Goal: Task Accomplishment & Management: Manage account settings

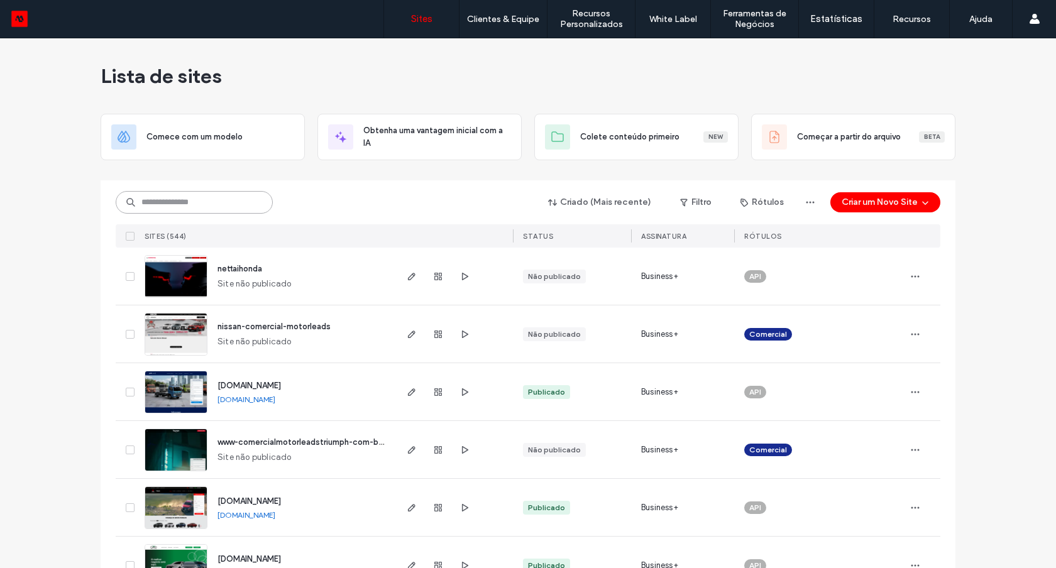
click at [219, 202] on input at bounding box center [194, 202] width 157 height 23
type input "******"
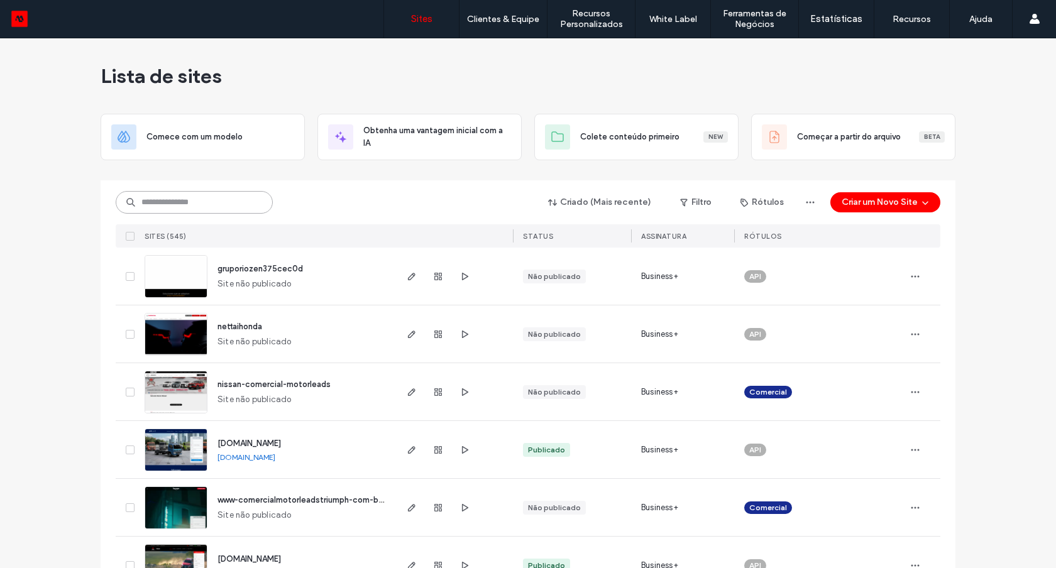
click at [244, 204] on input at bounding box center [194, 202] width 157 height 23
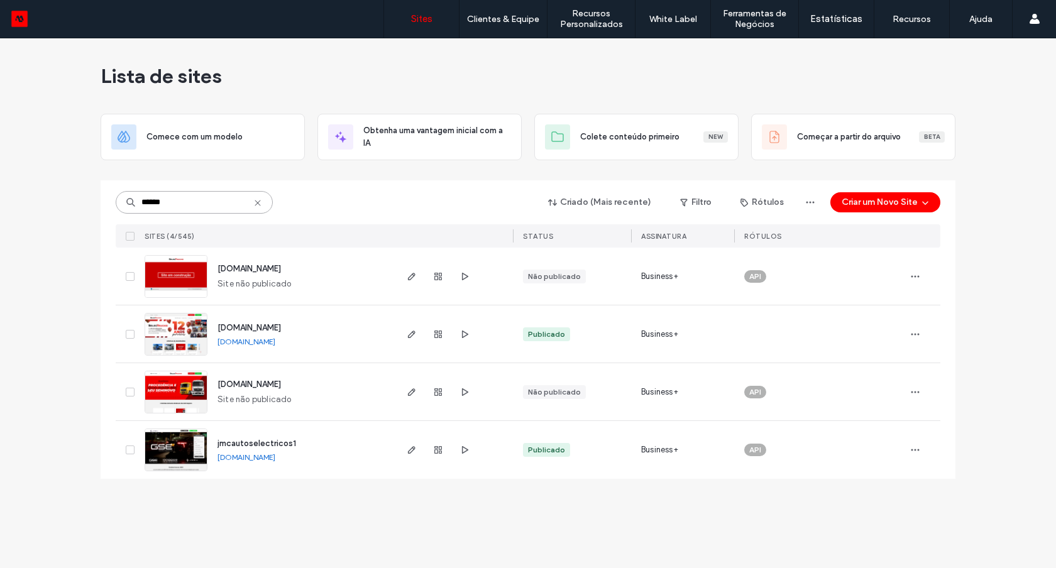
type input "******"
click at [191, 340] on img at bounding box center [176, 356] width 62 height 85
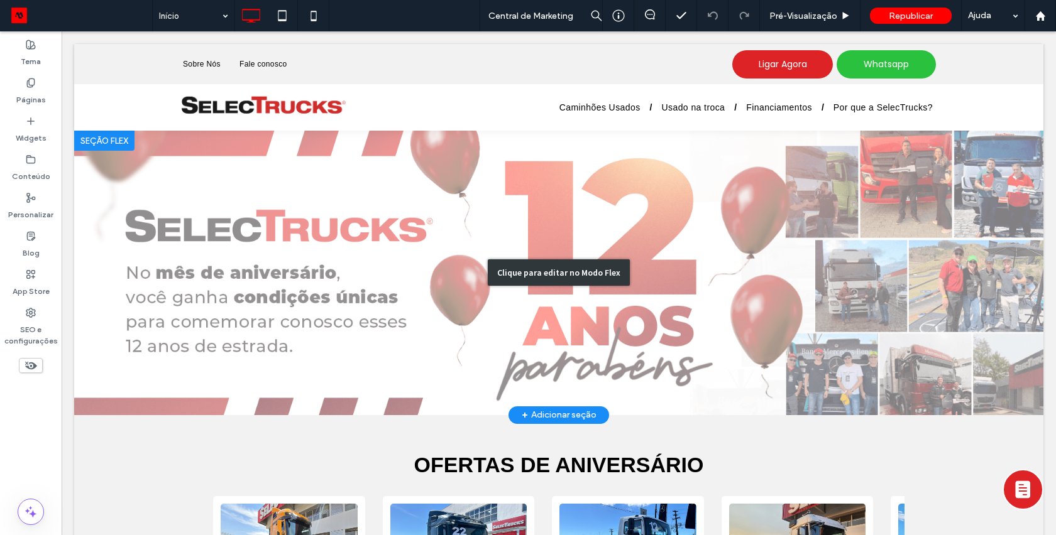
click at [198, 175] on div "Clique para editar no Modo Flex" at bounding box center [558, 273] width 969 height 285
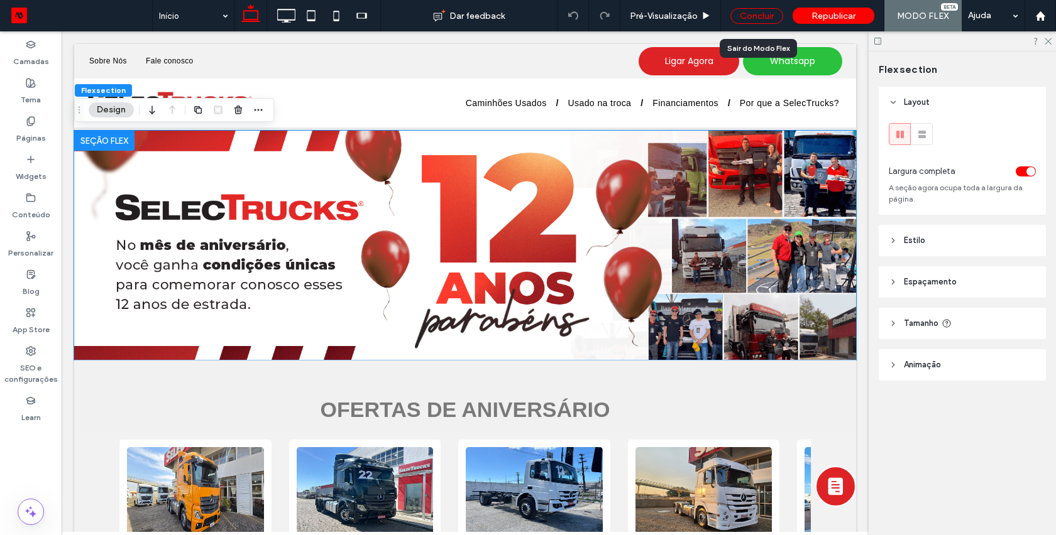
click at [753, 17] on div "Concluir" at bounding box center [756, 16] width 53 height 16
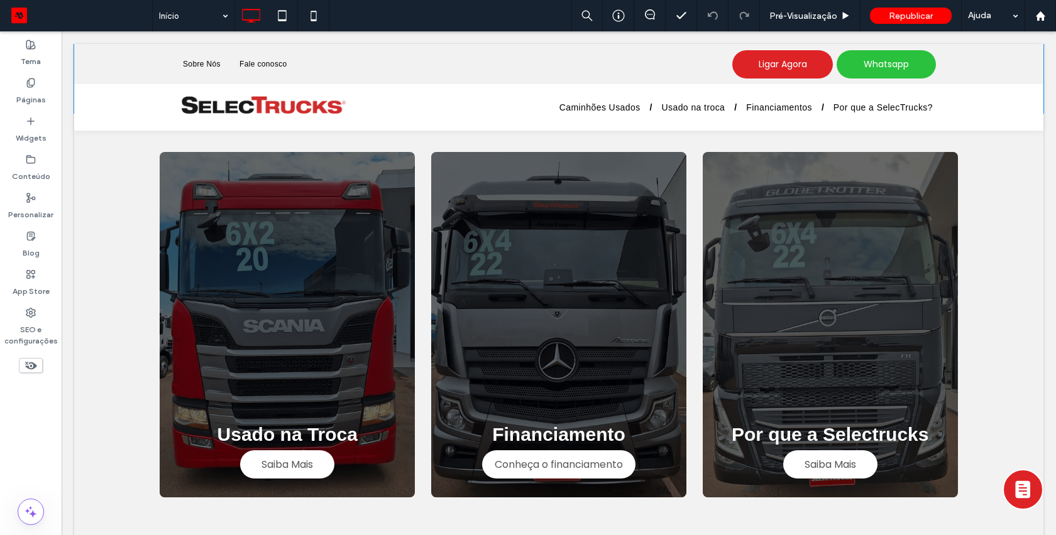
scroll to position [949, 0]
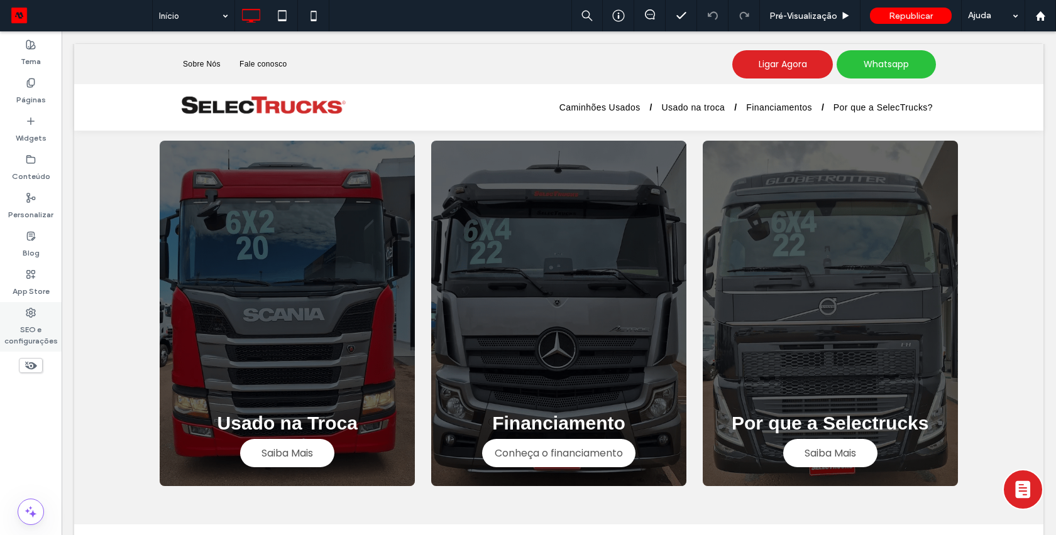
click at [34, 329] on label "SEO e configurações" at bounding box center [31, 332] width 62 height 29
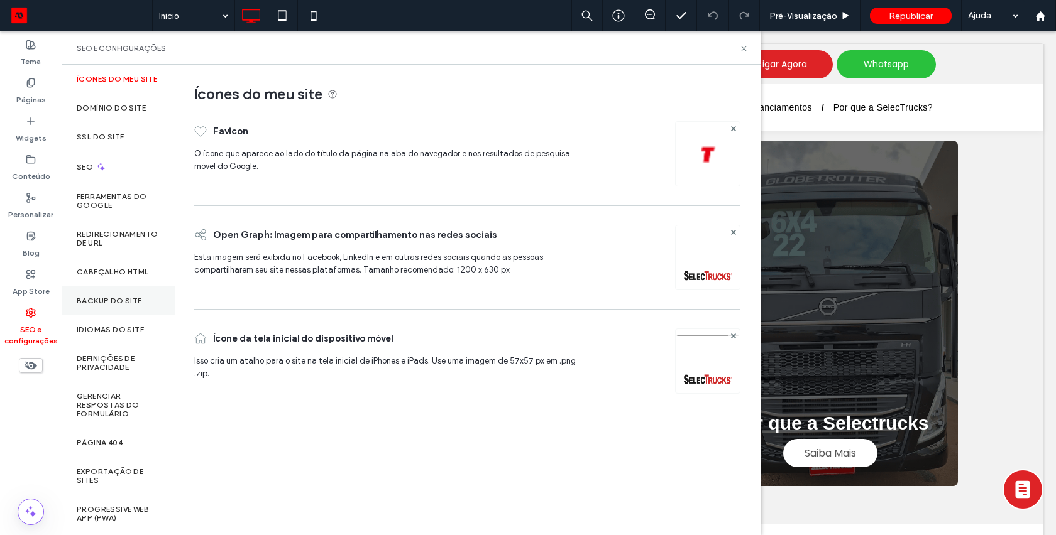
click at [86, 305] on label "Backup do Site" at bounding box center [109, 301] width 65 height 9
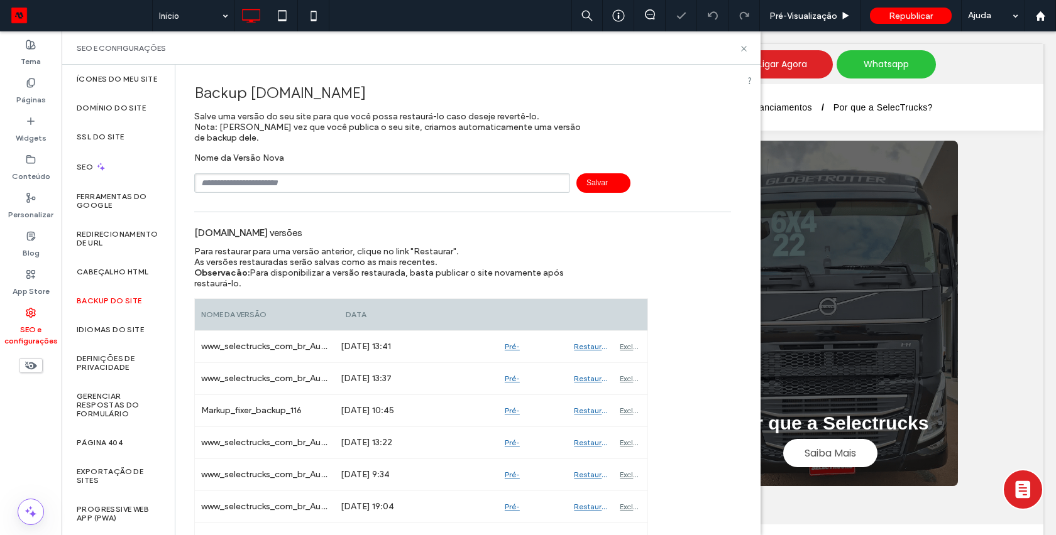
click at [338, 187] on input "text" at bounding box center [382, 182] width 376 height 19
type input "******"
click at [583, 185] on span "Salvar" at bounding box center [603, 182] width 54 height 19
click at [741, 49] on icon at bounding box center [743, 48] width 9 height 9
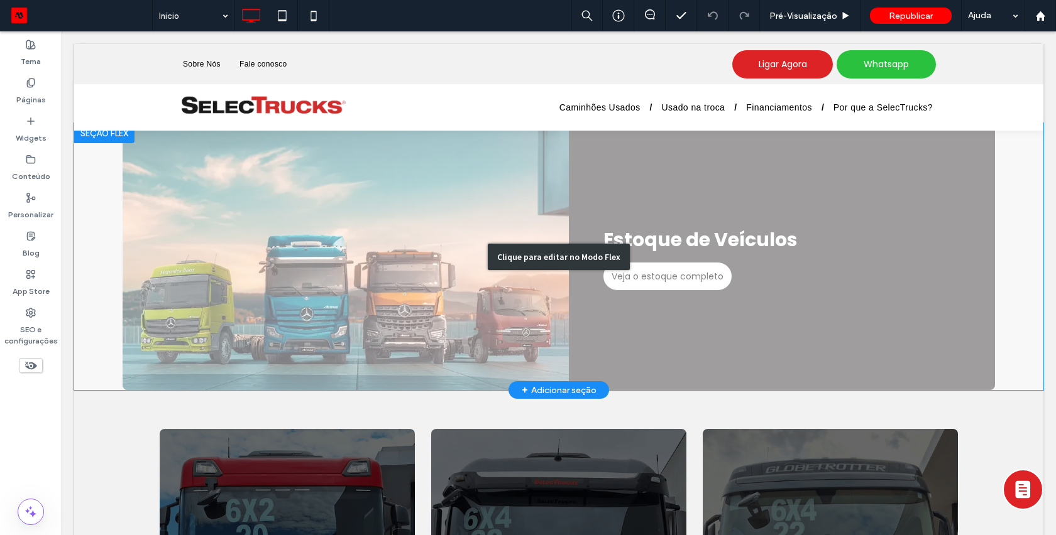
scroll to position [656, 0]
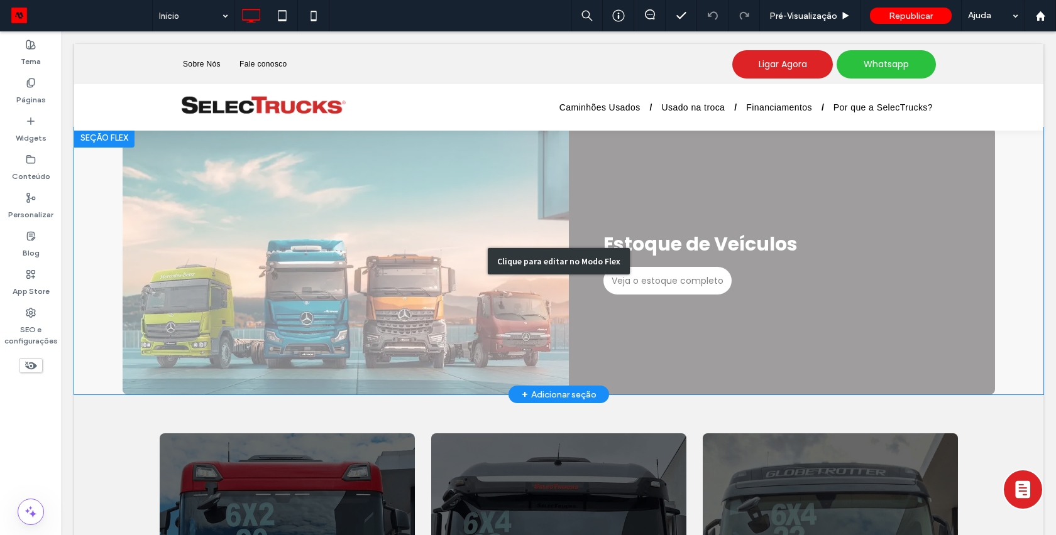
click at [271, 228] on div "Clique para editar no Modo Flex" at bounding box center [558, 261] width 969 height 267
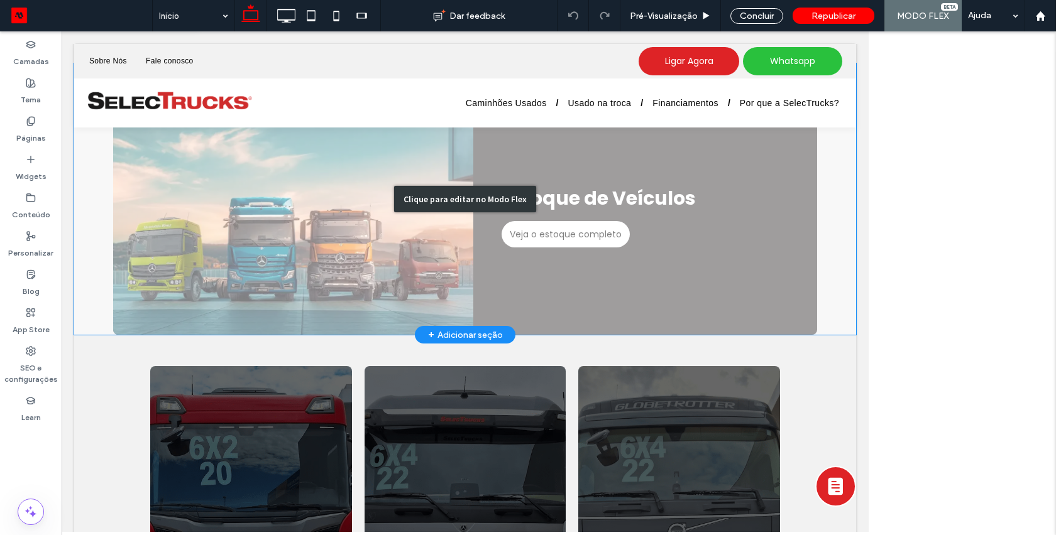
scroll to position [599, 0]
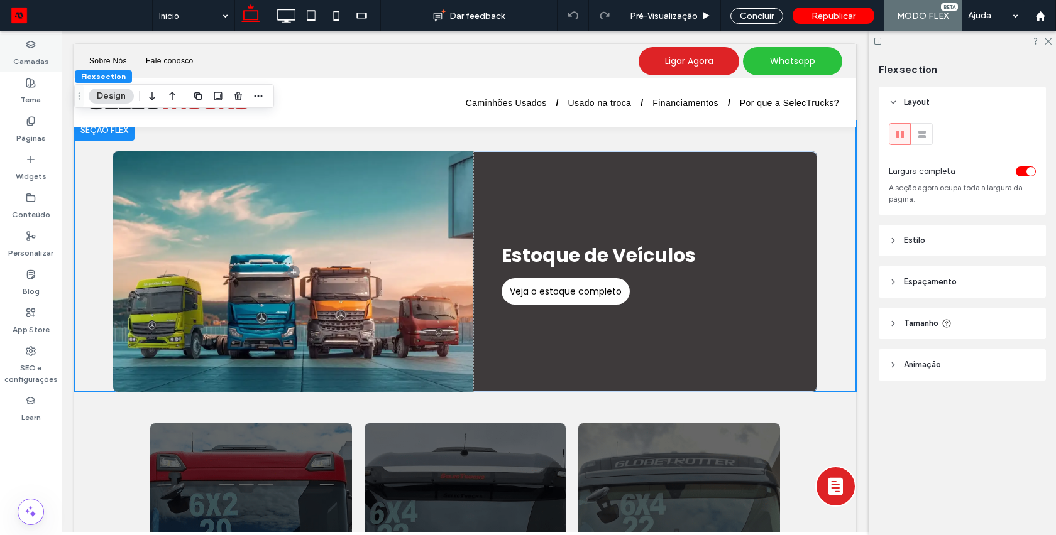
click at [28, 51] on label "Camadas" at bounding box center [31, 59] width 36 height 18
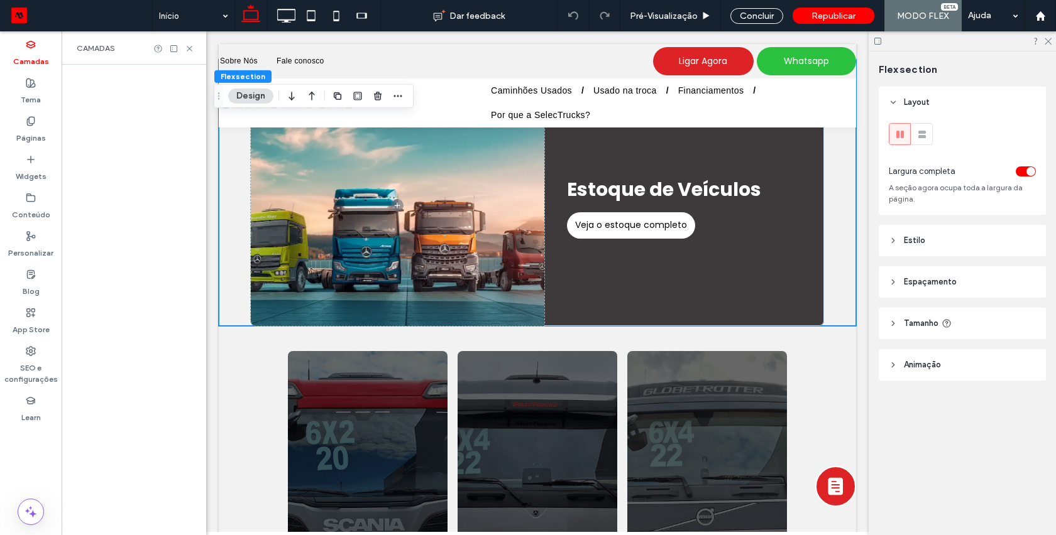
scroll to position [574, 0]
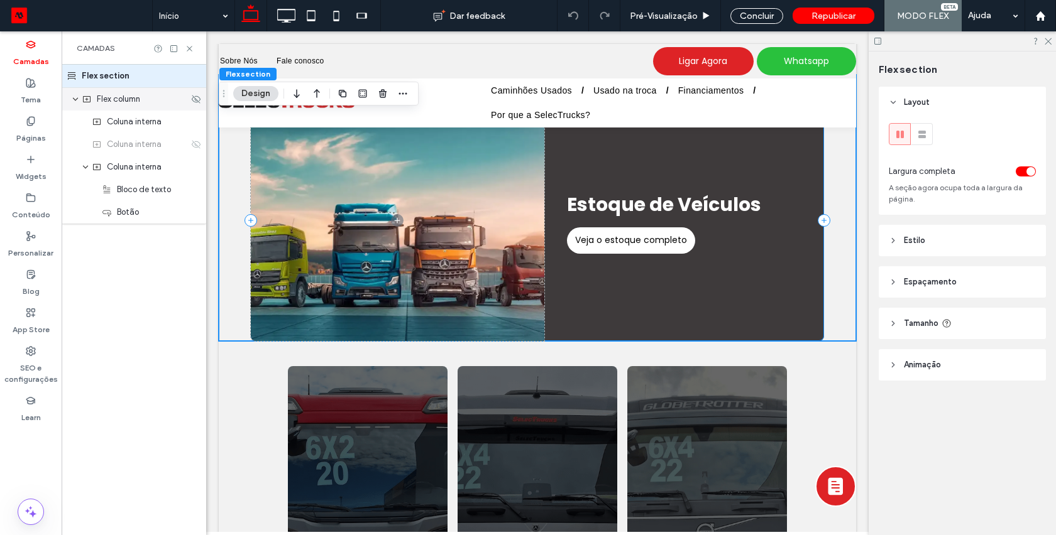
click at [136, 101] on span "Flex column" at bounding box center [118, 99] width 43 height 13
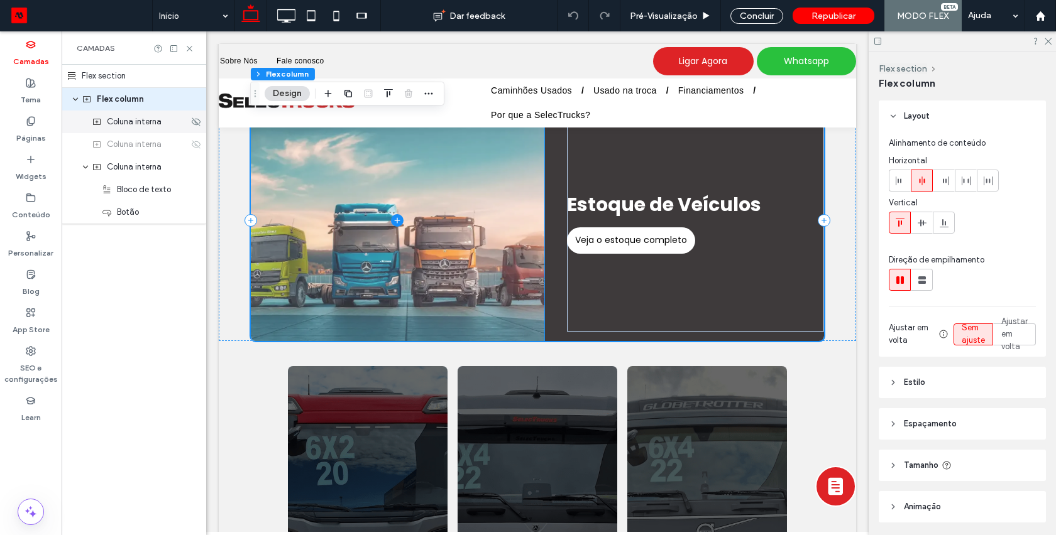
click at [158, 125] on span "Coluna interna" at bounding box center [134, 122] width 55 height 13
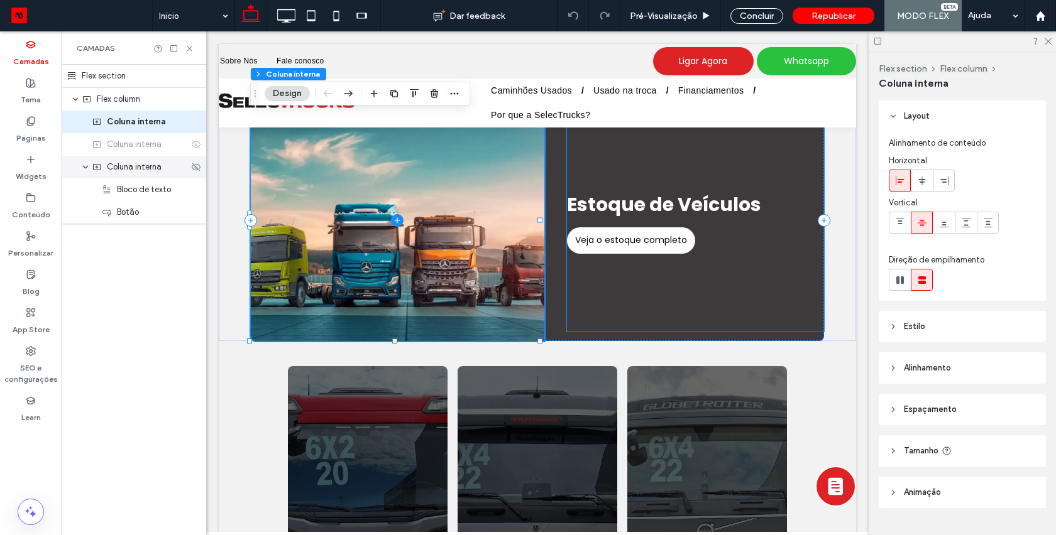
click at [138, 174] on div "Coluna interna" at bounding box center [134, 167] width 145 height 23
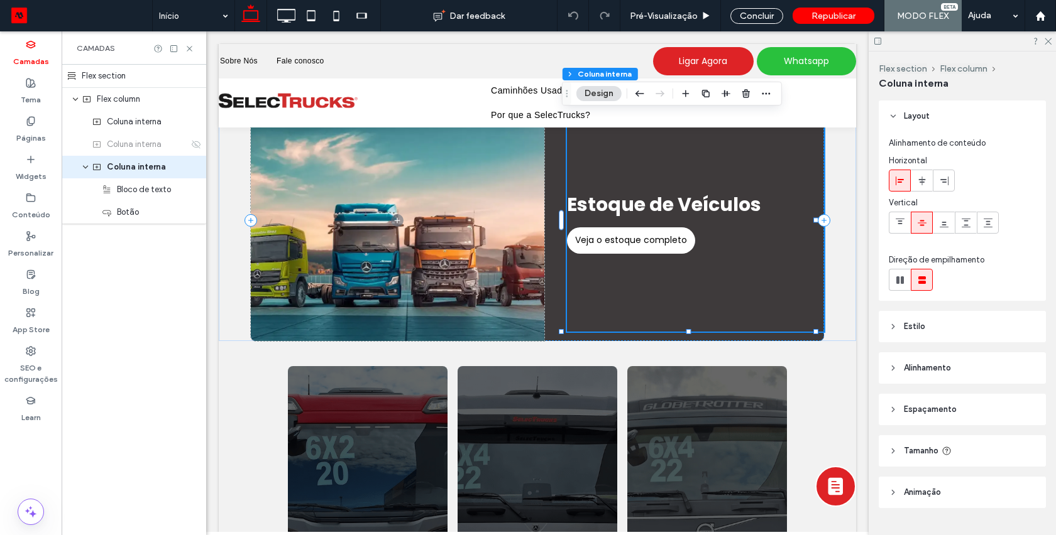
scroll to position [28, 0]
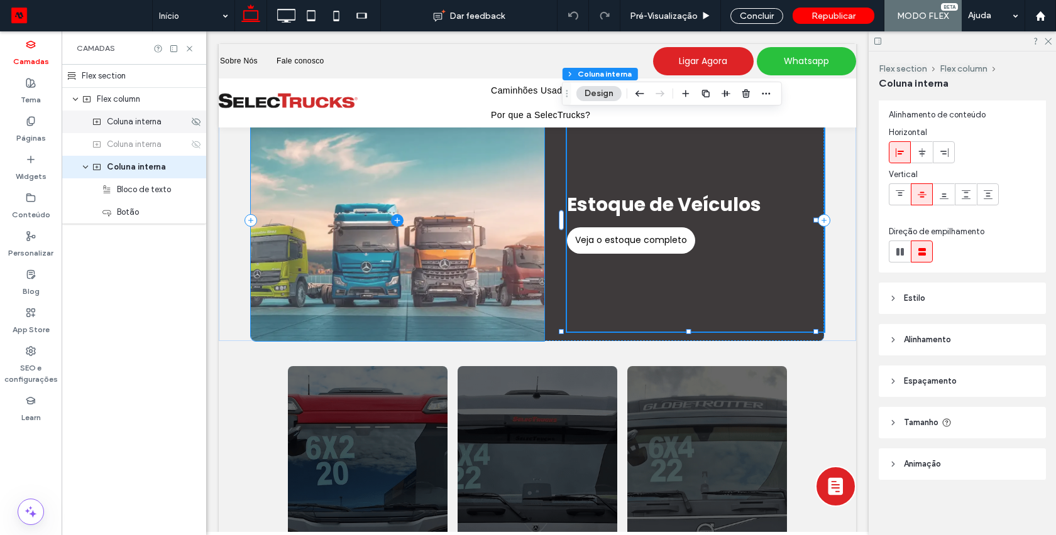
click at [131, 123] on span "Coluna interna" at bounding box center [134, 122] width 55 height 13
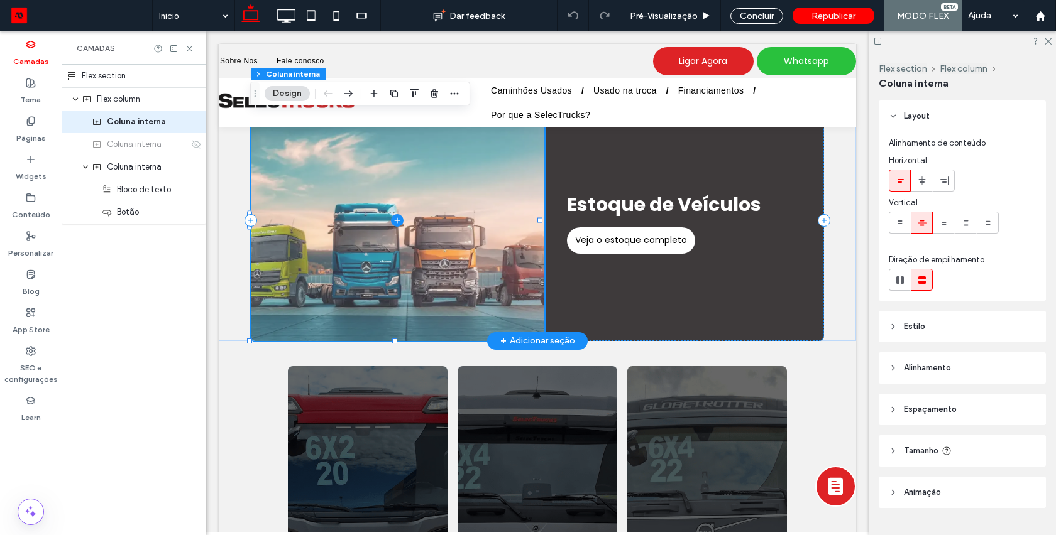
click at [319, 187] on span at bounding box center [397, 221] width 293 height 241
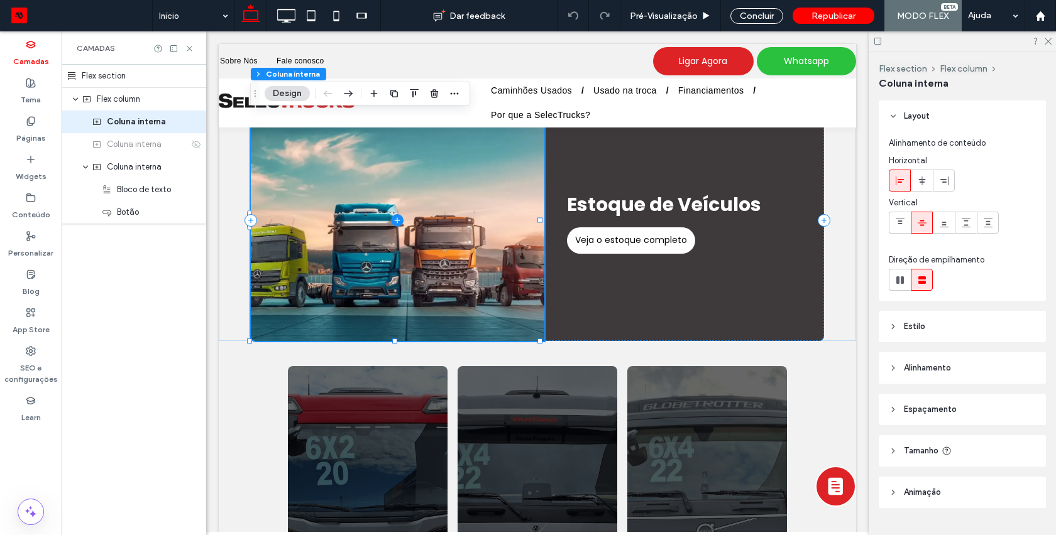
click at [912, 329] on span "Estilo" at bounding box center [914, 326] width 21 height 13
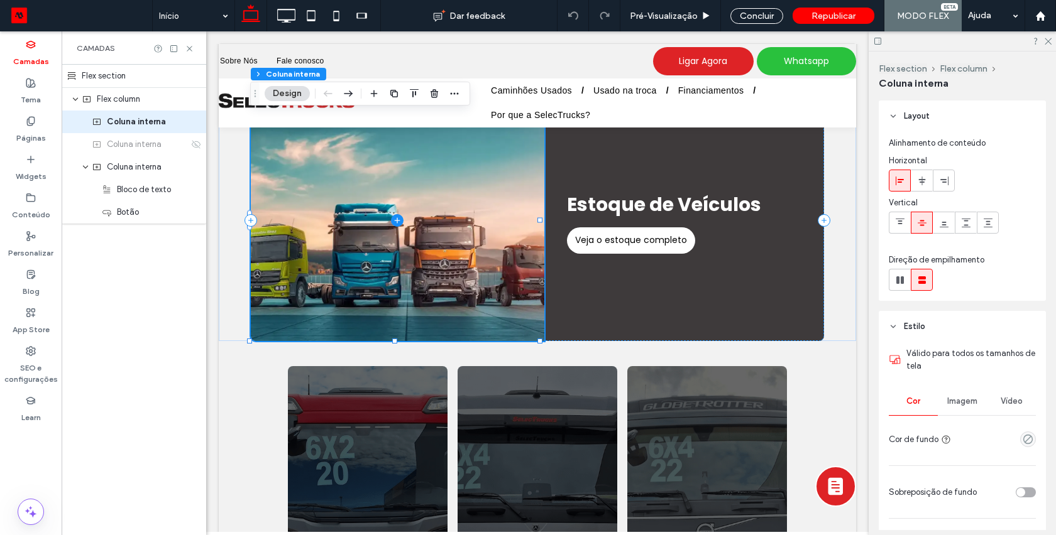
click at [954, 406] on span "Imagem" at bounding box center [962, 402] width 30 height 10
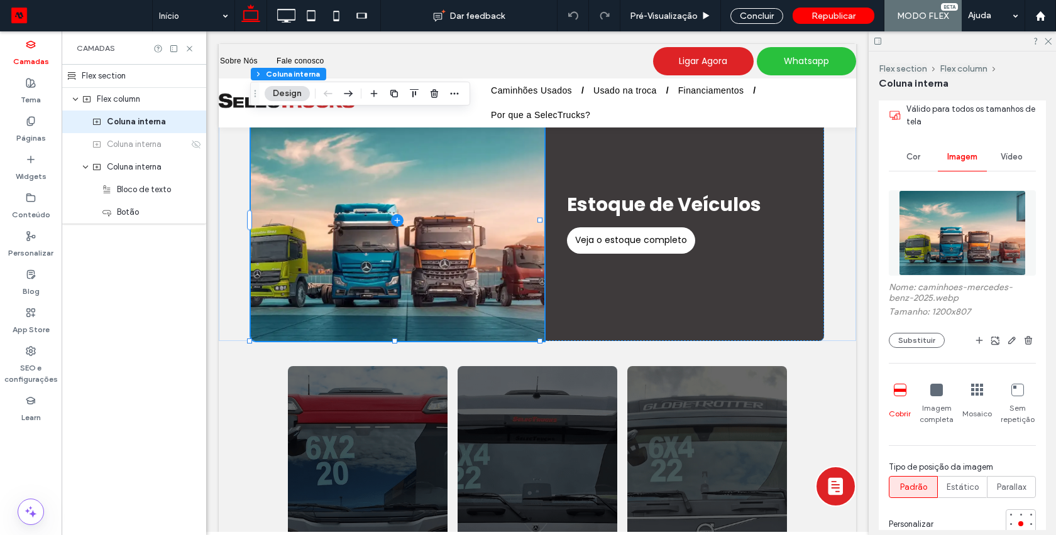
scroll to position [253, 0]
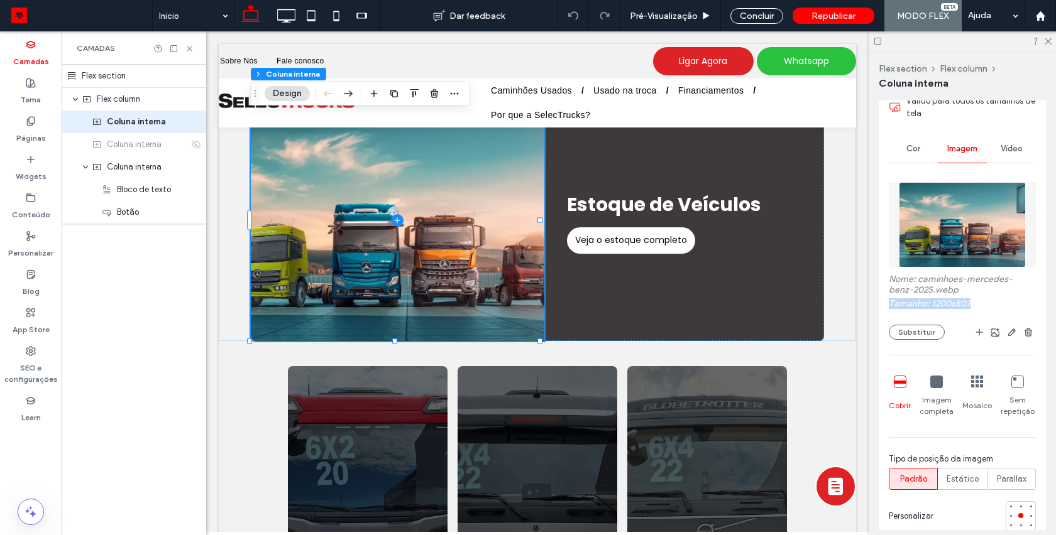
drag, startPoint x: 973, startPoint y: 304, endPoint x: 885, endPoint y: 304, distance: 88.6
click at [885, 304] on div "Válido para todos os tamanhos de tela Cor Imagem Vídeo Nome: caminhoes-mercedes…" at bounding box center [962, 461] width 167 height 742
click at [941, 300] on label "Tamanho: 1200x807" at bounding box center [962, 305] width 147 height 14
drag, startPoint x: 886, startPoint y: 302, endPoint x: 975, endPoint y: 302, distance: 89.2
click at [975, 302] on div "Válido para todos os tamanhos de tela Cor Imagem Vídeo Nome: caminhoes-mercedes…" at bounding box center [962, 461] width 167 height 742
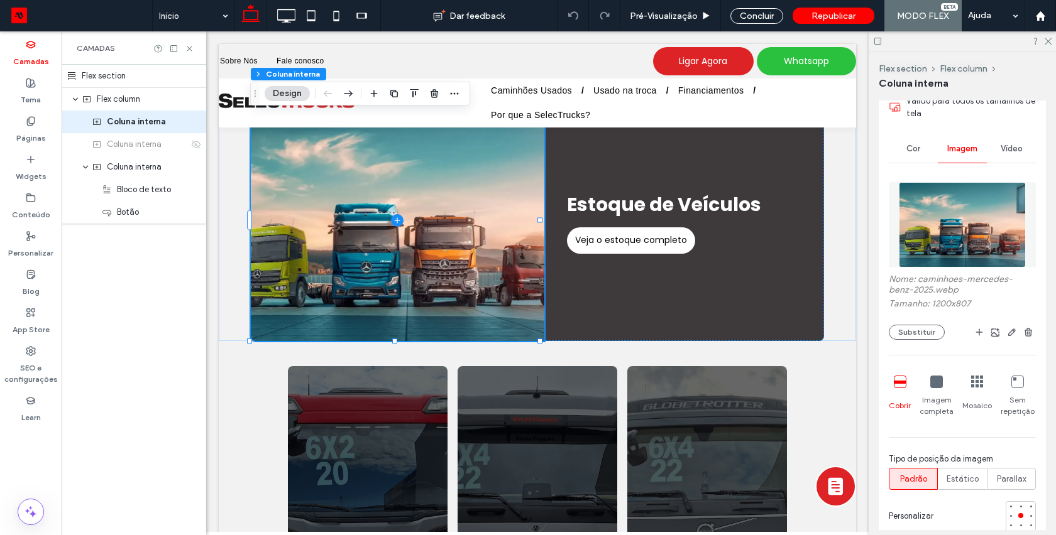
click at [975, 306] on label "Tamanho: 1200x807" at bounding box center [962, 305] width 147 height 14
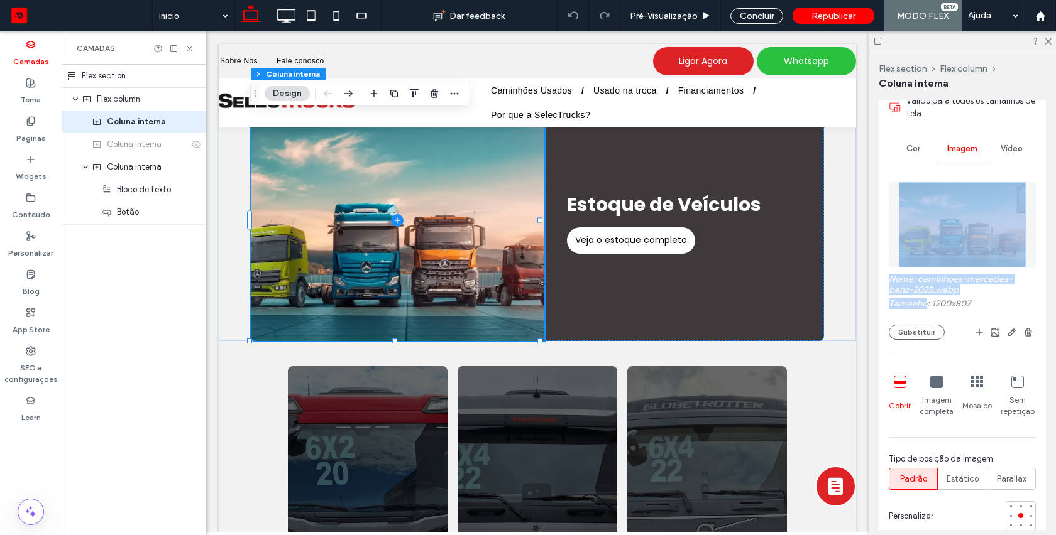
drag, startPoint x: 975, startPoint y: 306, endPoint x: 928, endPoint y: 303, distance: 47.2
click at [928, 303] on label "Tamanho: 1200x807" at bounding box center [962, 305] width 147 height 14
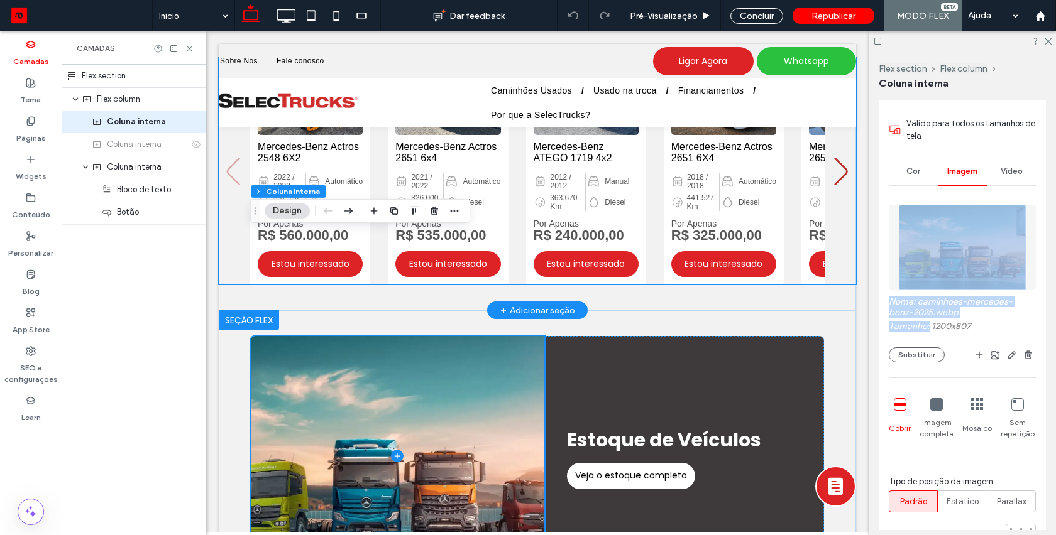
scroll to position [503, 0]
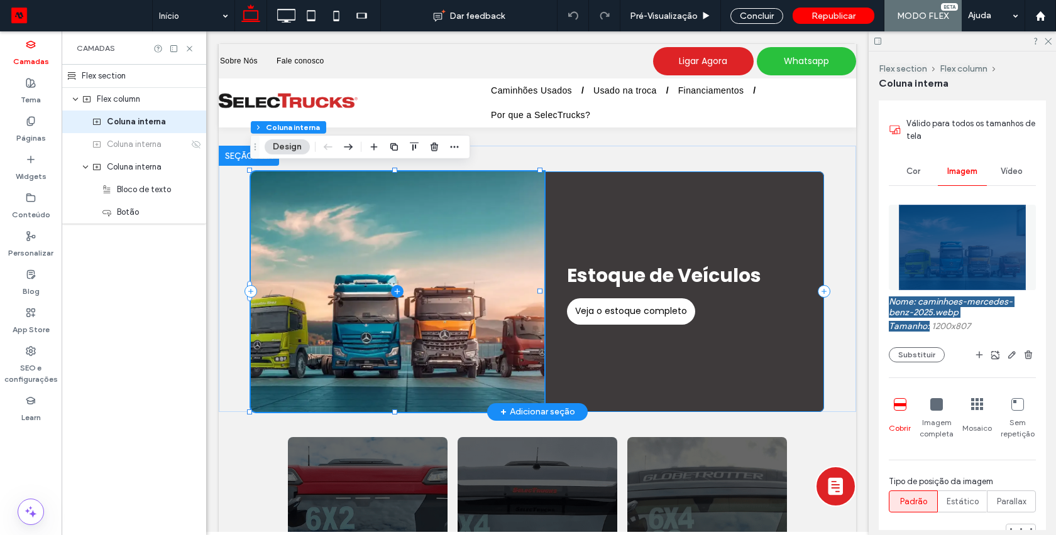
click at [638, 401] on div "Estoque de Veículos Veja o estoque completo" at bounding box center [538, 292] width 574 height 241
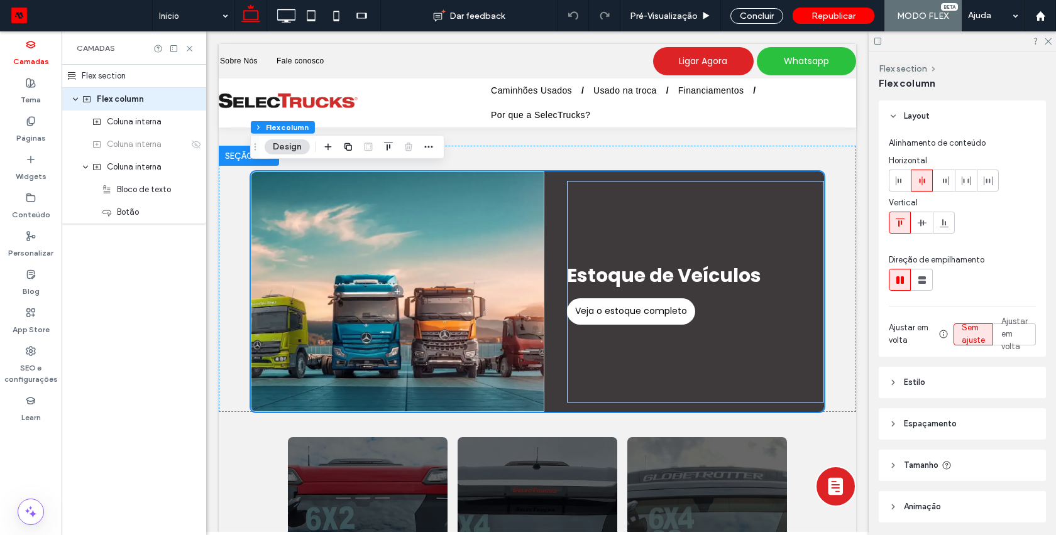
scroll to position [43, 0]
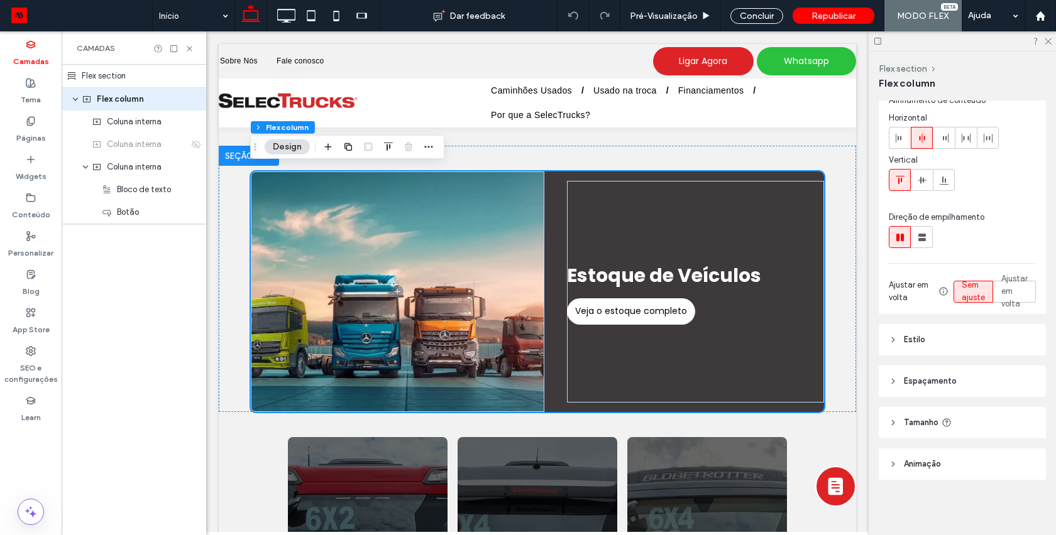
click at [889, 339] on icon at bounding box center [893, 340] width 9 height 9
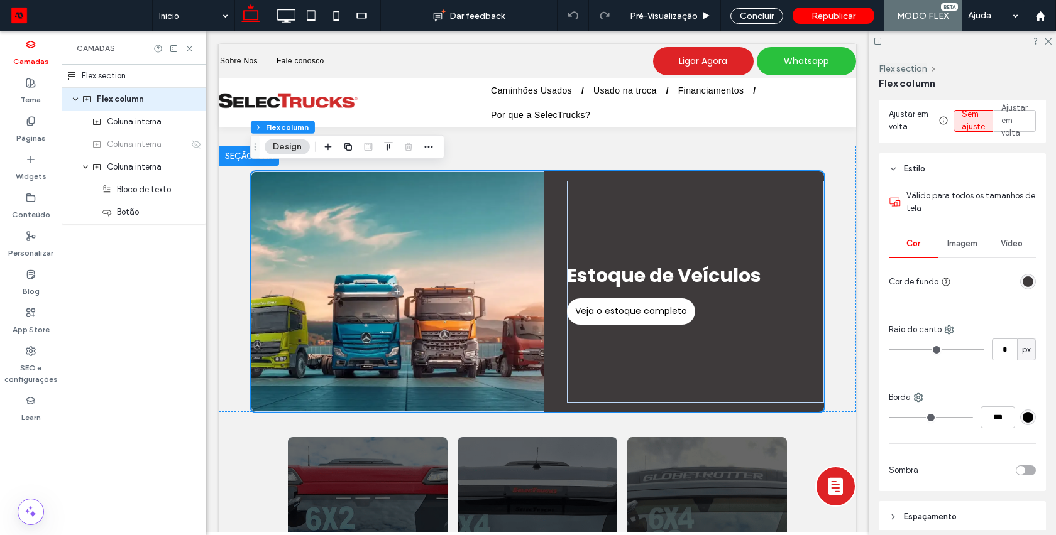
scroll to position [214, 0]
click at [1022, 280] on div "rgba(62, 58, 59, 1)" at bounding box center [1027, 281] width 11 height 11
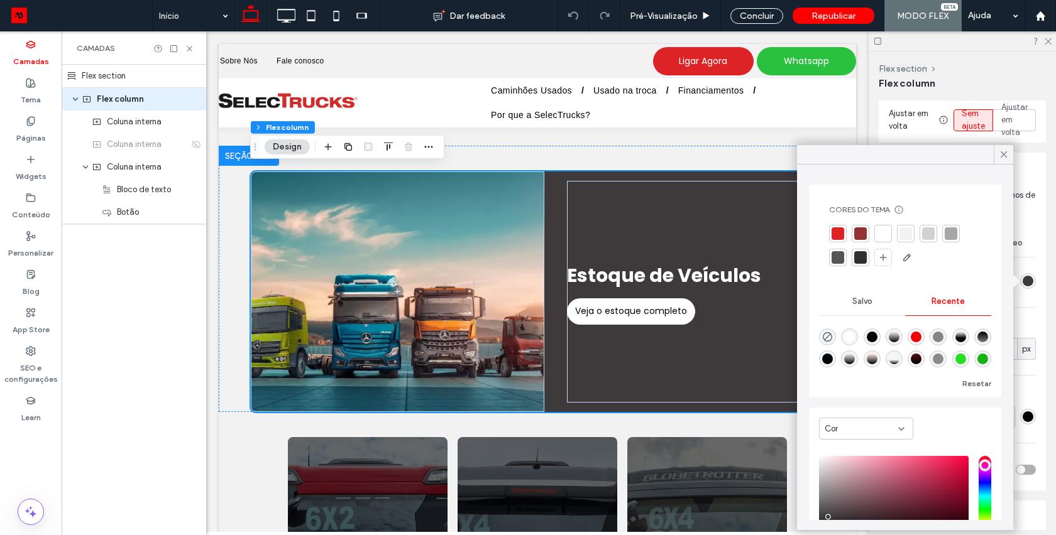
click at [838, 430] on div "Cor" at bounding box center [861, 429] width 74 height 13
click at [939, 412] on div "Cor HEX ******* Opacidade ****" at bounding box center [905, 512] width 192 height 209
click at [879, 290] on div "Salvo" at bounding box center [862, 302] width 86 height 28
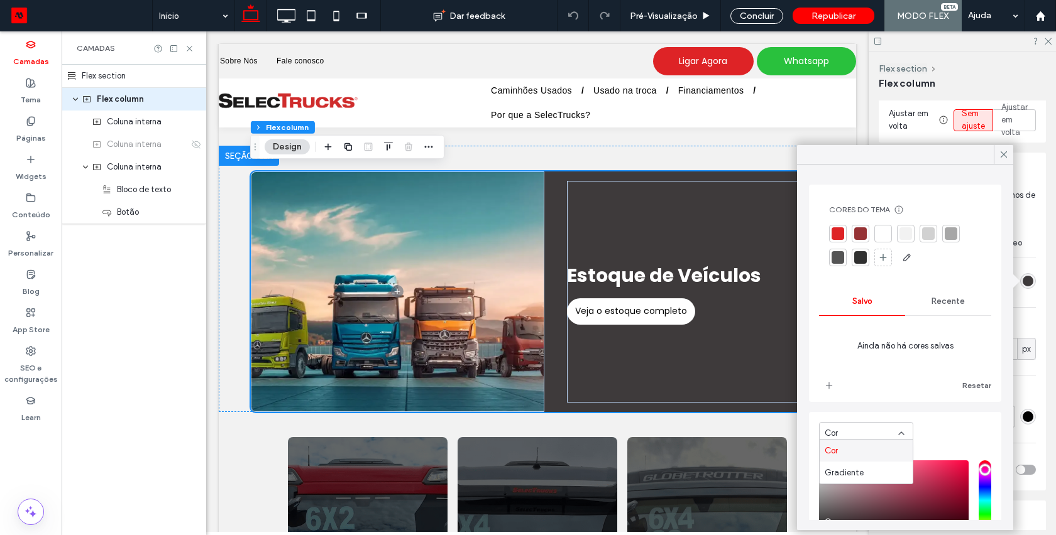
click at [941, 299] on span "Recente" at bounding box center [947, 302] width 33 height 10
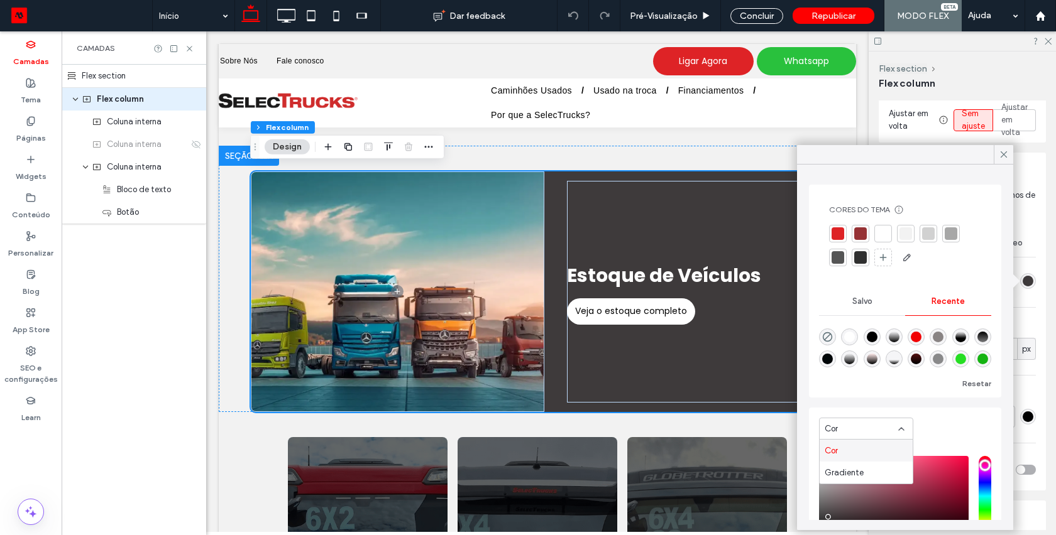
scroll to position [96, 0]
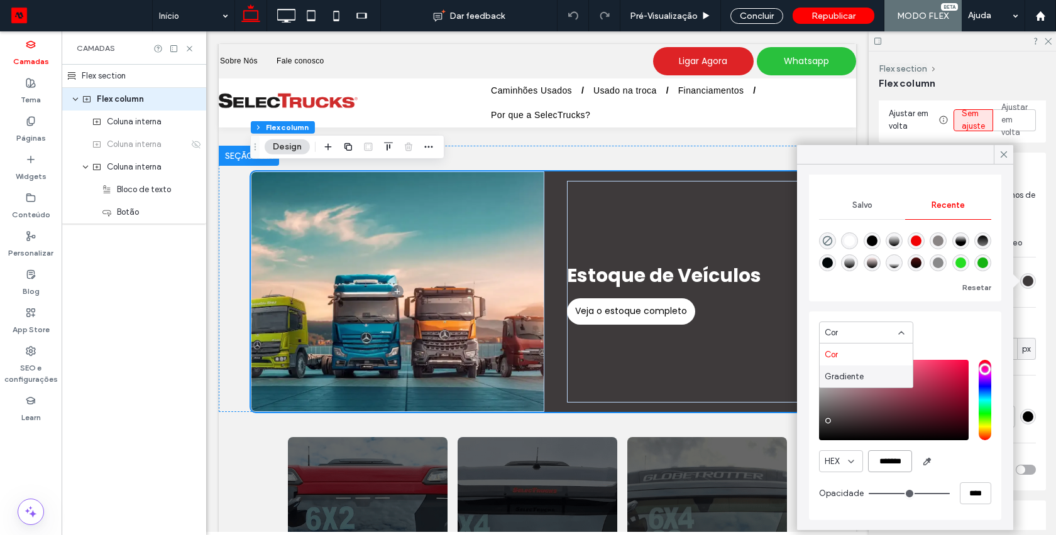
drag, startPoint x: 870, startPoint y: 463, endPoint x: 907, endPoint y: 460, distance: 36.6
click at [907, 460] on input "*******" at bounding box center [890, 462] width 44 height 22
click at [952, 324] on div "Cor" at bounding box center [905, 336] width 172 height 36
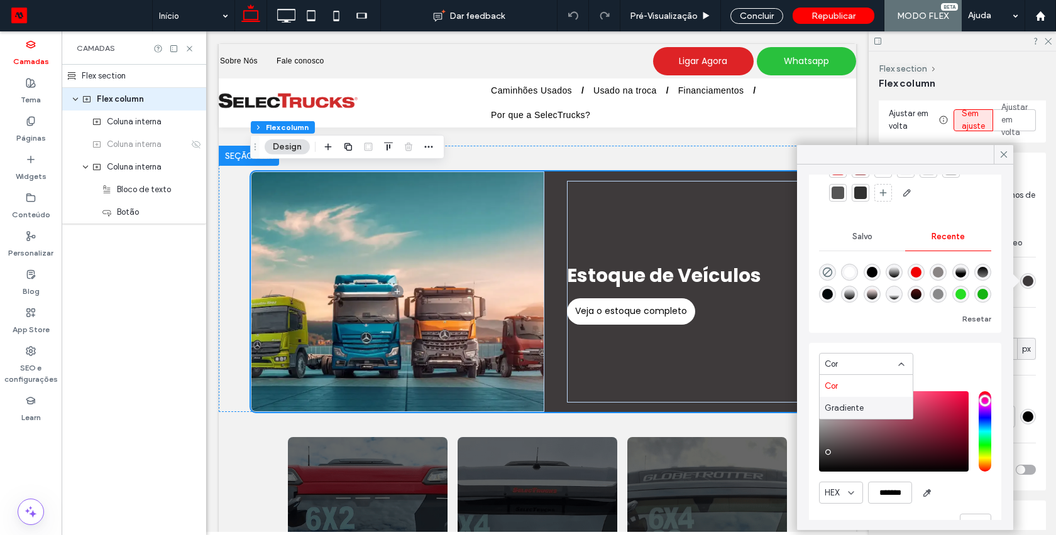
scroll to position [20, 0]
click at [1000, 151] on use at bounding box center [1003, 154] width 6 height 6
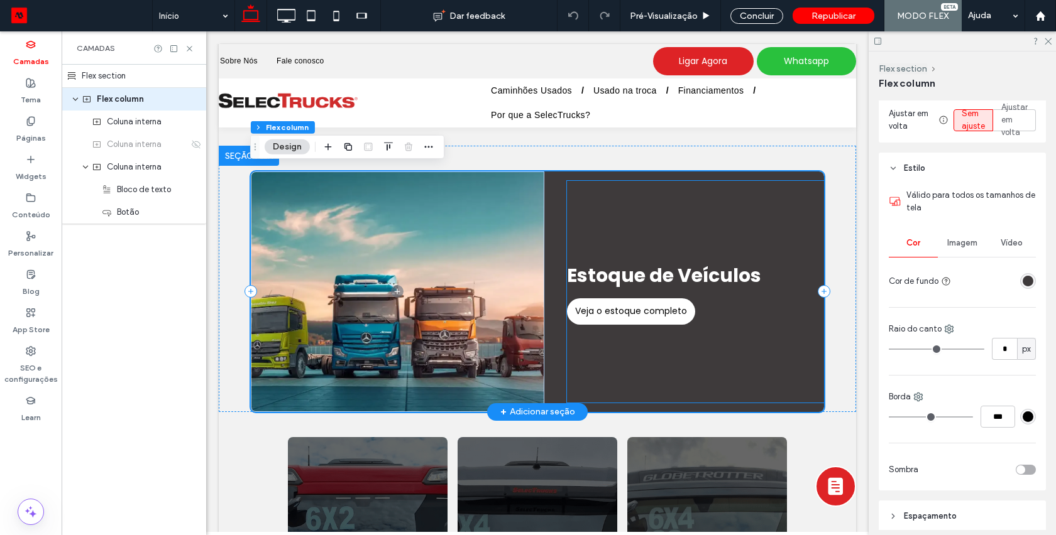
click at [691, 272] on strong "Estoque de Veículos" at bounding box center [664, 275] width 194 height 27
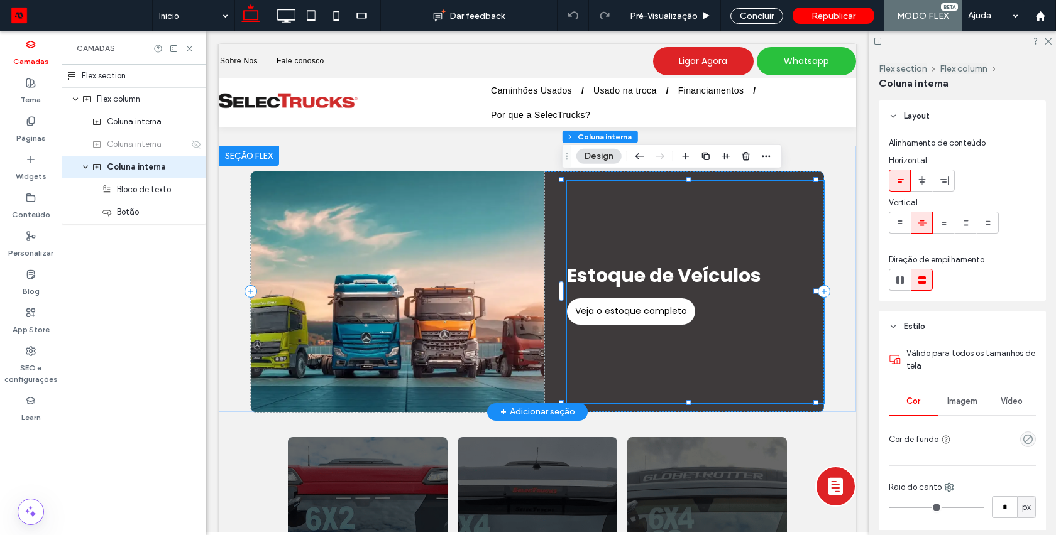
click at [691, 271] on strong "Estoque de Veículos" at bounding box center [664, 275] width 194 height 27
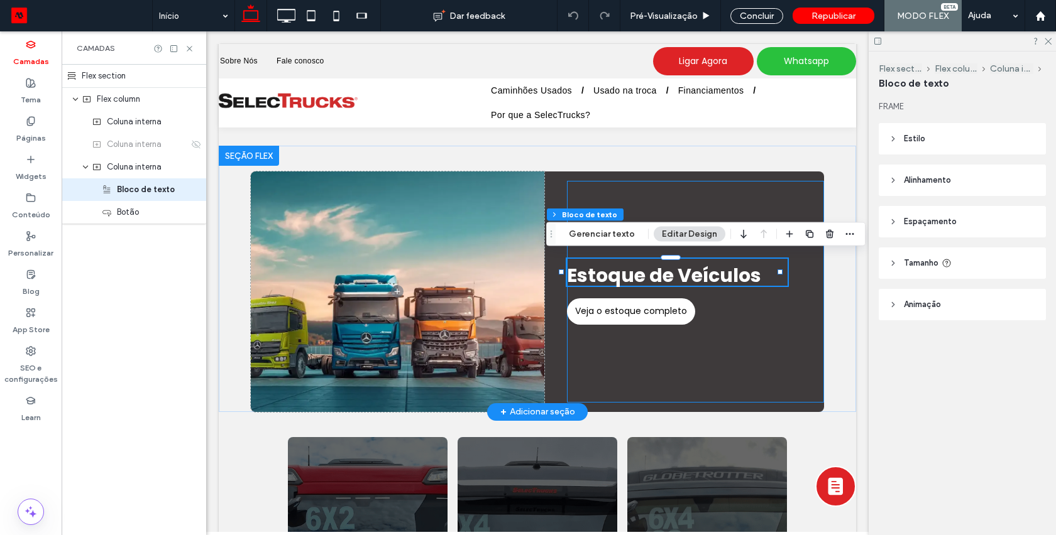
click at [684, 266] on strong "Estoque de Veículos" at bounding box center [664, 275] width 194 height 27
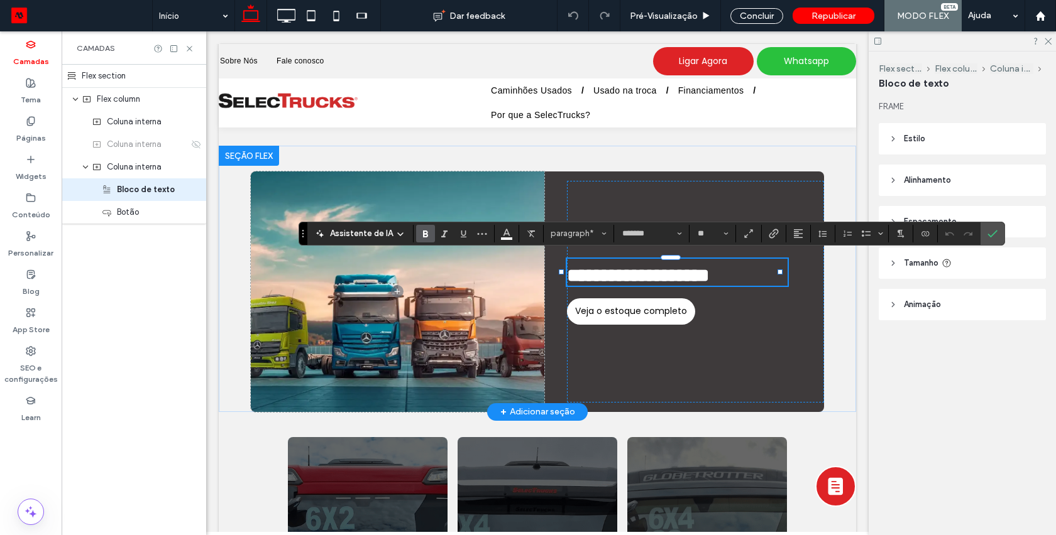
click at [358, 231] on span "Assistente de IA" at bounding box center [361, 233] width 63 height 13
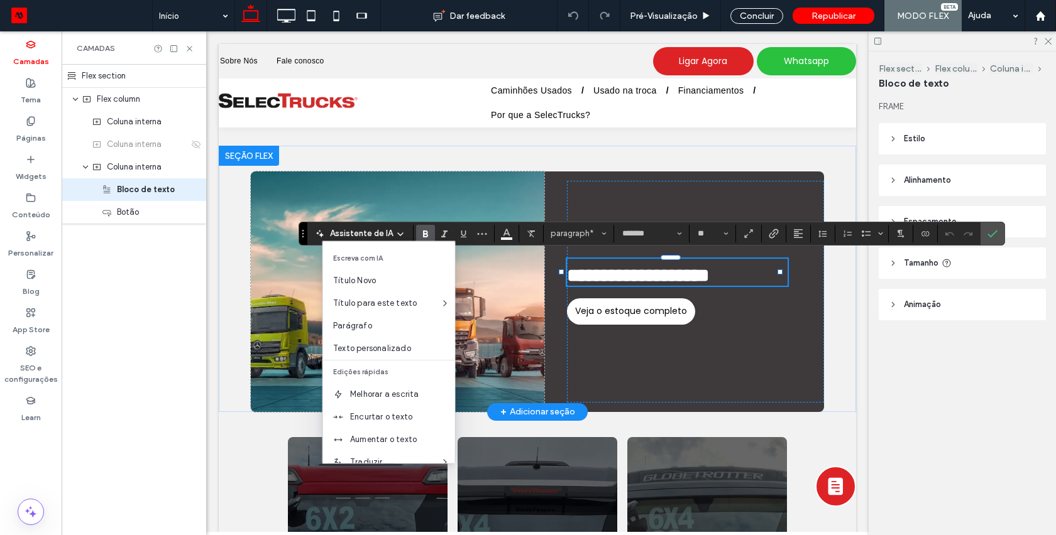
click at [388, 233] on span "Assistente de IA" at bounding box center [361, 233] width 63 height 13
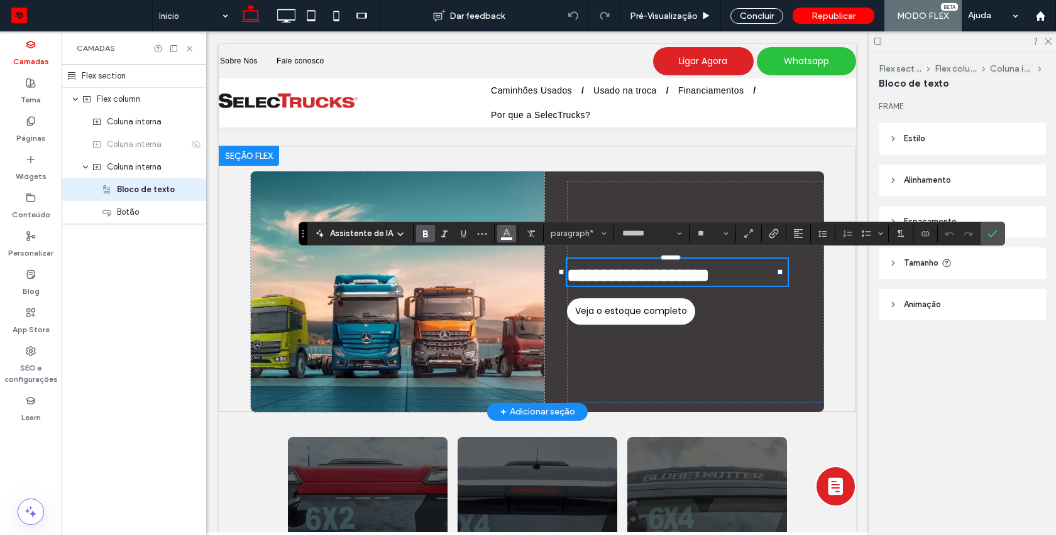
click at [501, 234] on icon "Cor" at bounding box center [506, 232] width 10 height 10
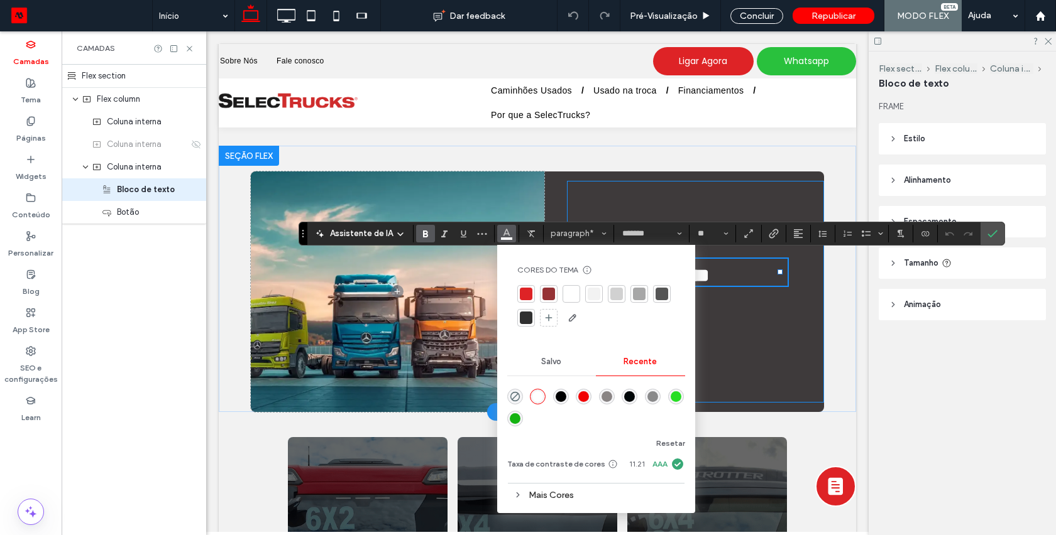
click at [586, 196] on div "**********" at bounding box center [695, 292] width 257 height 222
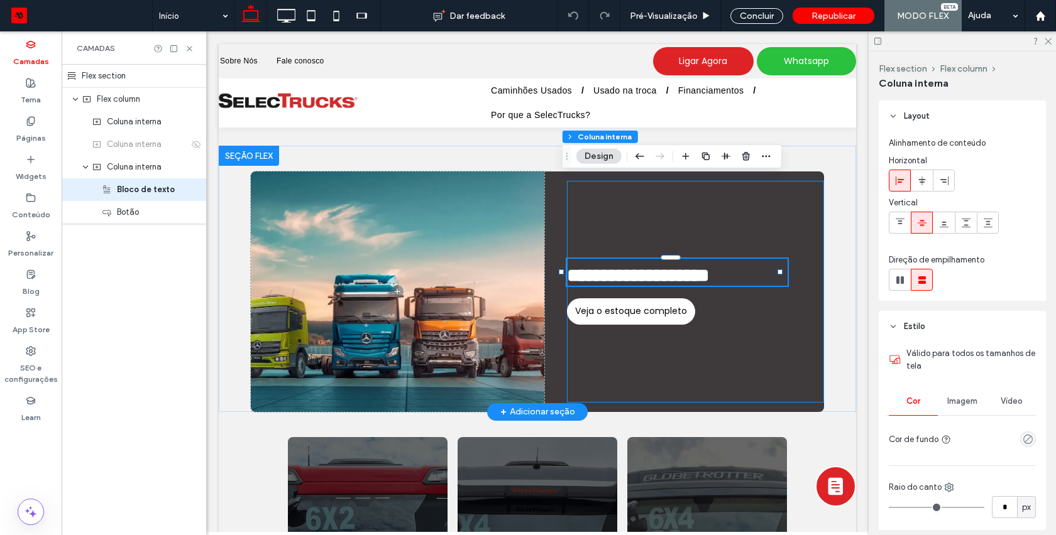
type input "**"
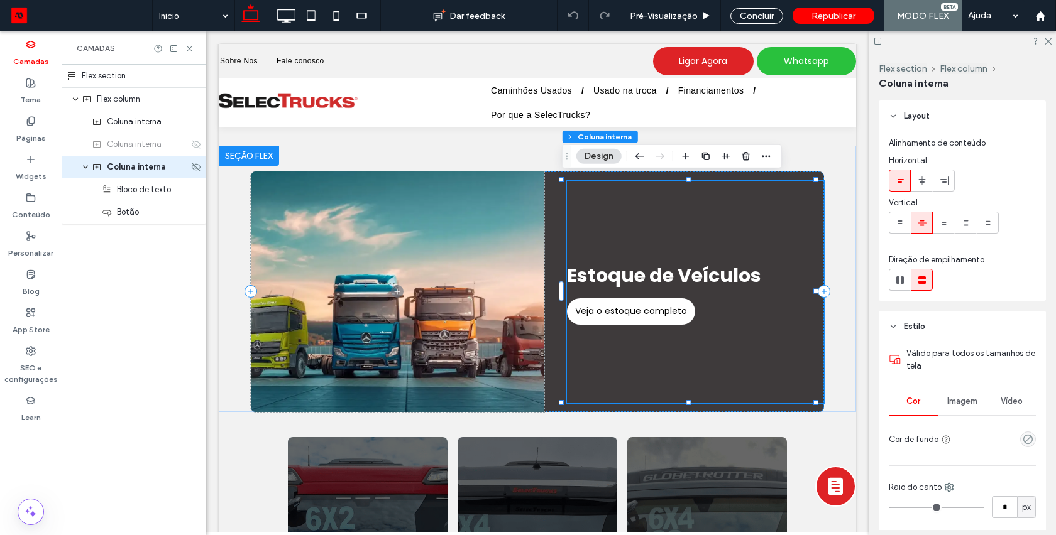
click at [141, 165] on span "Coluna interna" at bounding box center [136, 167] width 59 height 13
click at [132, 194] on span "Bloco de texto" at bounding box center [144, 189] width 54 height 13
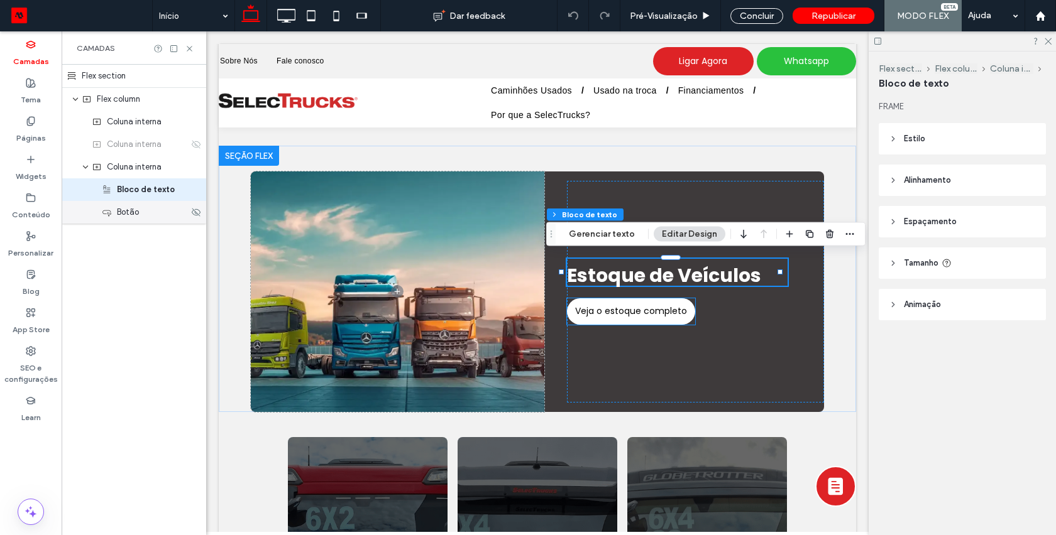
click at [136, 215] on span "Botão" at bounding box center [128, 212] width 22 height 13
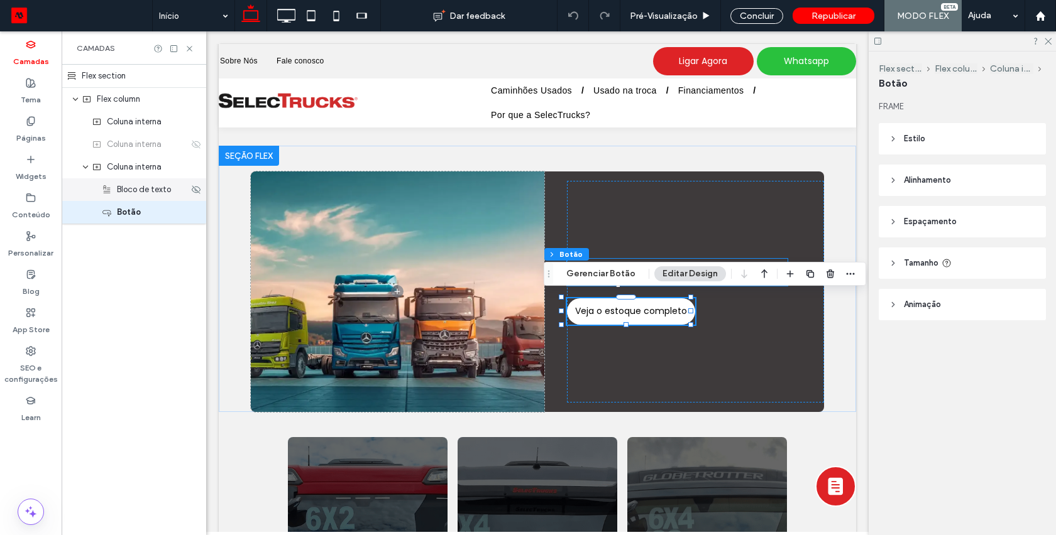
click at [145, 192] on span "Bloco de texto" at bounding box center [144, 189] width 54 height 13
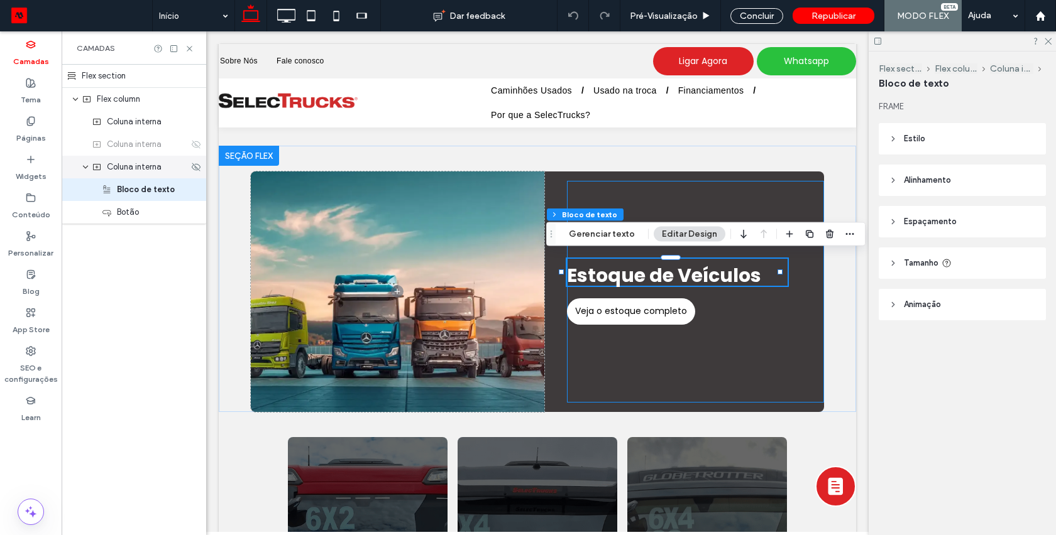
click at [145, 170] on span "Coluna interna" at bounding box center [134, 167] width 55 height 13
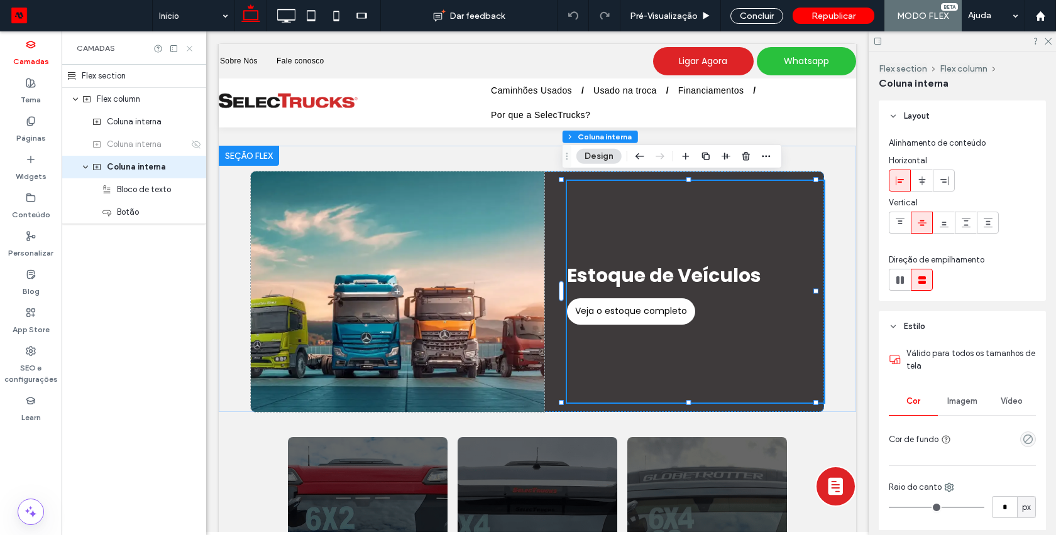
click at [191, 48] on icon at bounding box center [189, 48] width 9 height 9
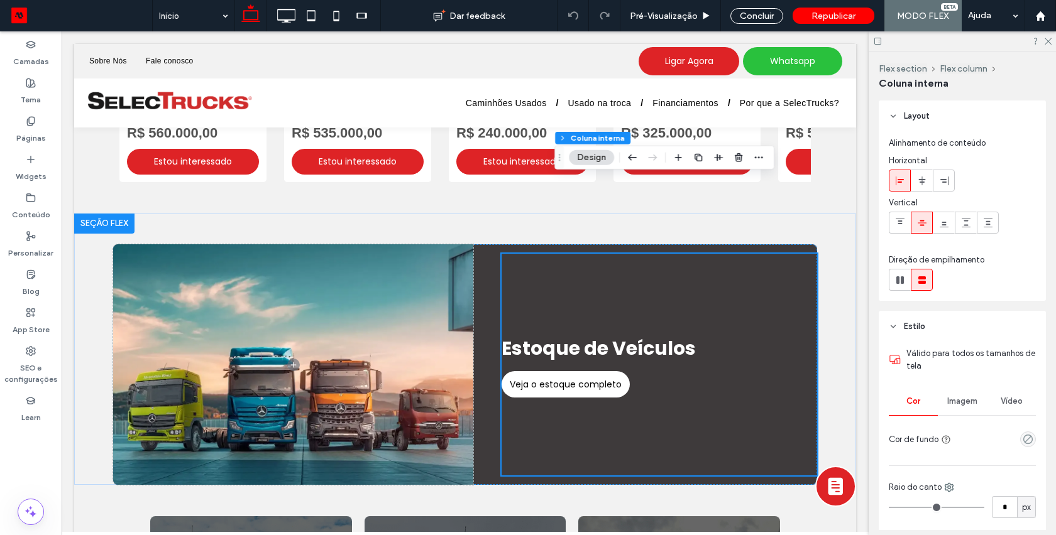
scroll to position [522, 0]
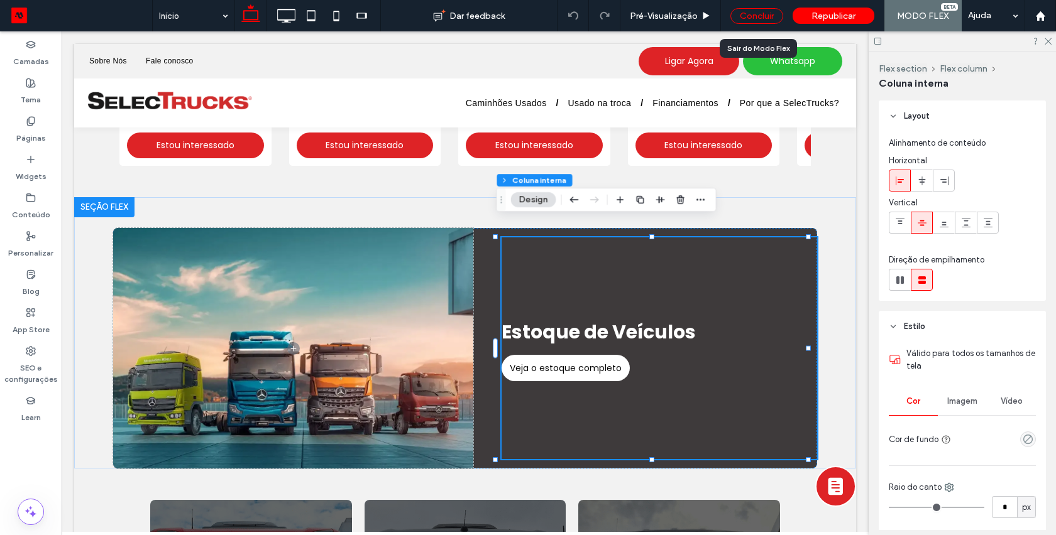
click at [752, 15] on div "Concluir" at bounding box center [756, 16] width 53 height 16
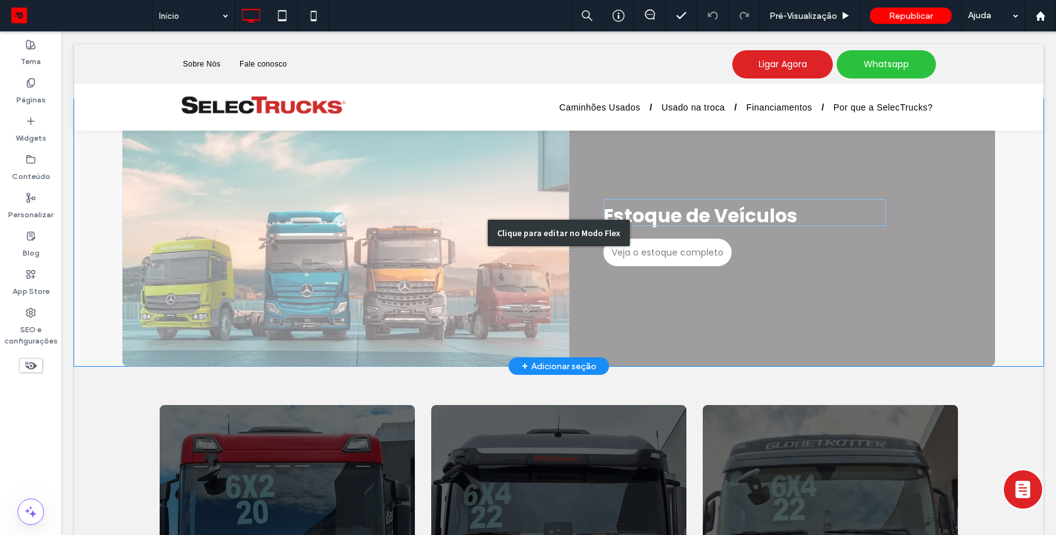
scroll to position [686, 0]
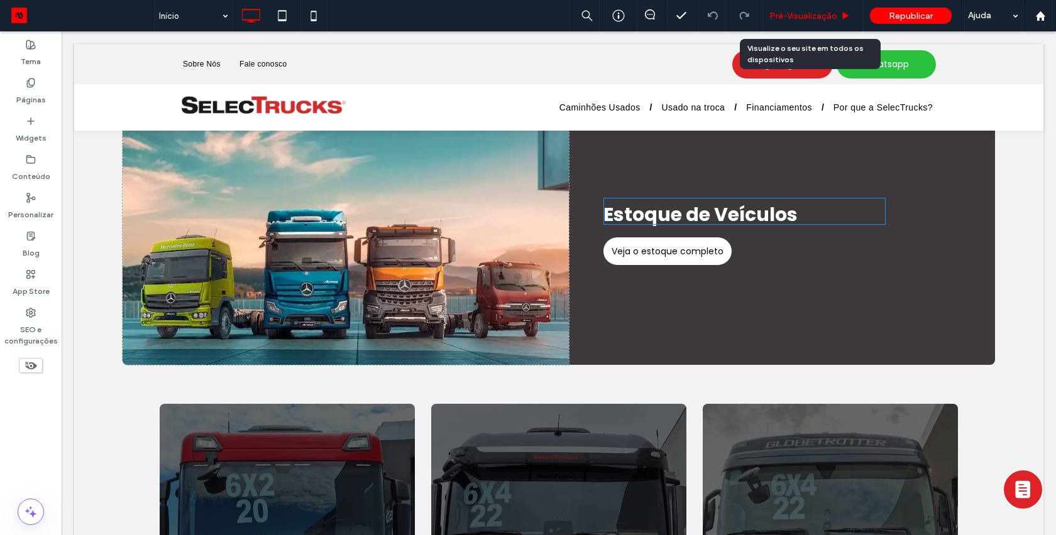
click at [795, 14] on span "Pré-Visualizaçāo" at bounding box center [803, 16] width 68 height 11
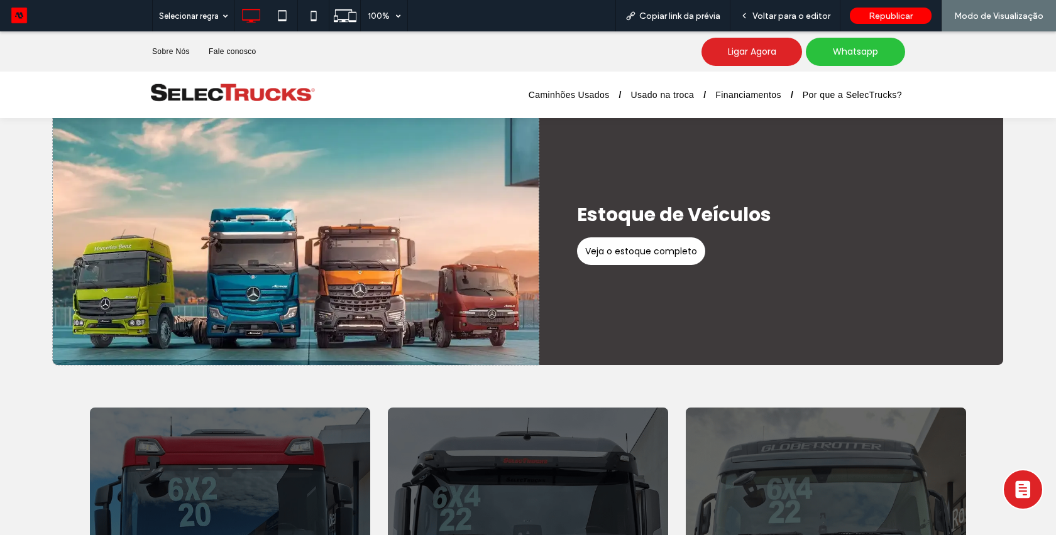
scroll to position [665, 0]
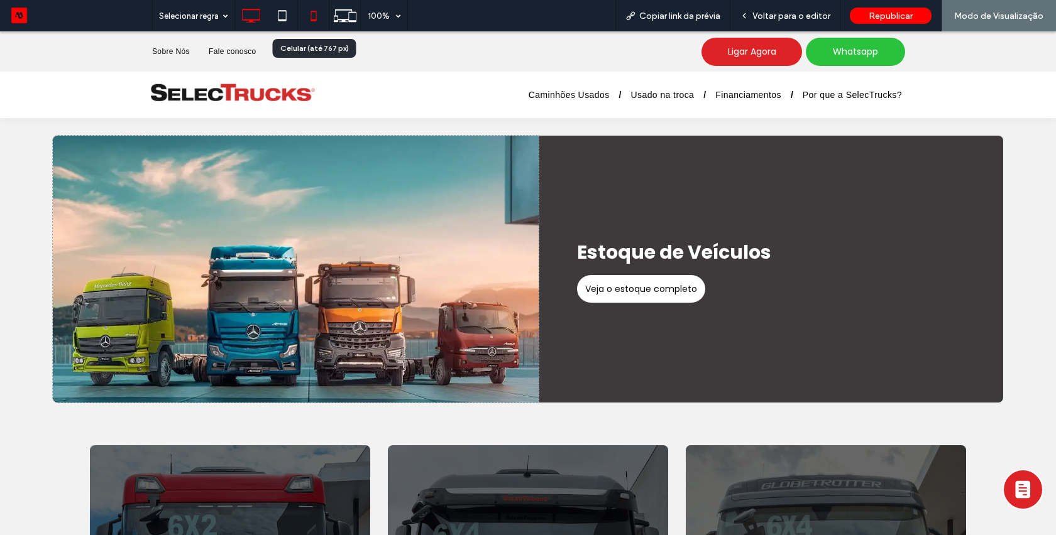
click at [312, 10] on icon at bounding box center [313, 15] width 25 height 25
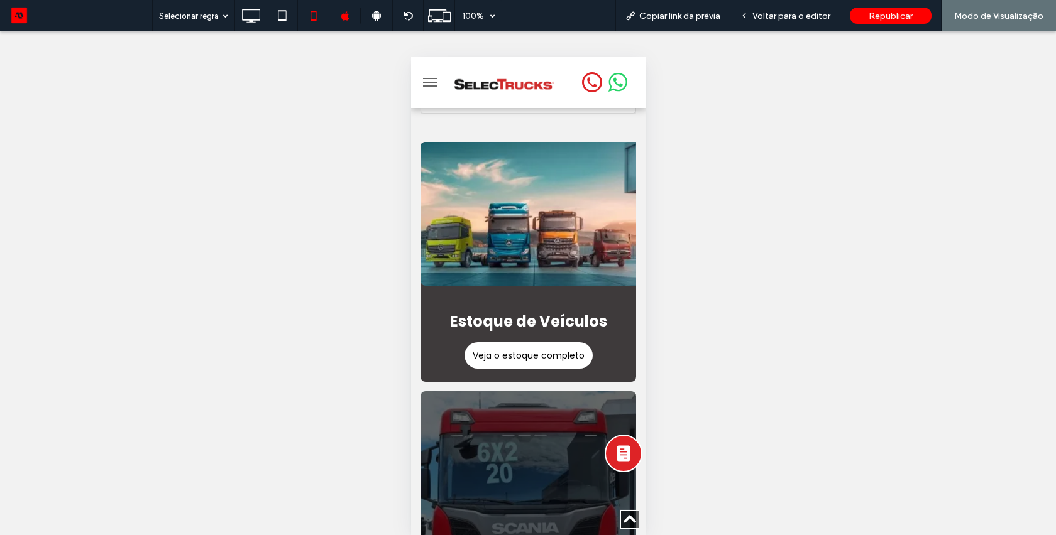
scroll to position [592, 0]
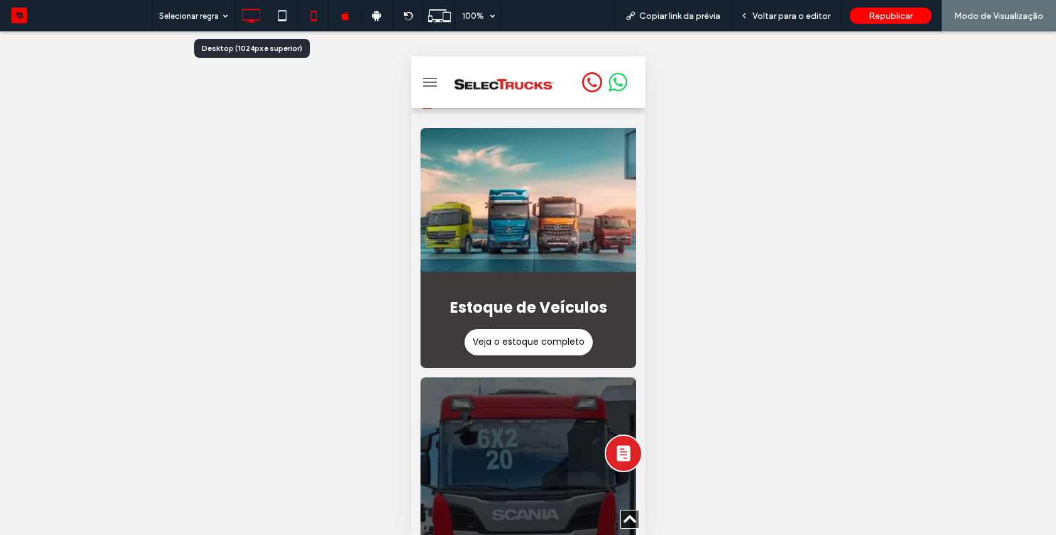
click at [246, 18] on icon at bounding box center [250, 15] width 25 height 25
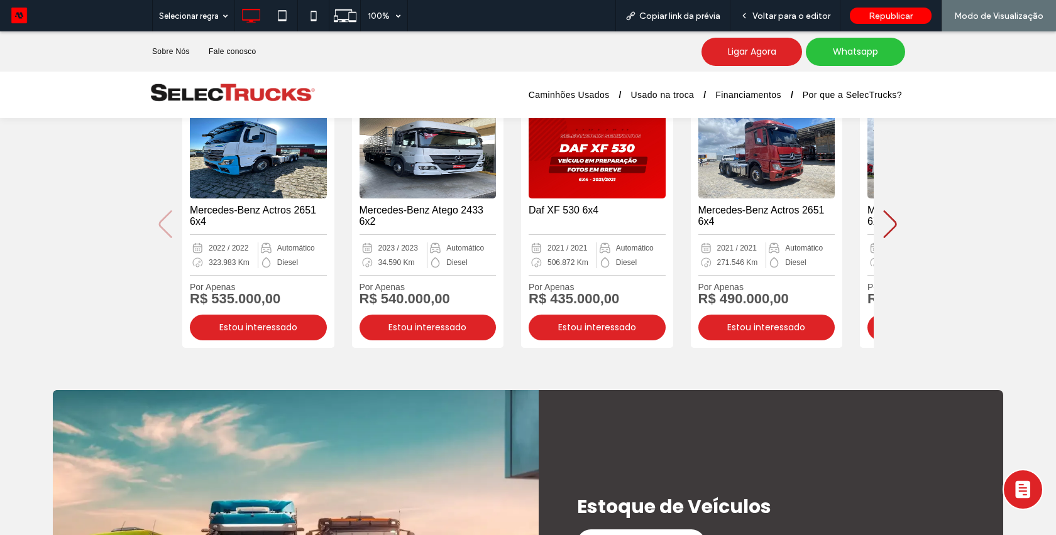
scroll to position [461, 0]
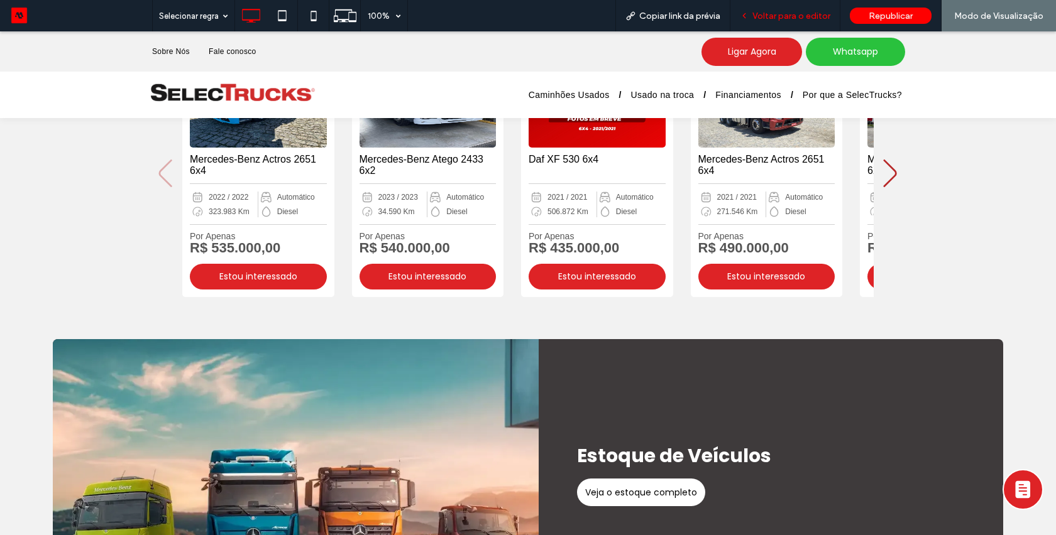
click at [775, 20] on span "Voltar para o editor" at bounding box center [791, 16] width 78 height 11
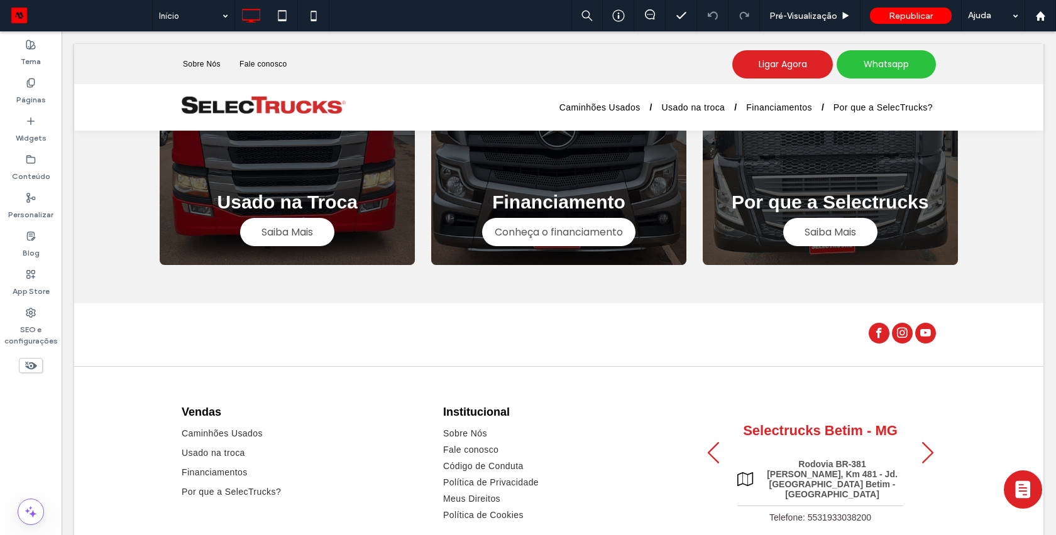
scroll to position [1181, 0]
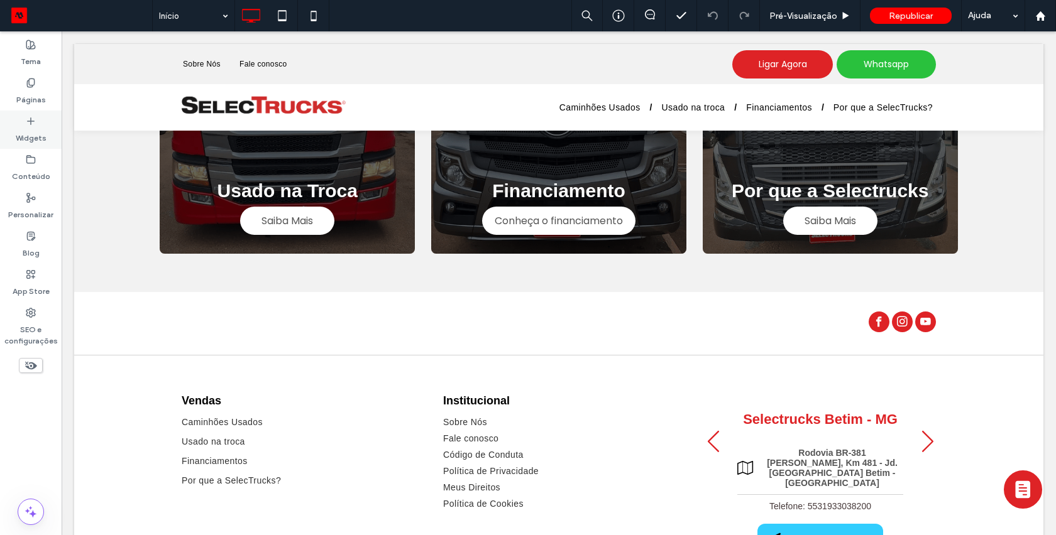
click at [30, 129] on label "Widgets" at bounding box center [31, 135] width 31 height 18
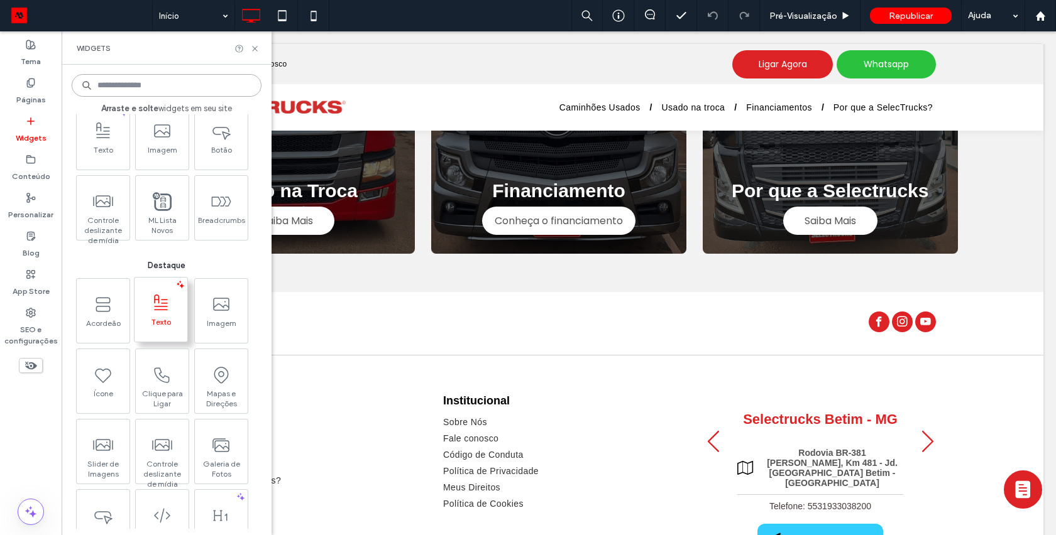
scroll to position [45, 0]
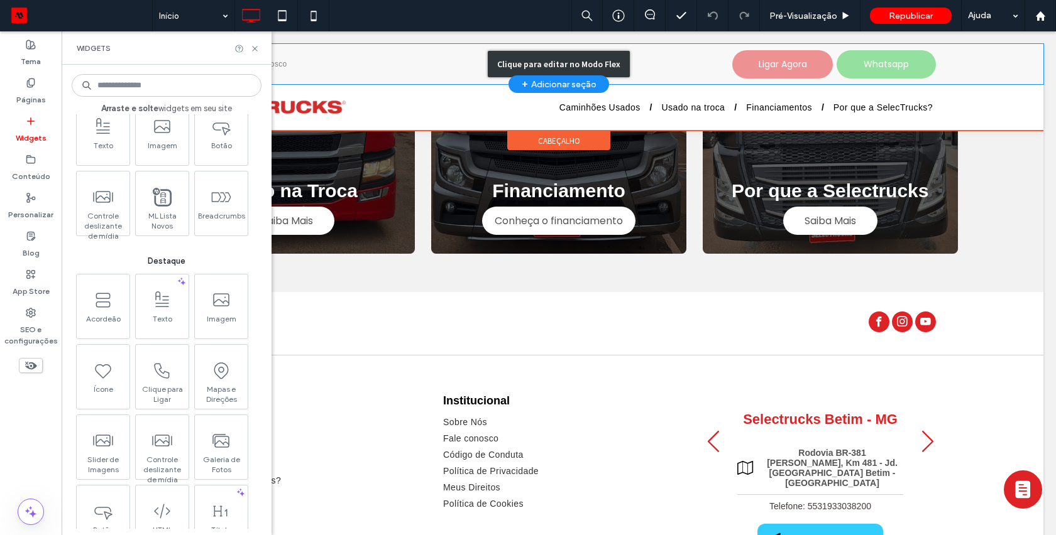
click at [757, 63] on div "Clique para editar no Modo Flex" at bounding box center [558, 64] width 969 height 40
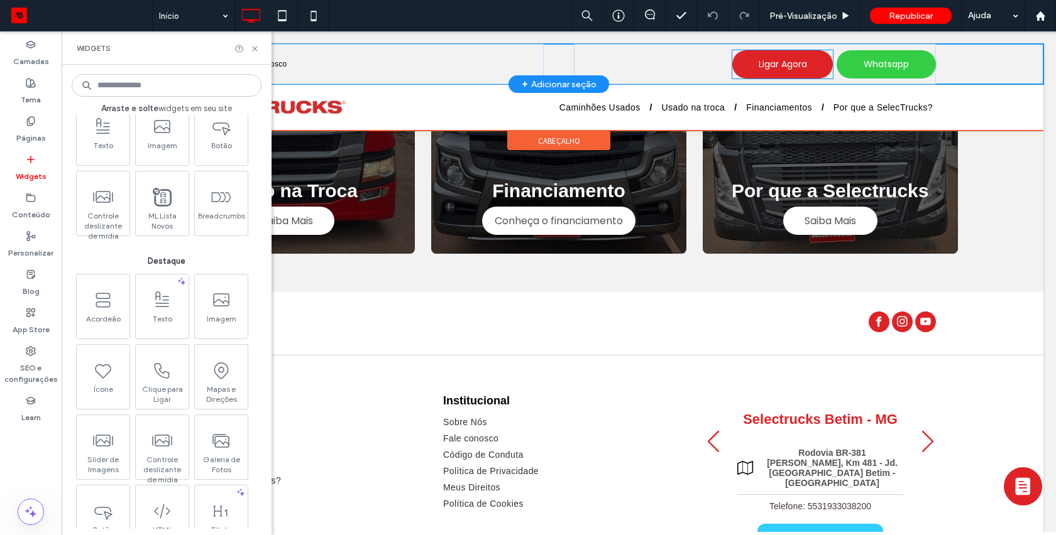
scroll to position [1114, 0]
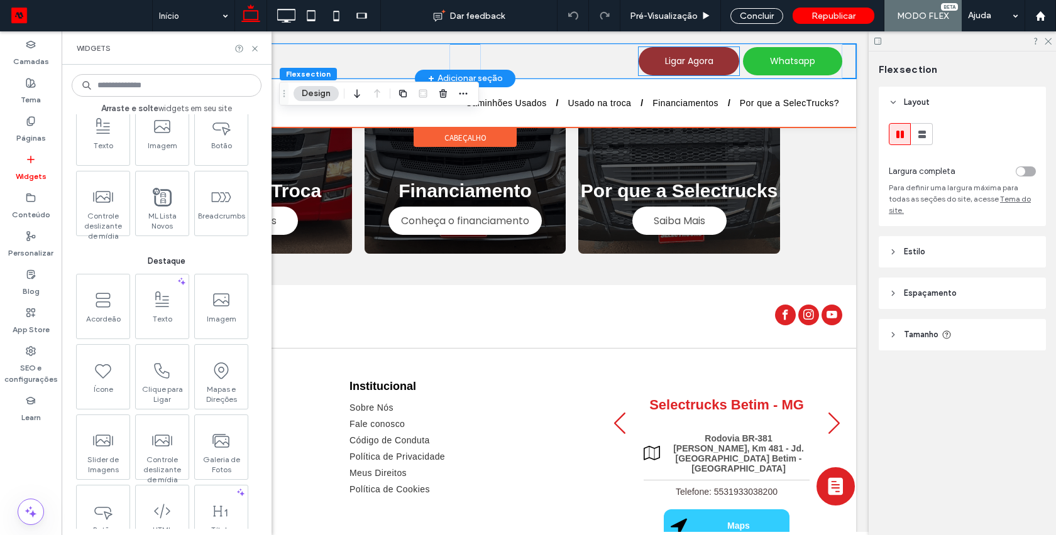
click at [704, 60] on span "Ligar Agora" at bounding box center [689, 61] width 48 height 26
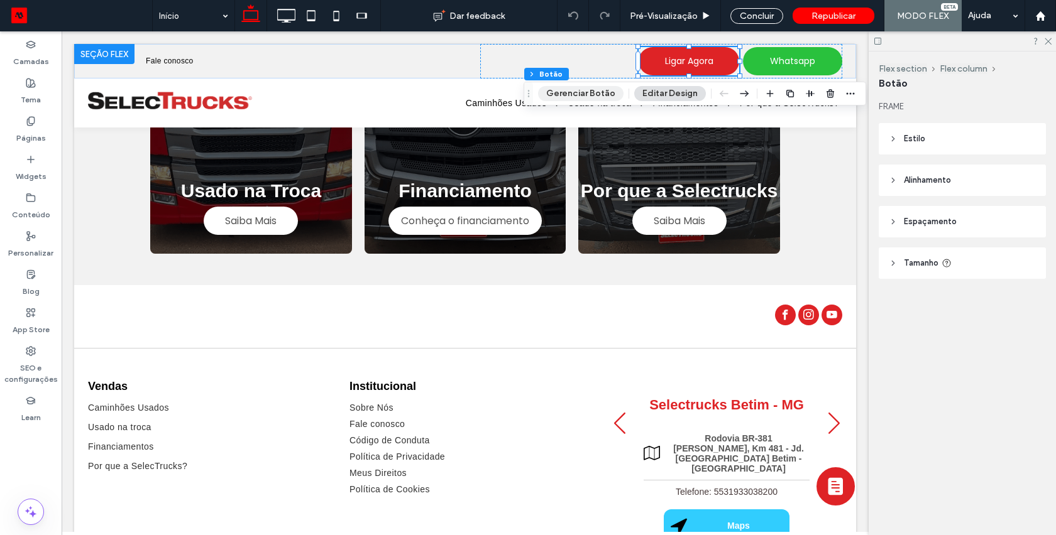
click at [563, 94] on button "Gerenciar Botão" at bounding box center [580, 93] width 85 height 15
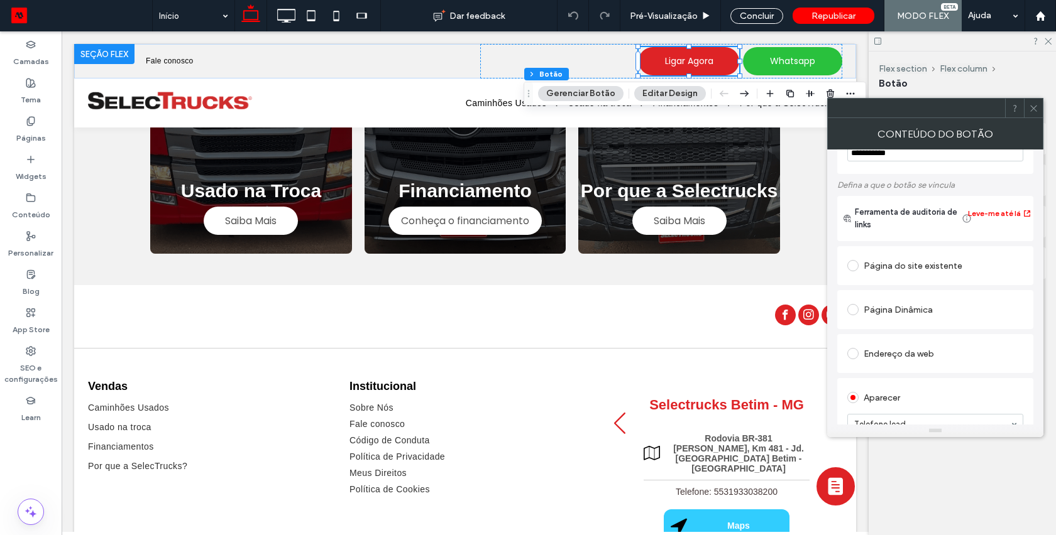
scroll to position [45, 0]
click at [1032, 105] on icon at bounding box center [1033, 108] width 9 height 9
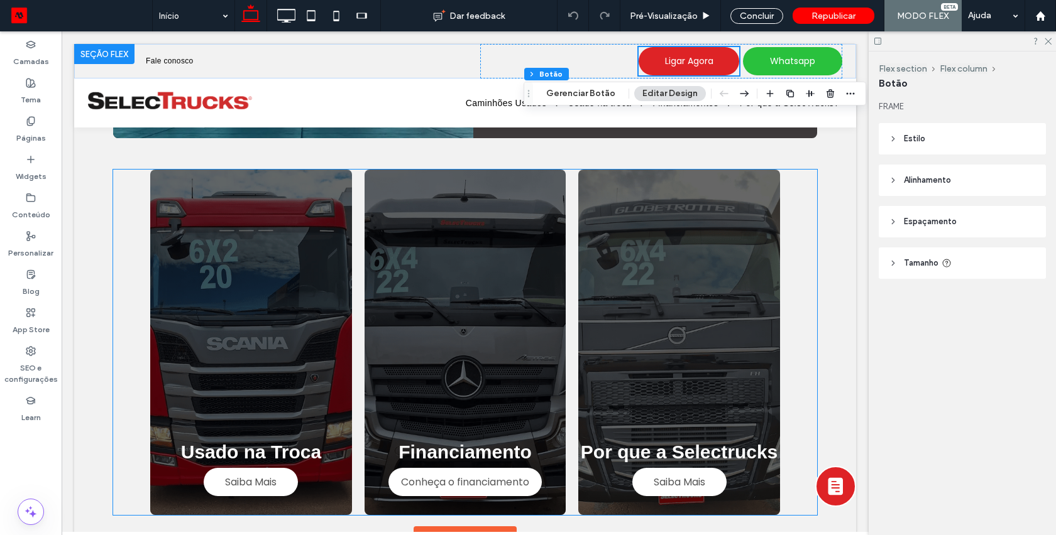
scroll to position [843, 0]
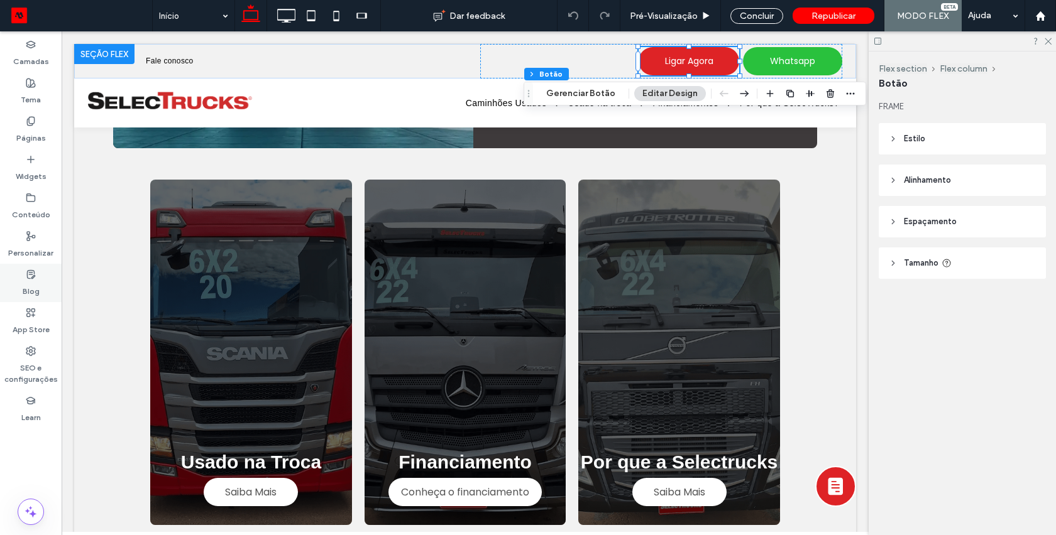
click at [32, 285] on label "Blog" at bounding box center [31, 289] width 17 height 18
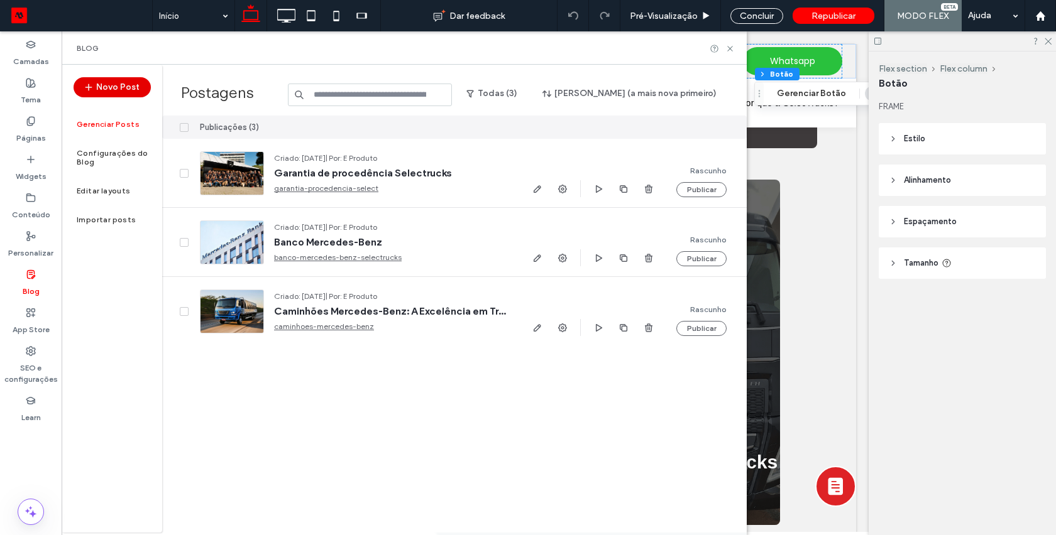
click at [116, 89] on button "Novo Post" at bounding box center [112, 87] width 77 height 20
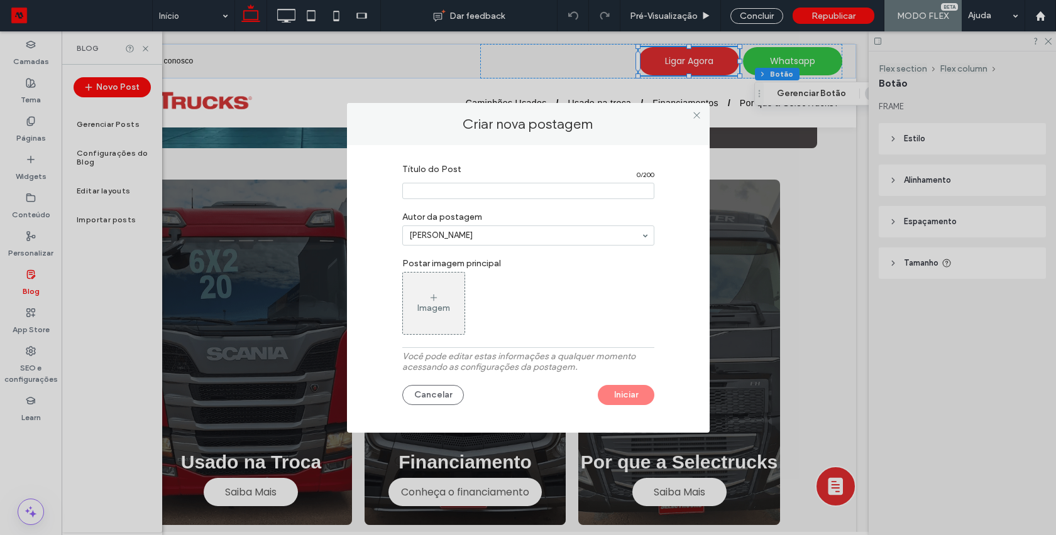
click at [449, 192] on input "Título do Post" at bounding box center [528, 191] width 252 height 16
type input "******"
click at [430, 302] on icon at bounding box center [434, 298] width 10 height 10
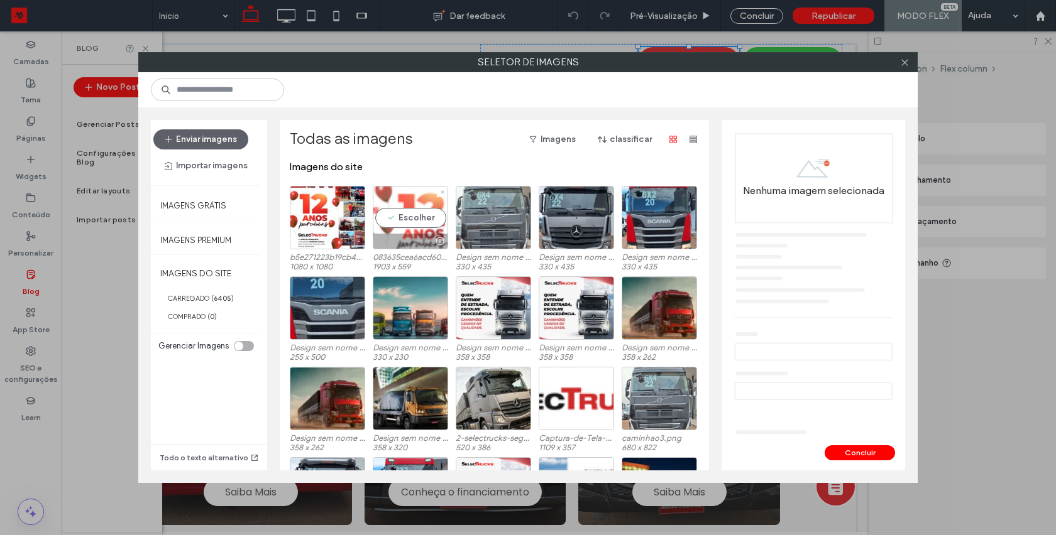
click at [417, 216] on div "Escolher" at bounding box center [410, 217] width 75 height 63
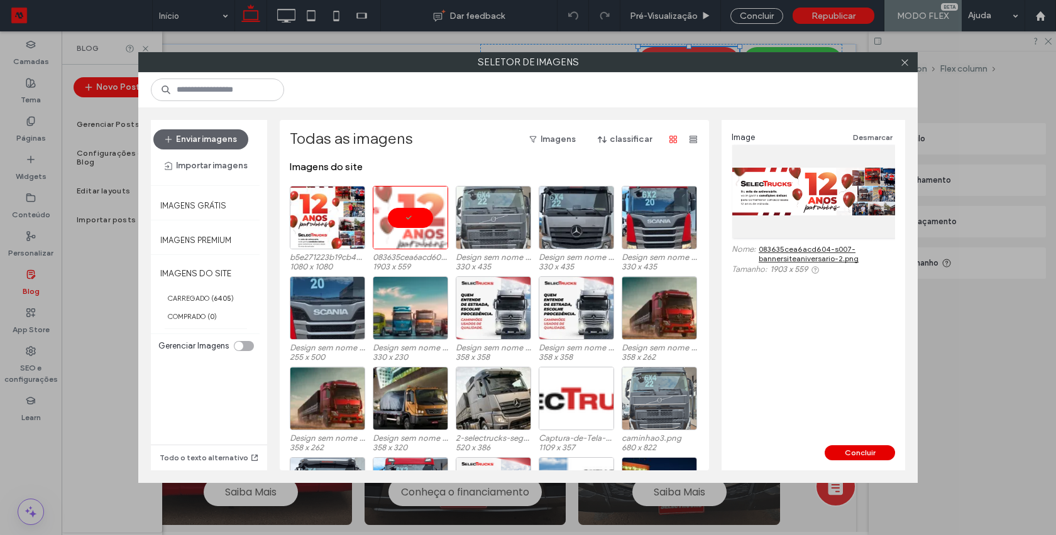
click at [858, 449] on button "Concluir" at bounding box center [859, 453] width 70 height 15
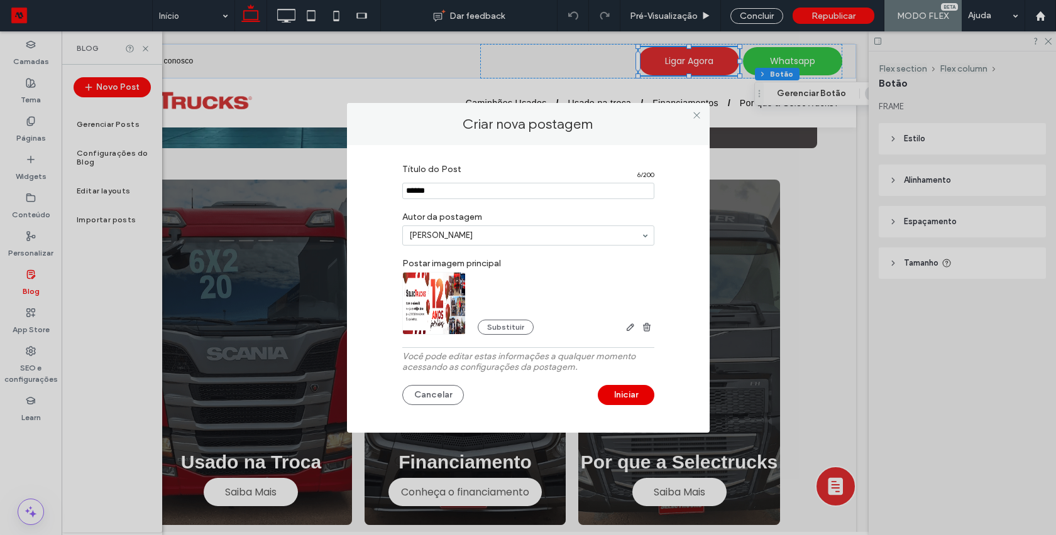
click at [615, 393] on button "Iniciar" at bounding box center [626, 395] width 57 height 20
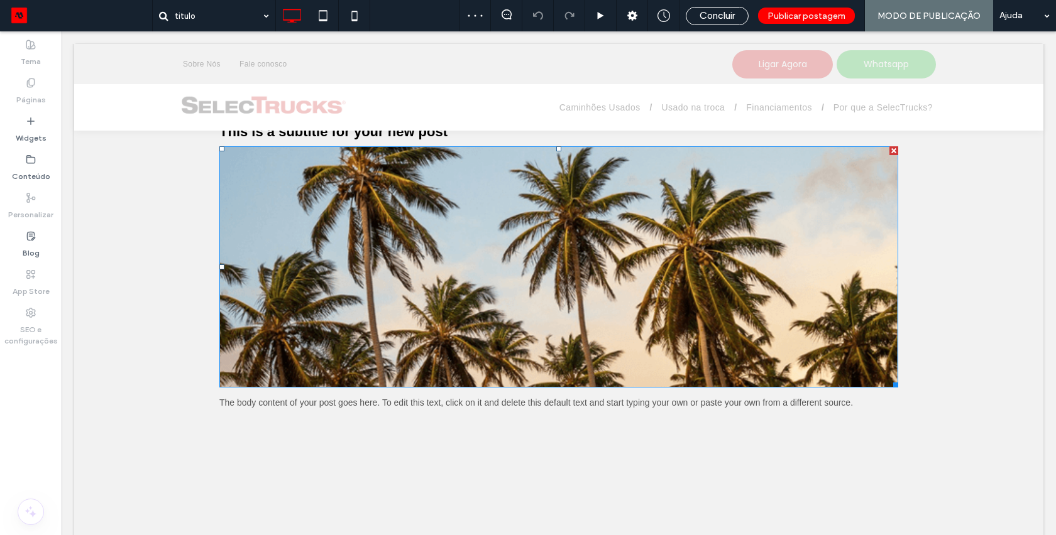
scroll to position [325, 0]
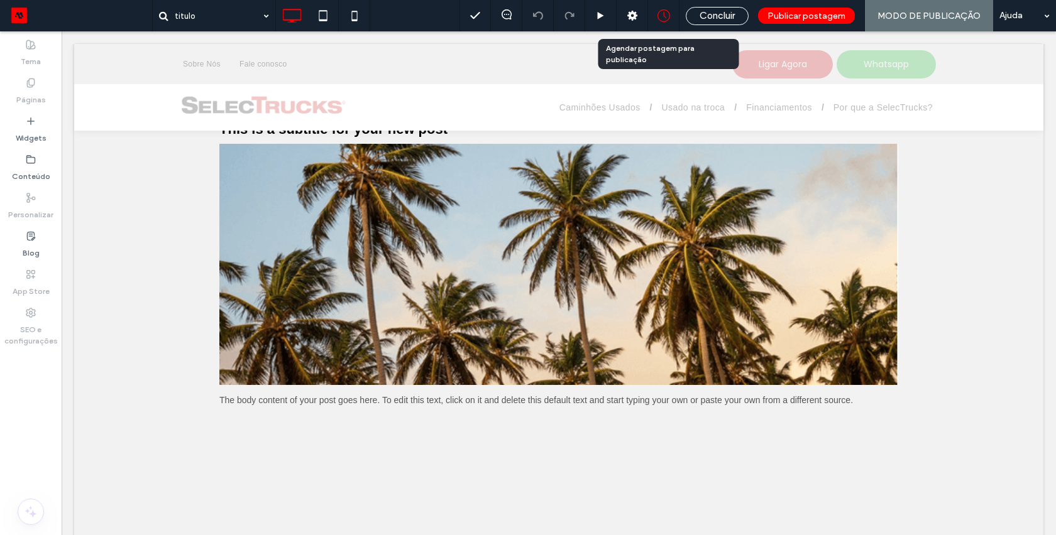
click at [665, 13] on icon at bounding box center [663, 15] width 13 height 13
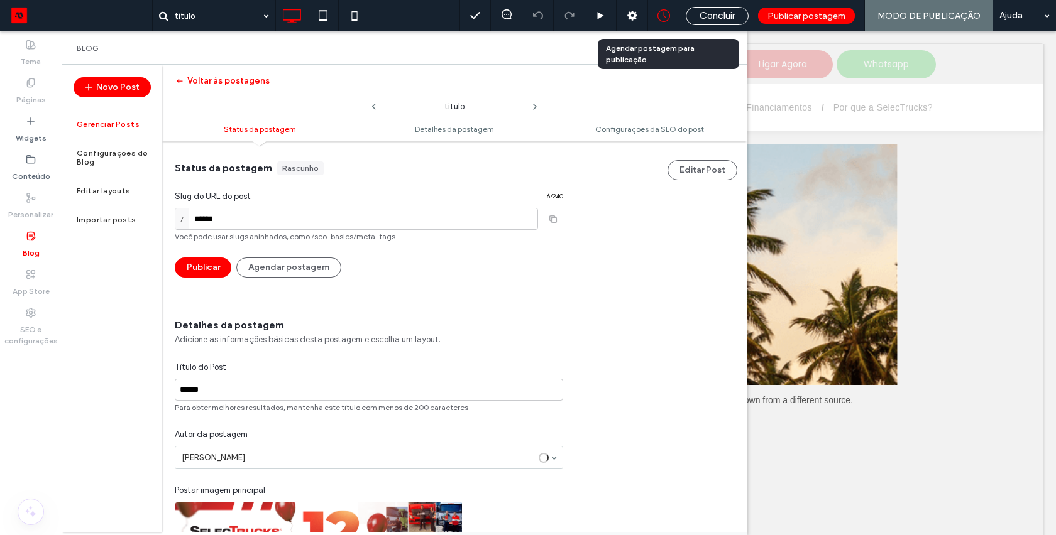
scroll to position [1, 0]
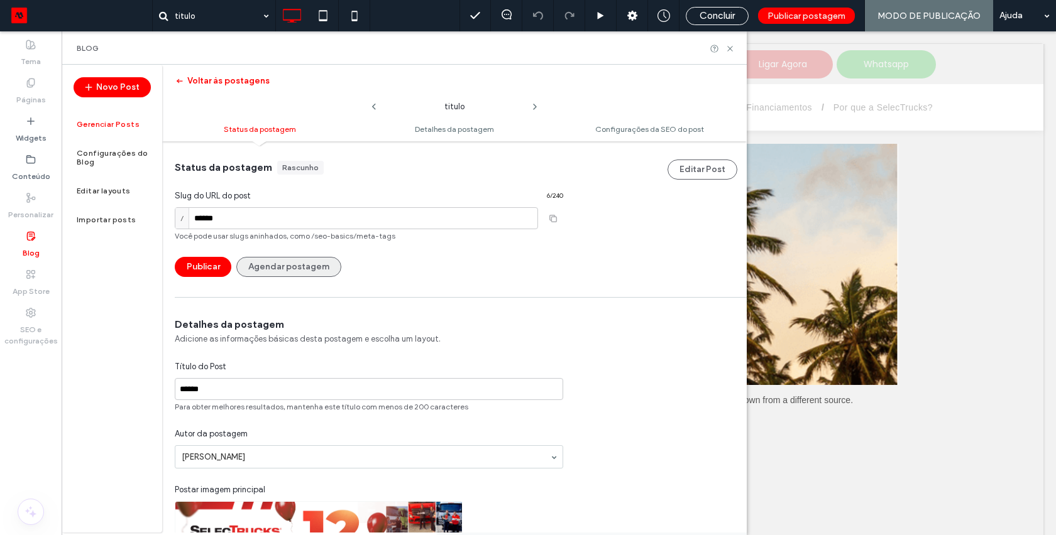
click at [312, 268] on button "Agendar postagem" at bounding box center [288, 267] width 105 height 20
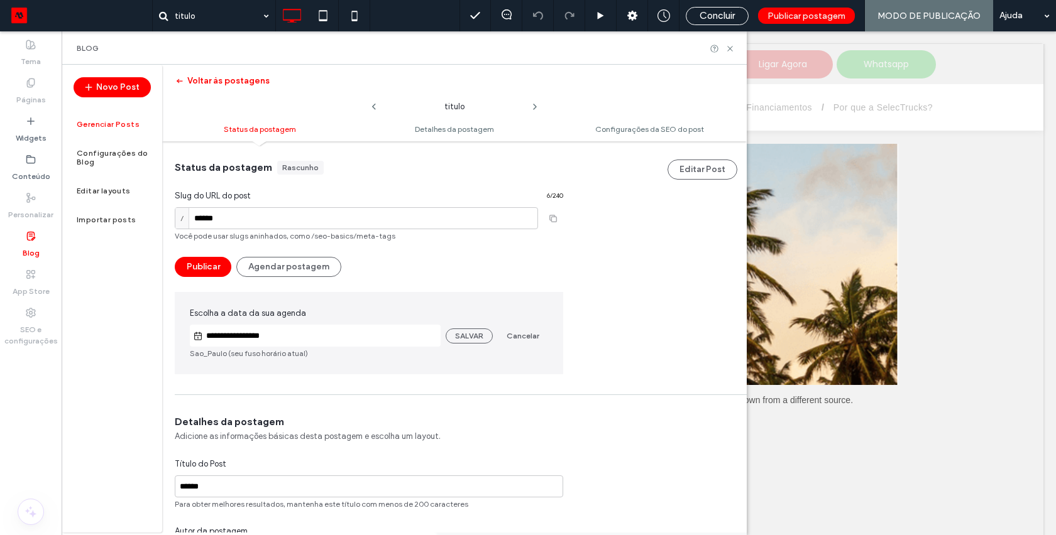
type input "**********"
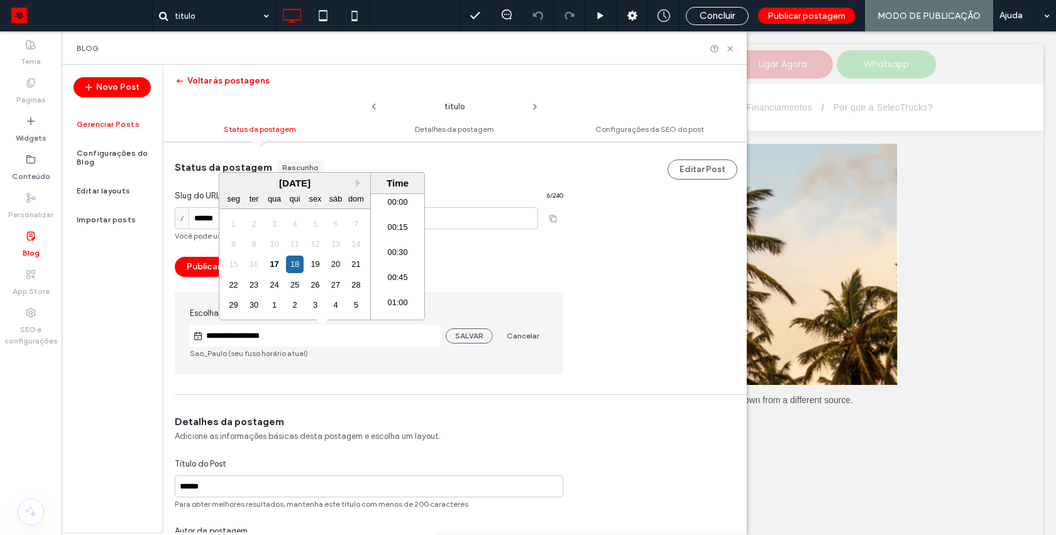
click at [337, 331] on input "**********" at bounding box center [322, 336] width 238 height 15
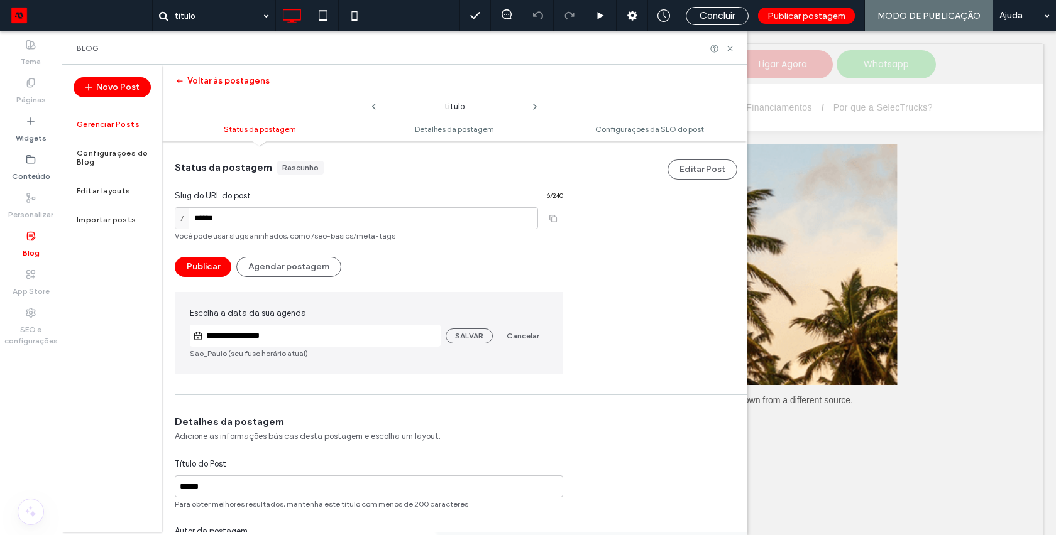
click at [598, 266] on div "**********" at bounding box center [454, 258] width 584 height 234
click at [729, 47] on icon at bounding box center [729, 48] width 9 height 9
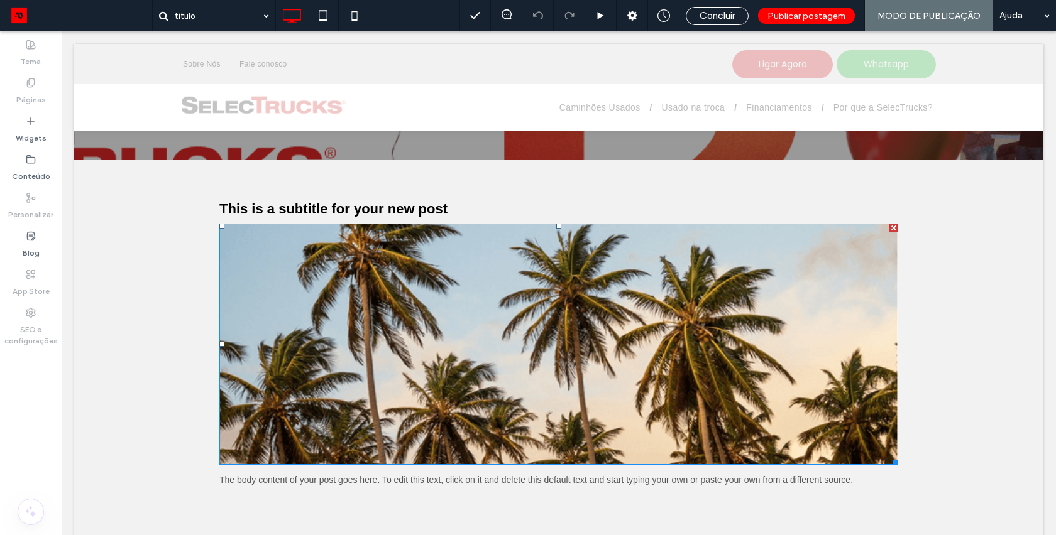
scroll to position [247, 0]
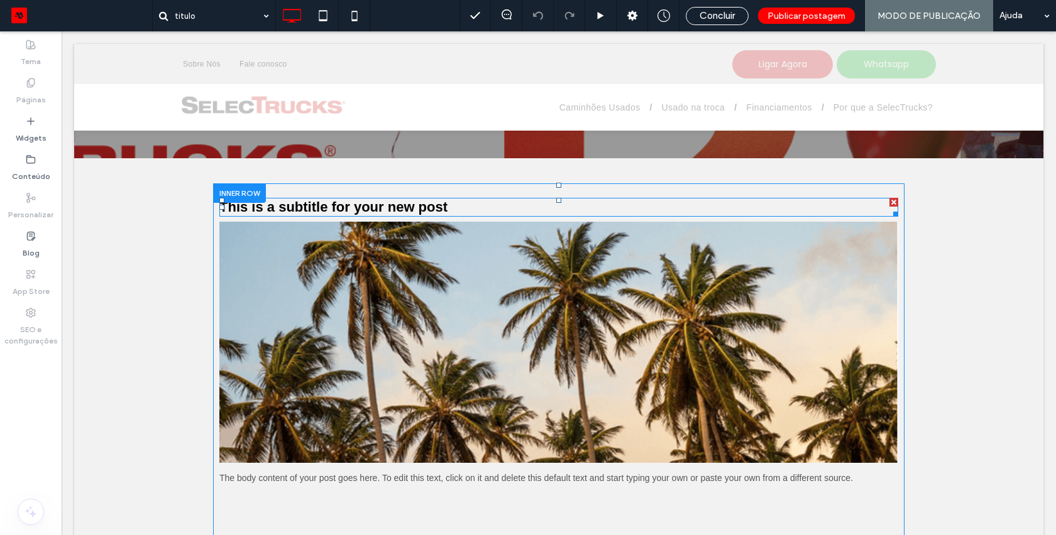
click at [408, 208] on h3 "This is a subtitle for your new post" at bounding box center [558, 207] width 679 height 19
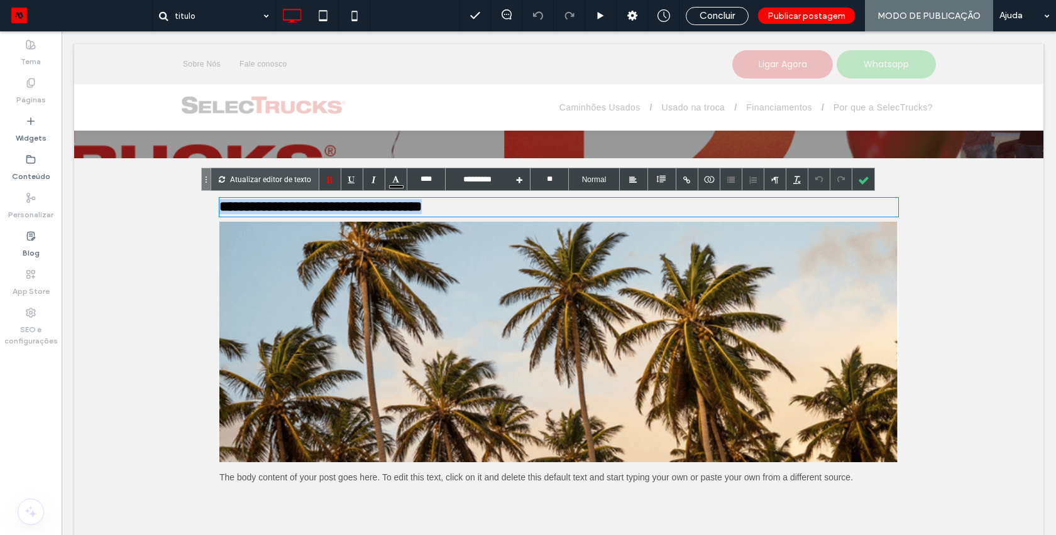
click at [408, 208] on h3 "**********" at bounding box center [558, 207] width 679 height 19
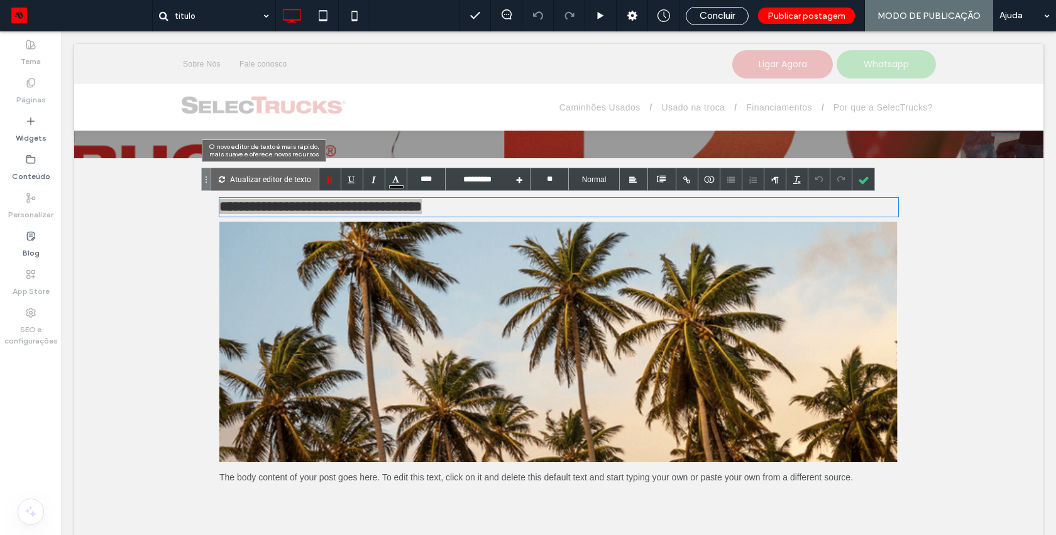
click at [237, 184] on p "Atualizar editor de texto" at bounding box center [270, 179] width 81 height 22
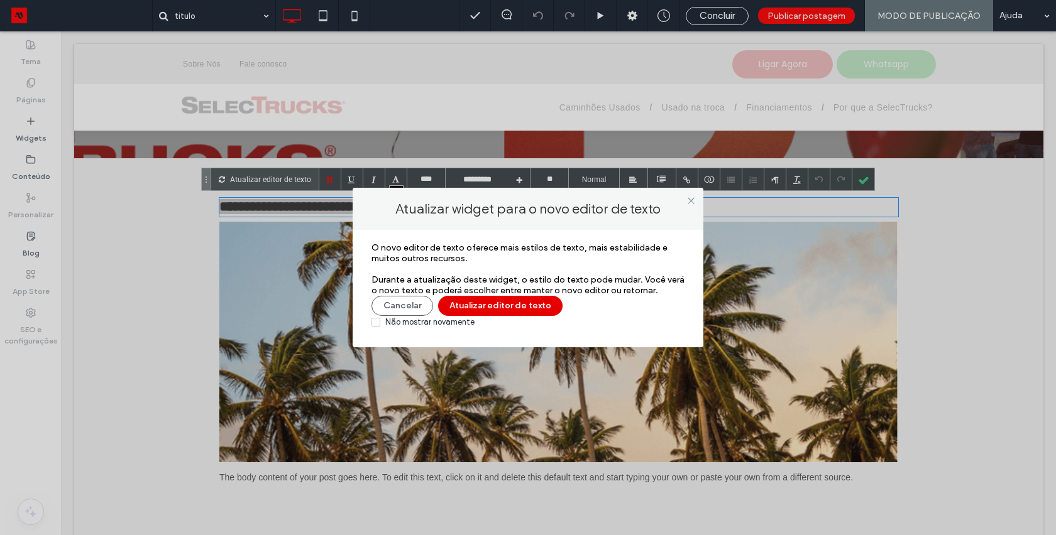
click at [490, 305] on button "Atualizar editor de texto" at bounding box center [500, 306] width 124 height 20
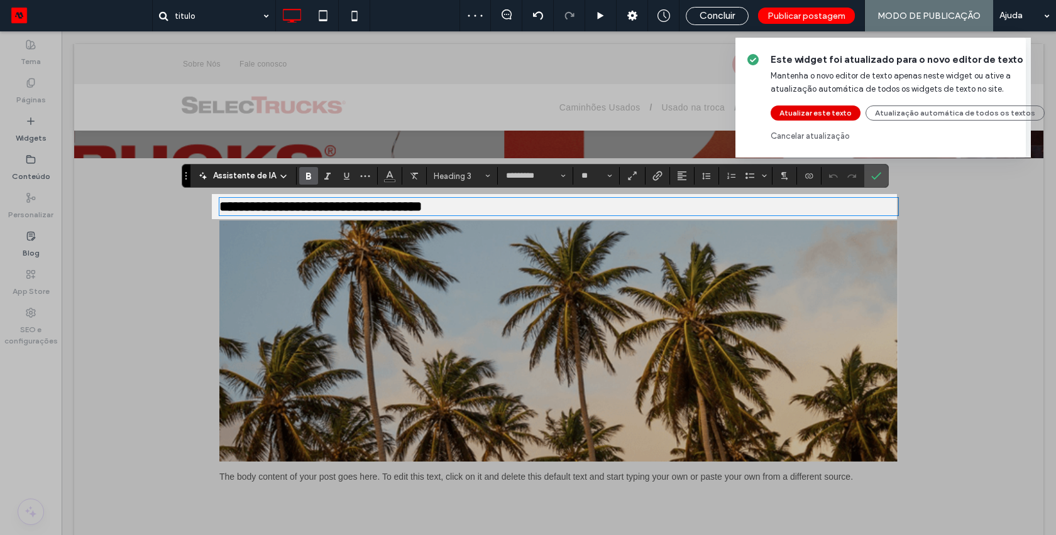
click at [801, 109] on button "Atualizar este texto" at bounding box center [815, 113] width 90 height 15
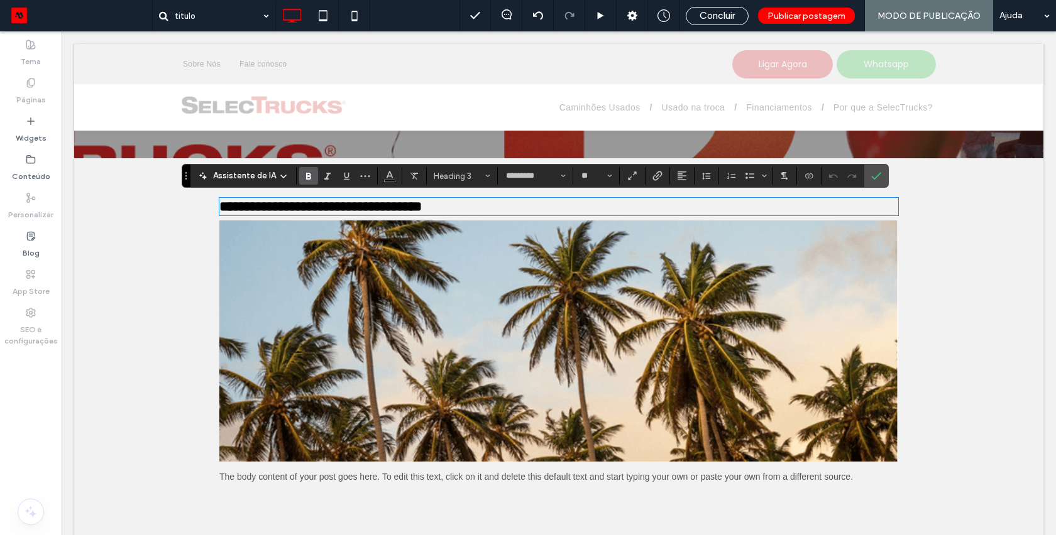
click at [229, 174] on span "Assistente de IA" at bounding box center [244, 176] width 63 height 13
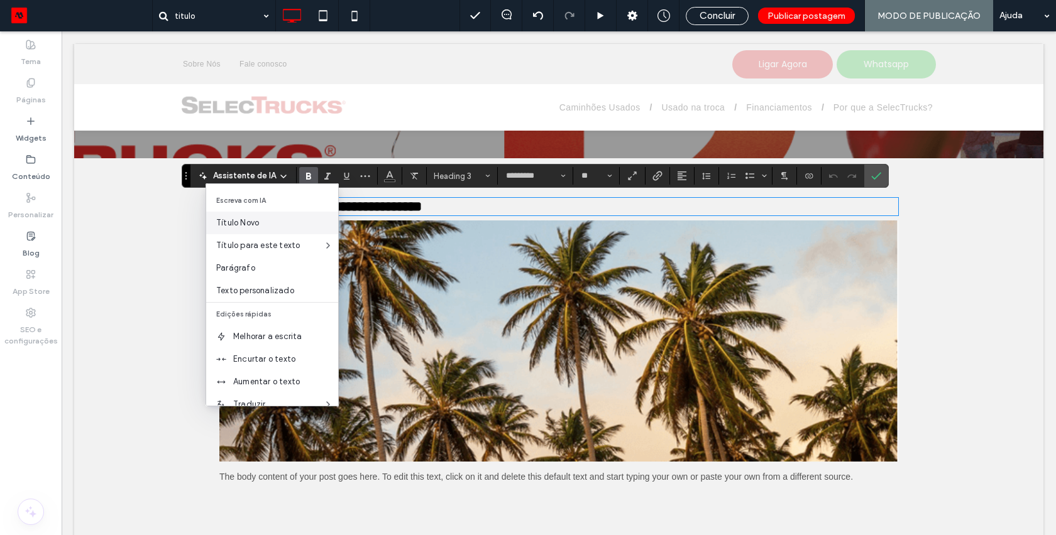
click at [254, 229] on span "Título Novo" at bounding box center [277, 223] width 122 height 13
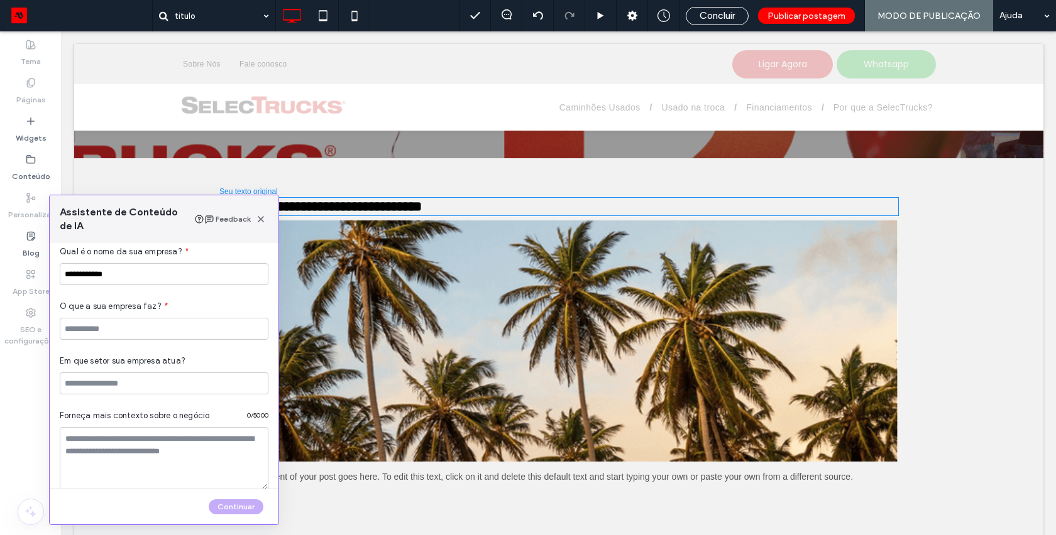
scroll to position [112, 0]
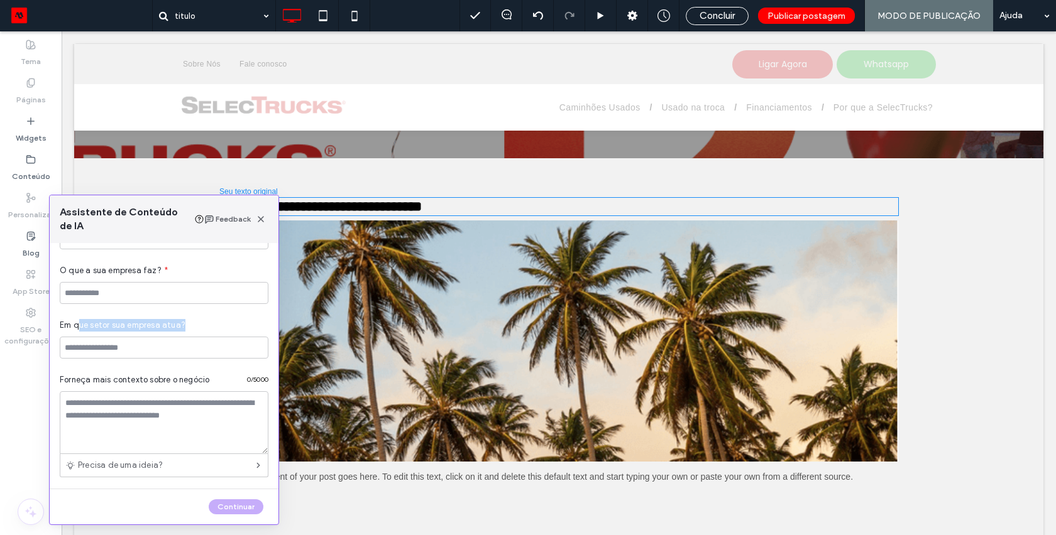
drag, startPoint x: 79, startPoint y: 326, endPoint x: 190, endPoint y: 325, distance: 111.9
click at [190, 325] on div "Em que setor sua empresa atua?" at bounding box center [164, 325] width 209 height 13
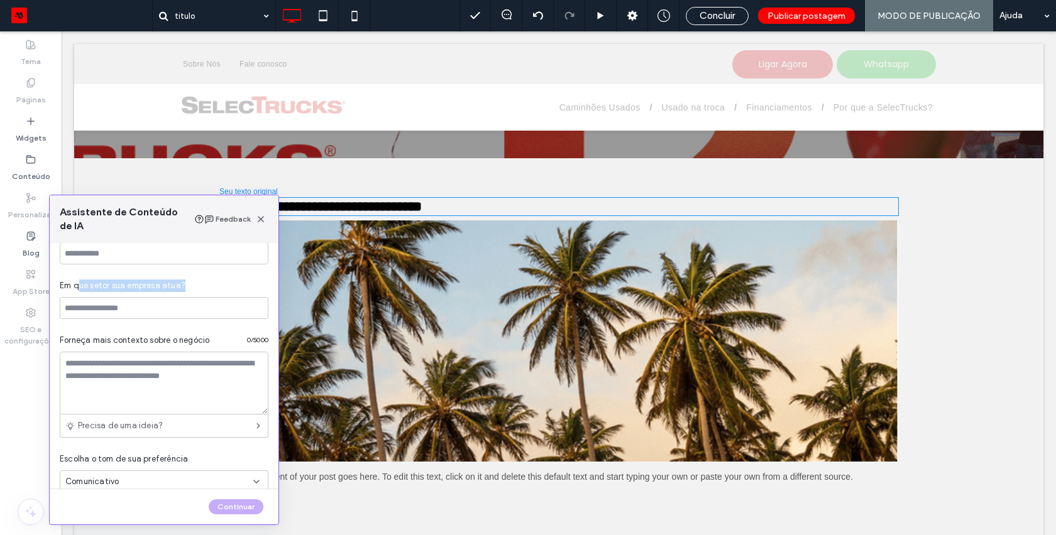
scroll to position [172, 0]
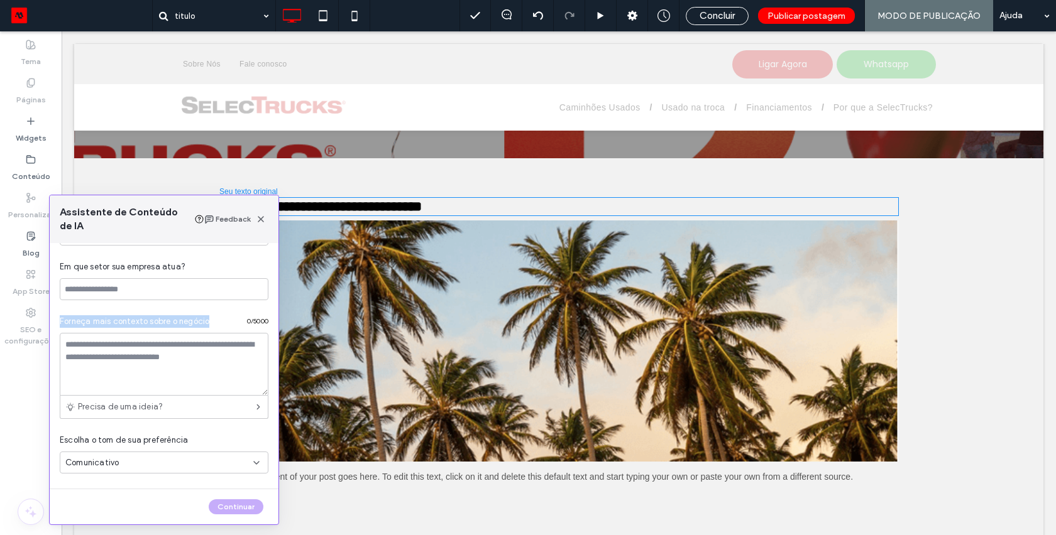
drag, startPoint x: 60, startPoint y: 321, endPoint x: 210, endPoint y: 325, distance: 149.6
click at [210, 325] on div "Forneça mais contexto sobre o negócio 0 / 5000" at bounding box center [164, 324] width 209 height 18
click at [82, 364] on textarea at bounding box center [164, 364] width 209 height 63
click at [121, 463] on div "Comunicativo" at bounding box center [159, 463] width 188 height 13
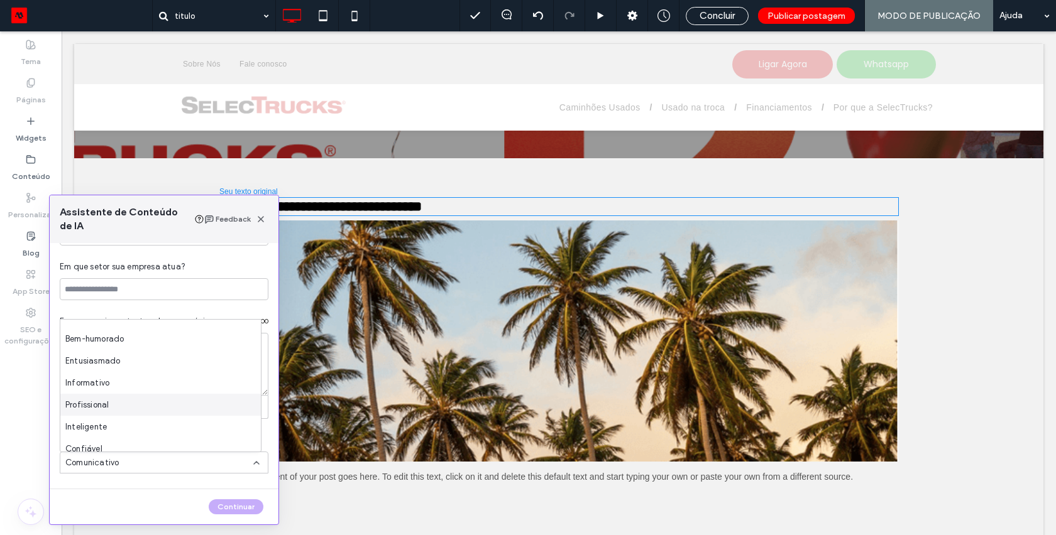
scroll to position [0, 0]
click at [104, 421] on span "Profissional" at bounding box center [86, 419] width 43 height 13
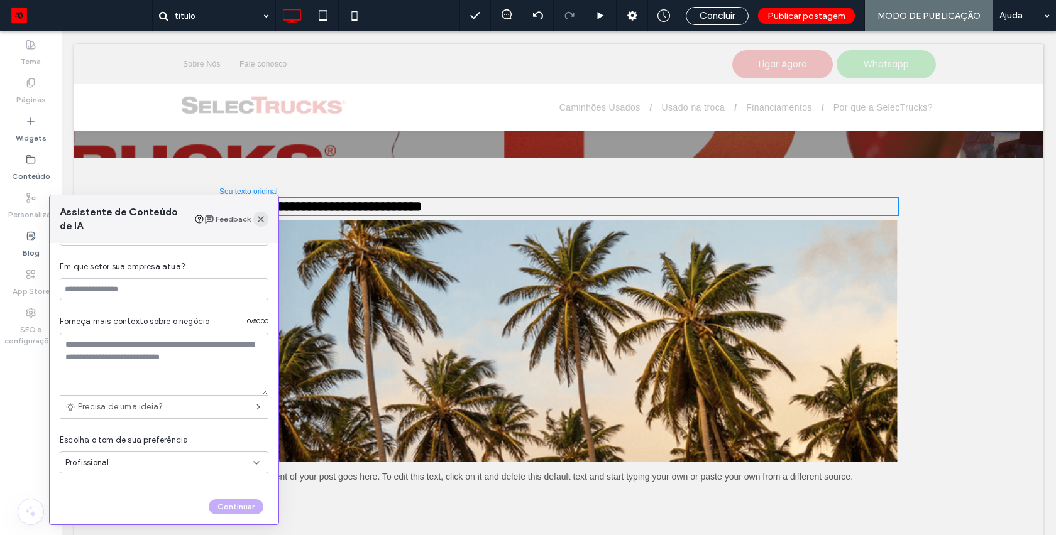
click at [262, 219] on icon "button" at bounding box center [261, 219] width 10 height 10
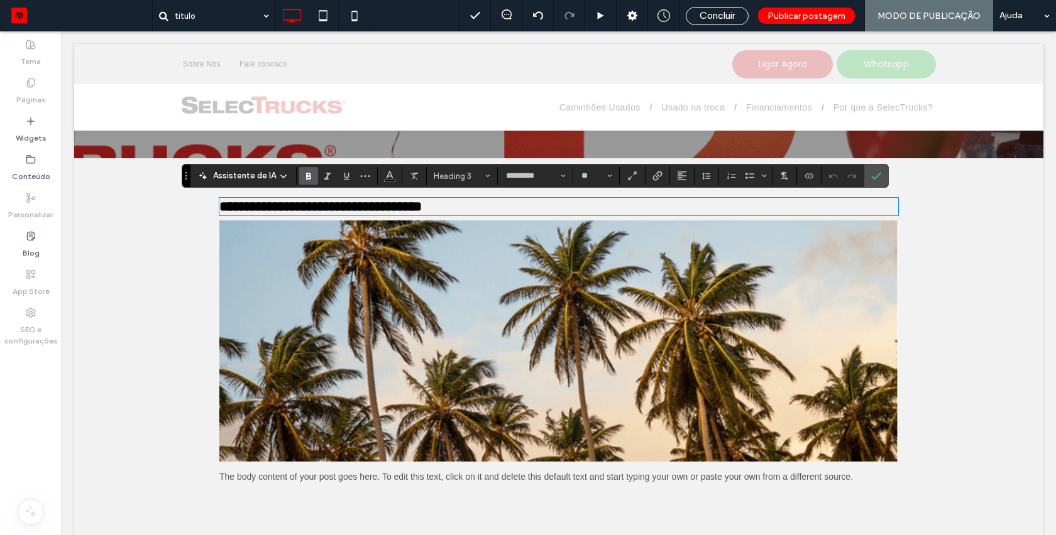
click at [327, 279] on img at bounding box center [558, 341] width 679 height 241
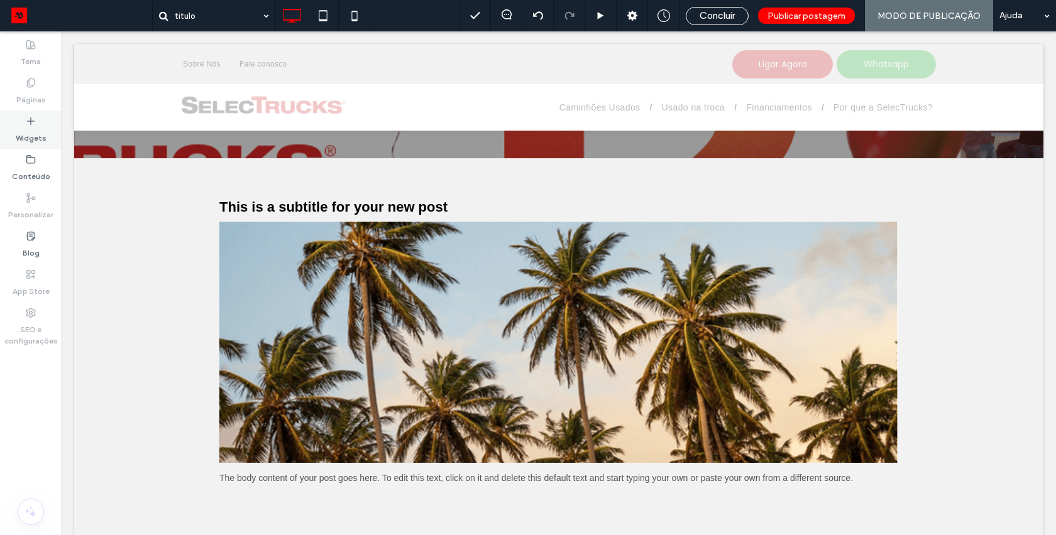
click at [38, 133] on label "Widgets" at bounding box center [31, 135] width 31 height 18
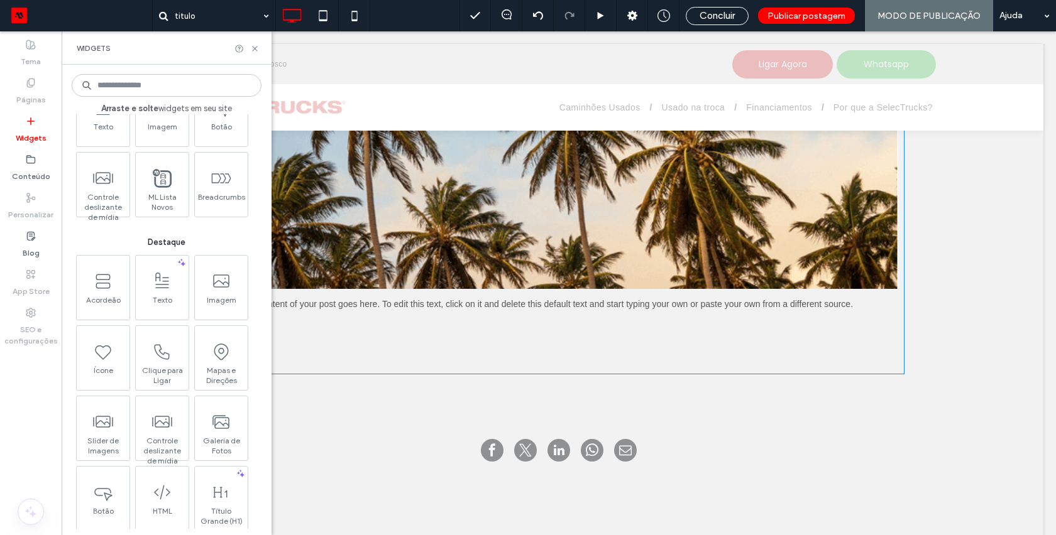
scroll to position [447, 0]
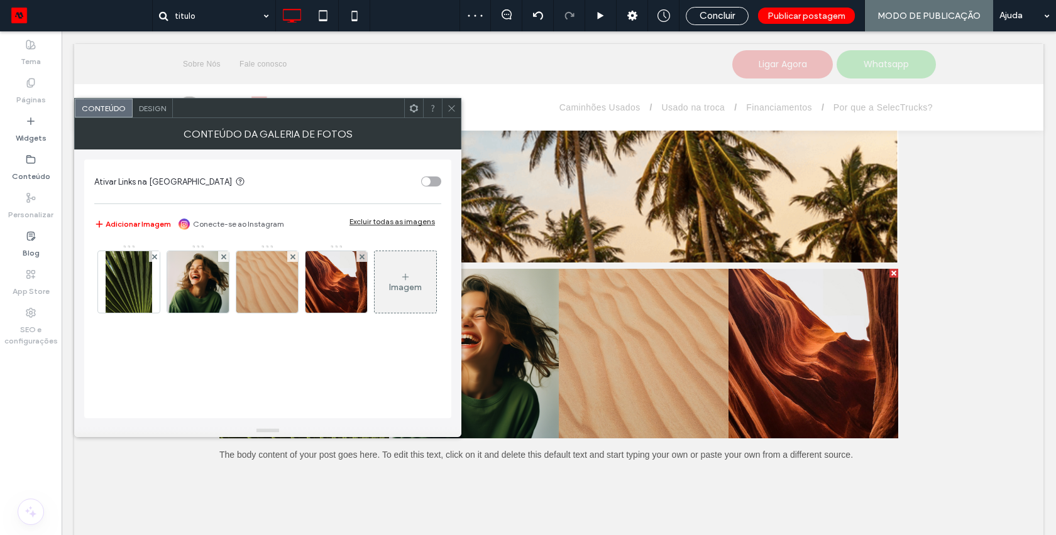
click at [450, 108] on icon at bounding box center [451, 108] width 9 height 9
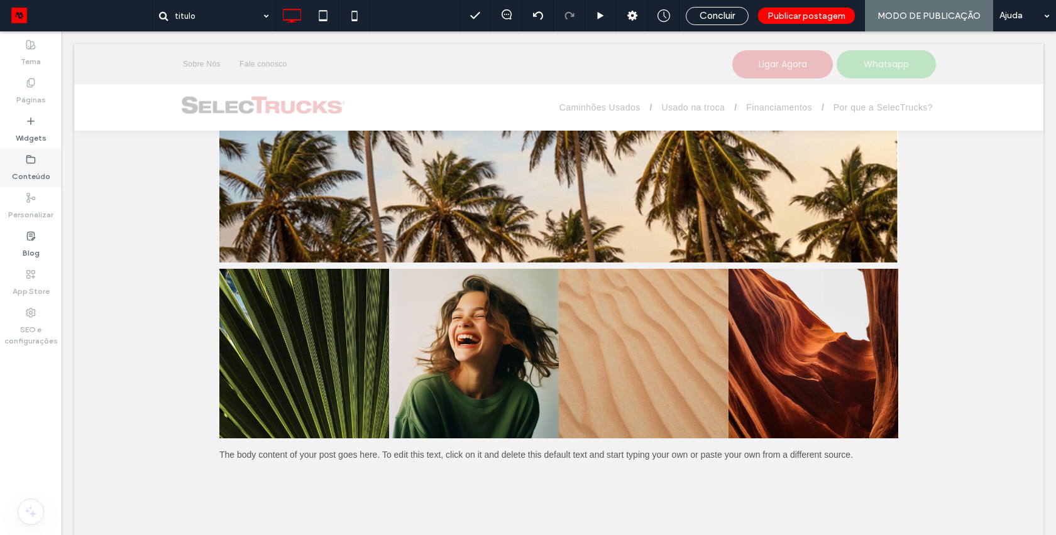
click at [33, 170] on label "Conteúdo" at bounding box center [31, 174] width 38 height 18
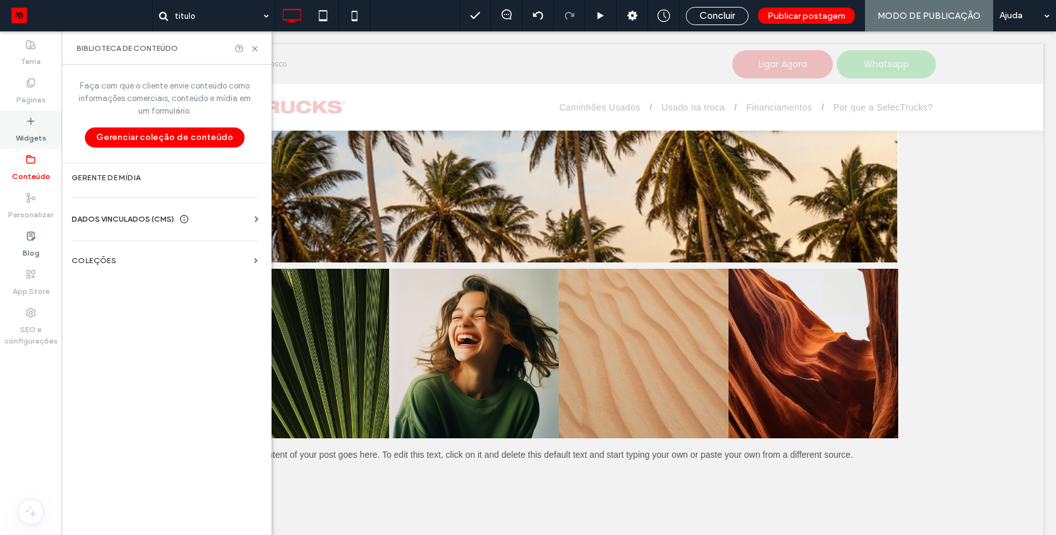
click at [36, 136] on label "Widgets" at bounding box center [31, 135] width 31 height 18
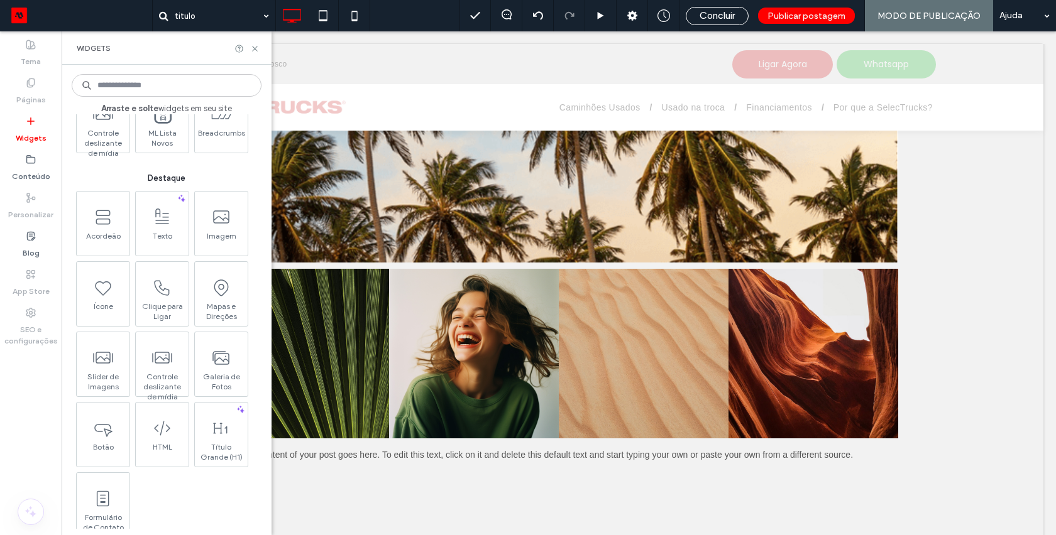
scroll to position [136, 0]
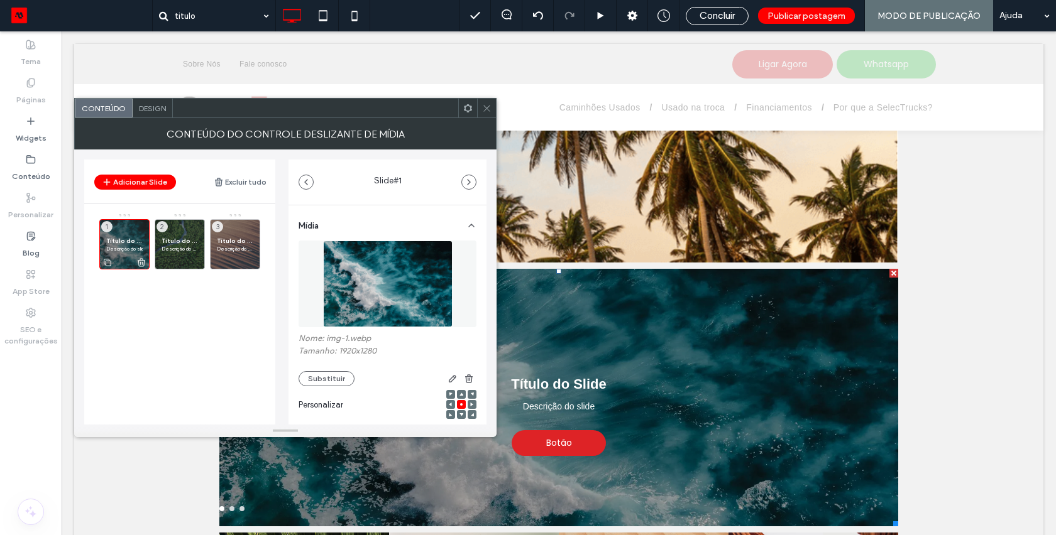
click at [129, 246] on p "Descrição do slide" at bounding box center [124, 249] width 36 height 8
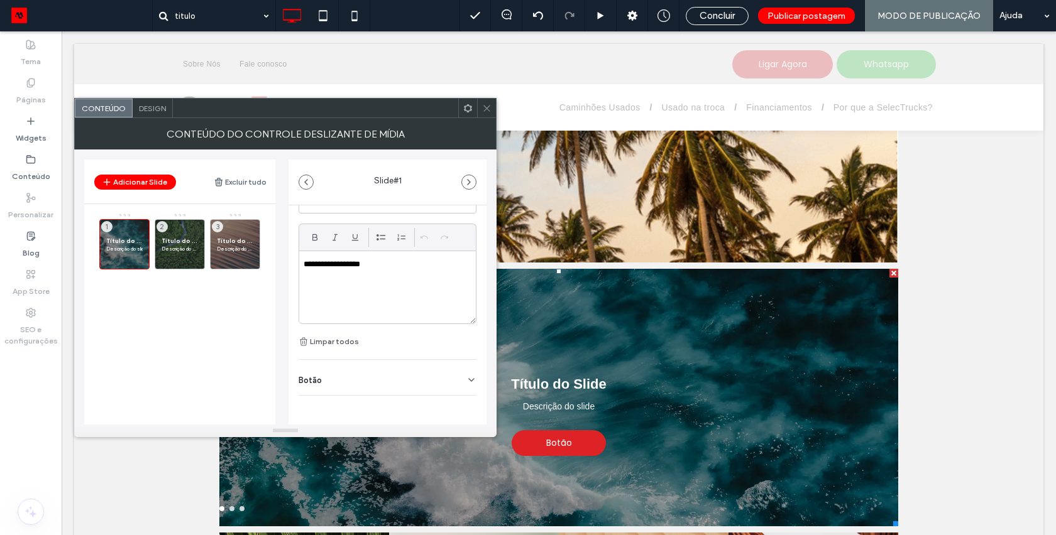
scroll to position [366, 0]
click at [322, 370] on div "Botão" at bounding box center [387, 376] width 178 height 35
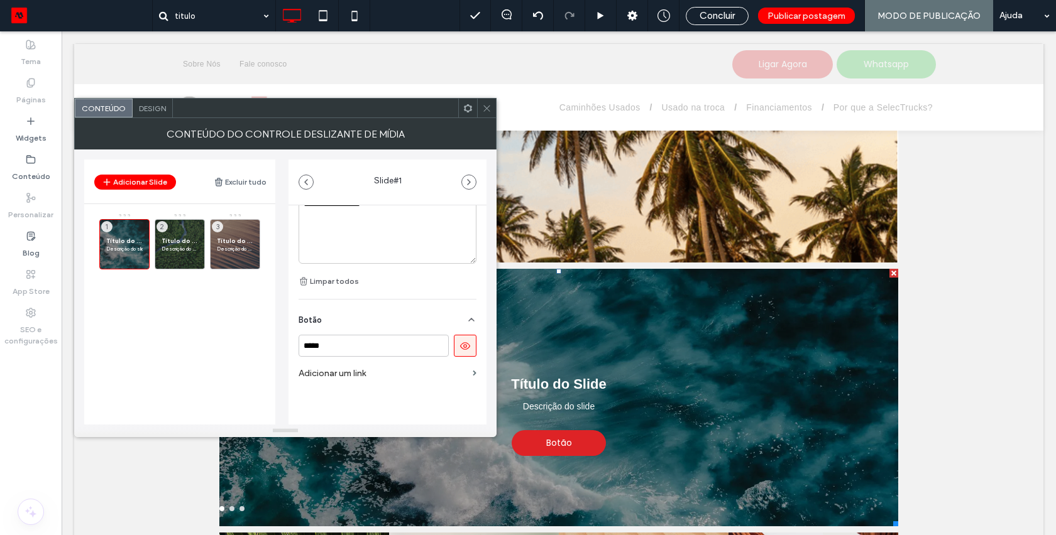
click at [480, 106] on div at bounding box center [486, 108] width 19 height 19
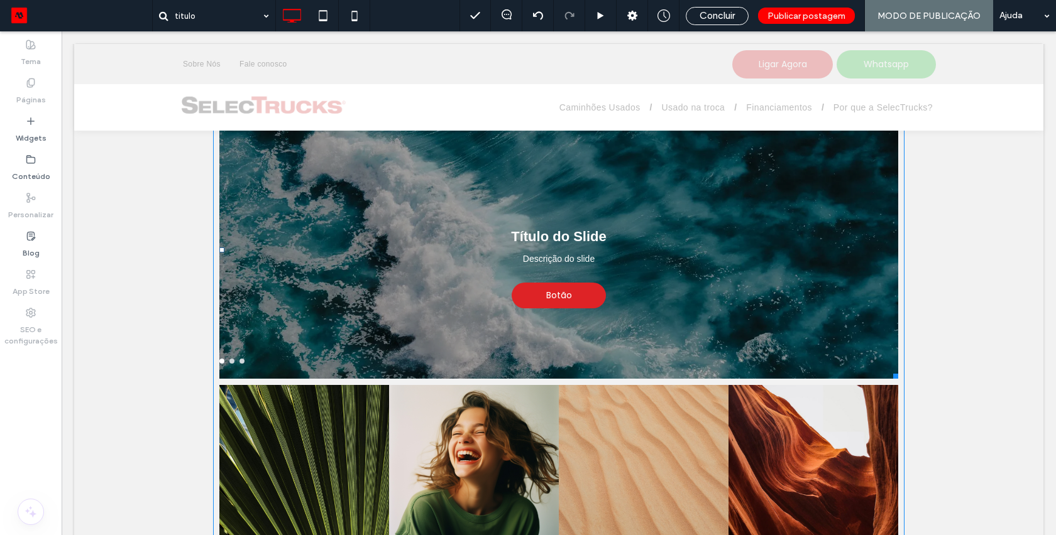
scroll to position [728, 0]
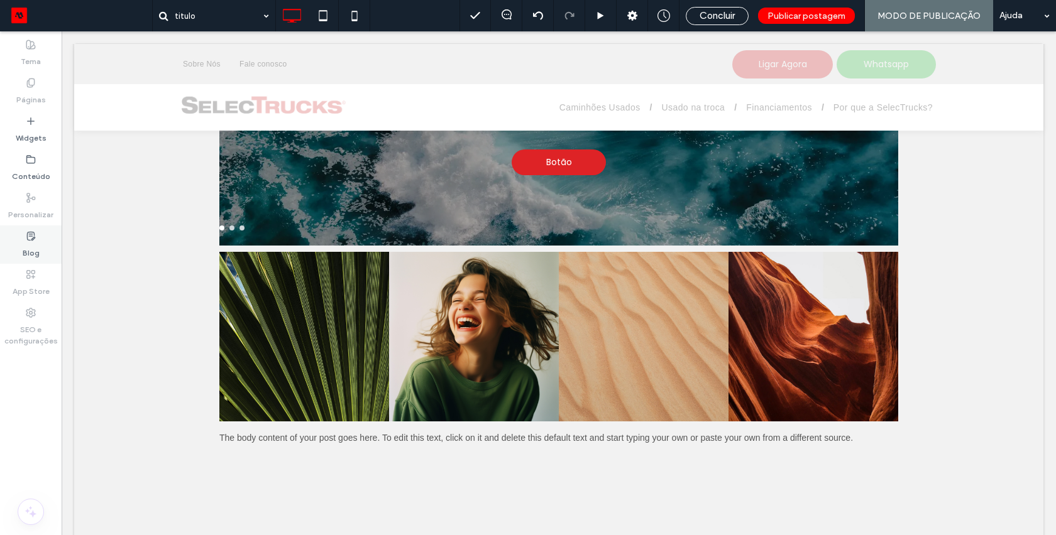
click at [23, 246] on label "Blog" at bounding box center [31, 250] width 17 height 18
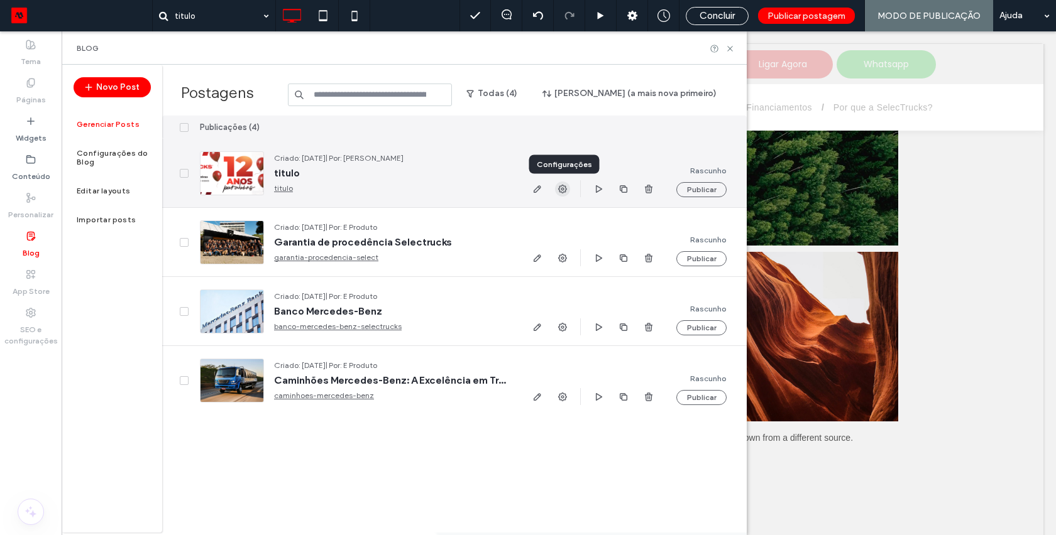
click at [560, 190] on icon "button" at bounding box center [562, 189] width 10 height 10
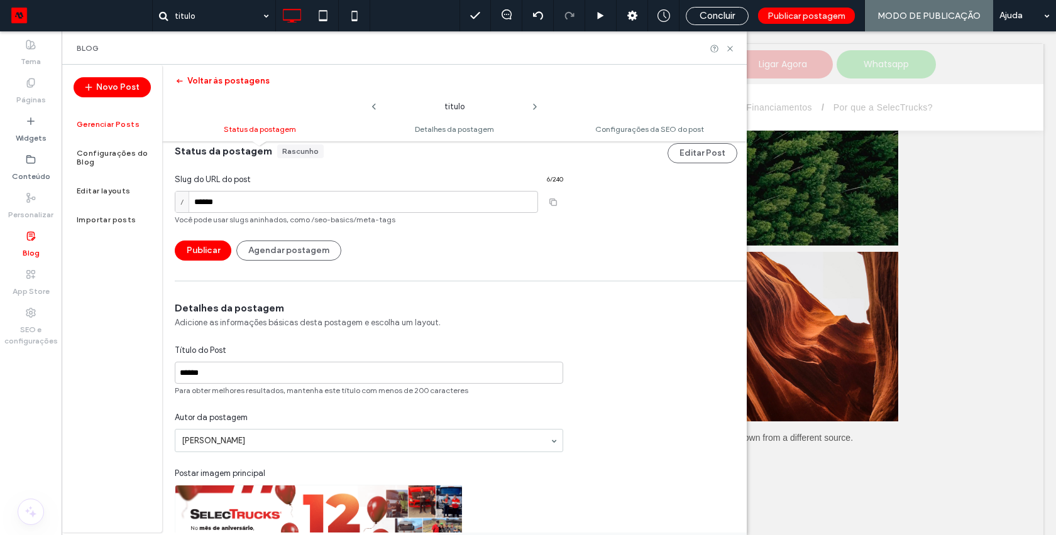
scroll to position [0, 0]
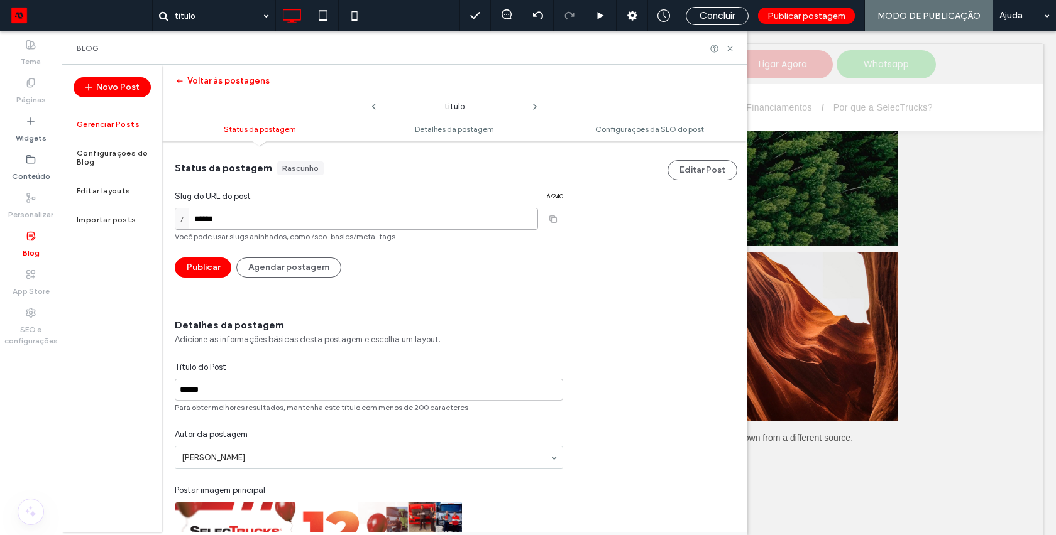
click at [268, 217] on input "******" at bounding box center [356, 219] width 363 height 22
type input "**********"
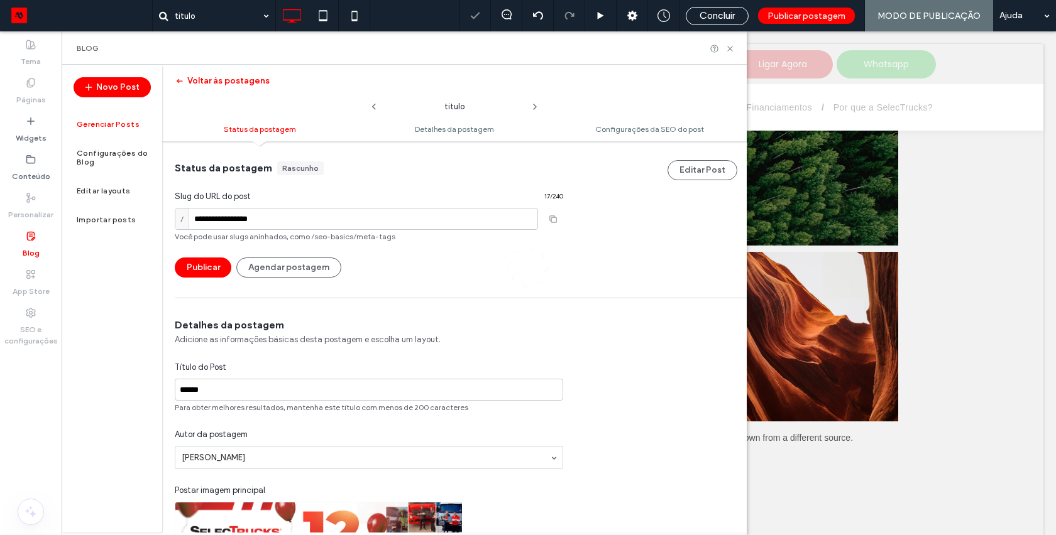
click at [404, 386] on div at bounding box center [528, 267] width 1056 height 535
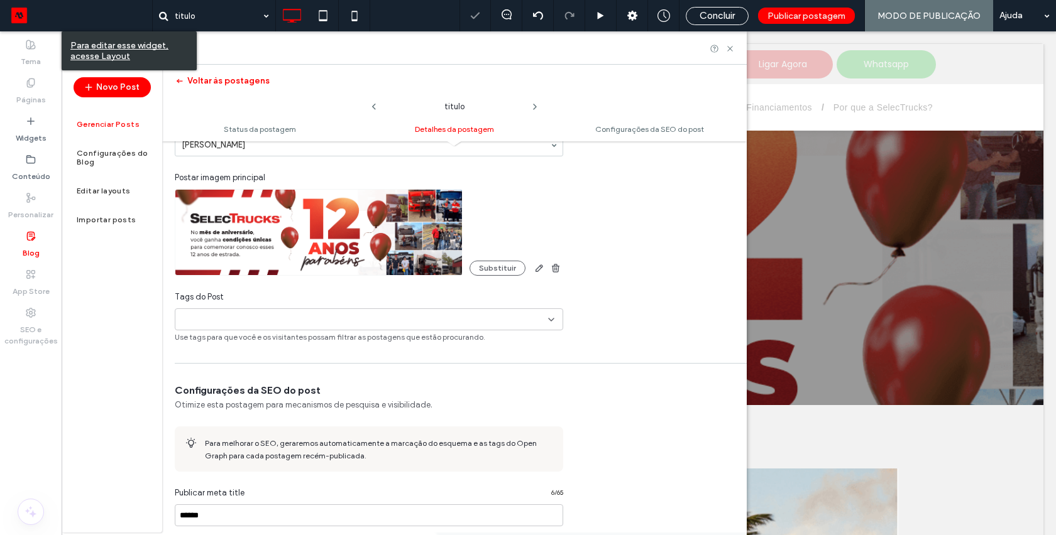
scroll to position [317, 0]
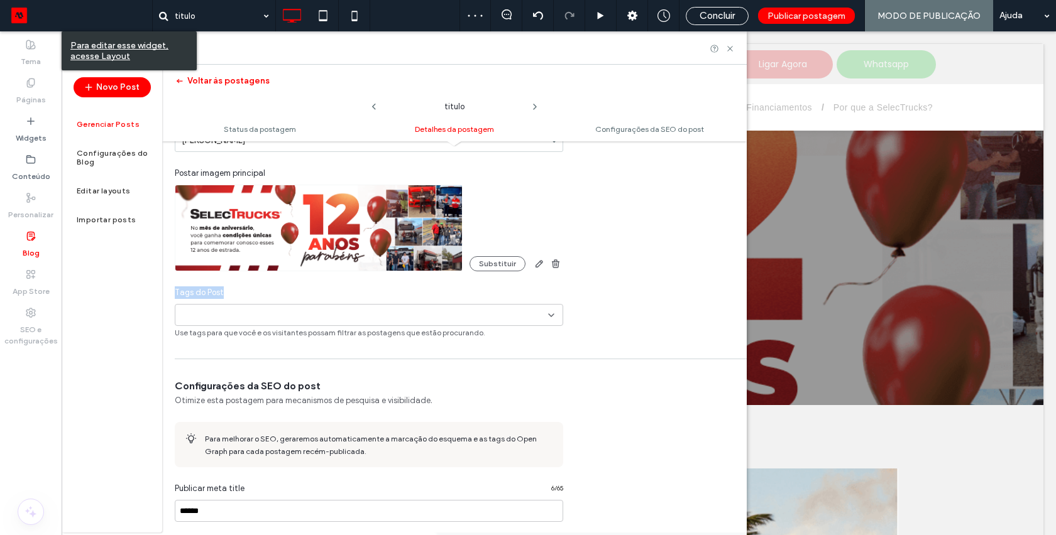
drag, startPoint x: 169, startPoint y: 293, endPoint x: 257, endPoint y: 293, distance: 88.0
click at [257, 293] on div "Detalhes da postagem Adicione as informações básicas desta postagem e escolha u…" at bounding box center [368, 169] width 413 height 337
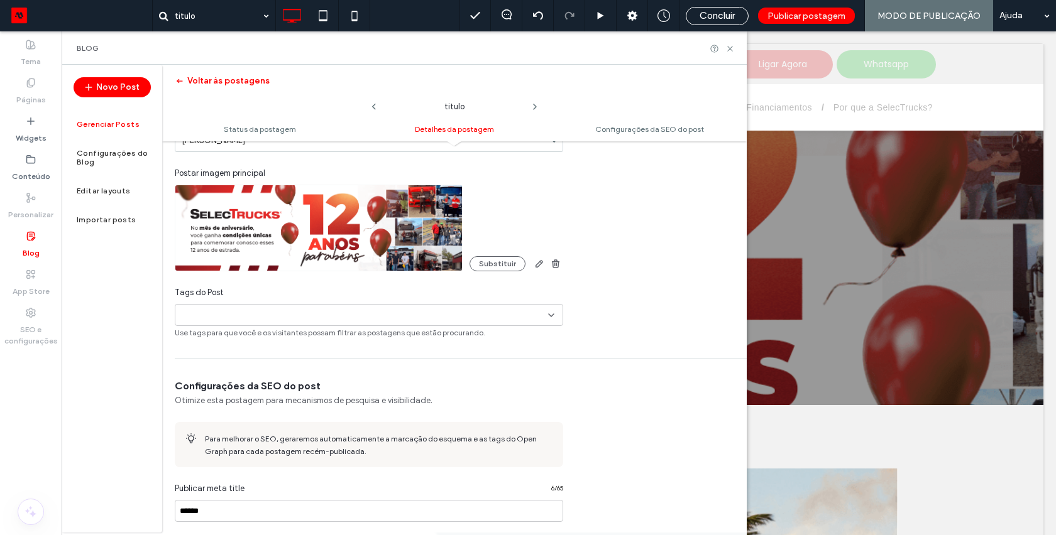
click at [239, 315] on input at bounding box center [223, 315] width 87 height 10
click at [357, 333] on button "Adicionar nova tag" at bounding box center [369, 338] width 96 height 15
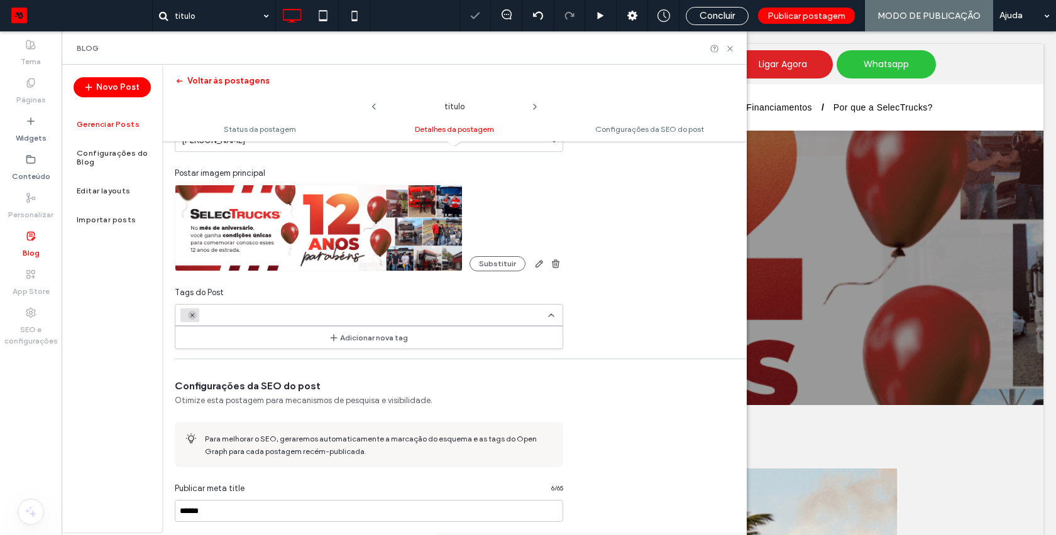
scroll to position [0, 0]
click at [192, 315] on use at bounding box center [192, 316] width 4 height 4
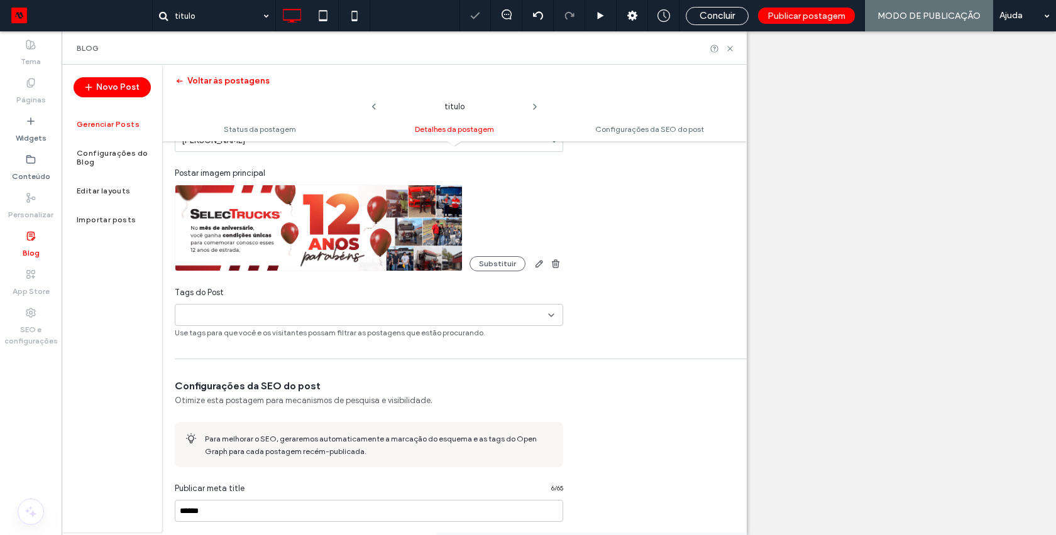
click at [329, 316] on div "+0 +0" at bounding box center [364, 315] width 368 height 21
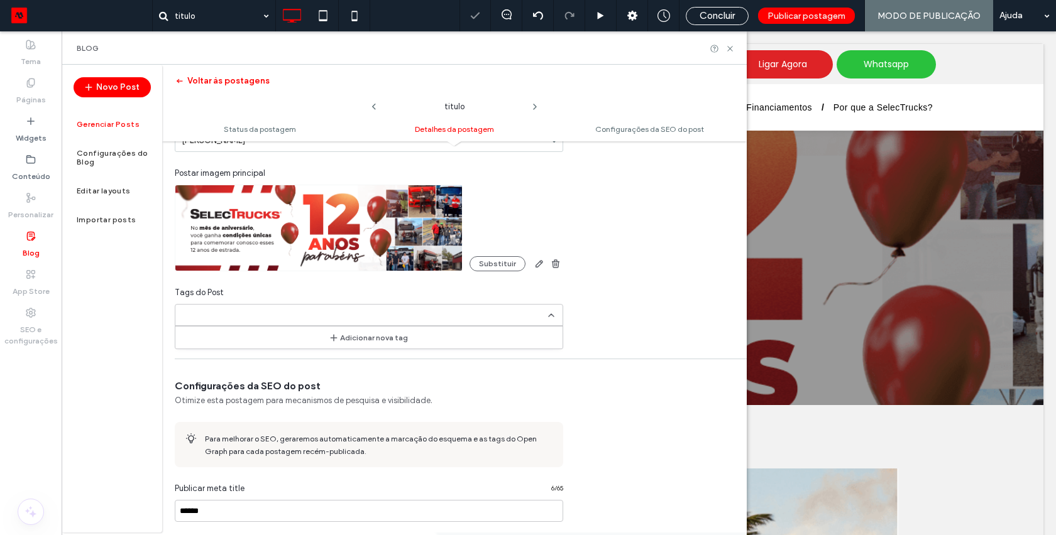
type input "*"
click at [629, 318] on div "Detalhes da postagem Adicione as informações básicas desta postagem e escolha u…" at bounding box center [454, 169] width 584 height 337
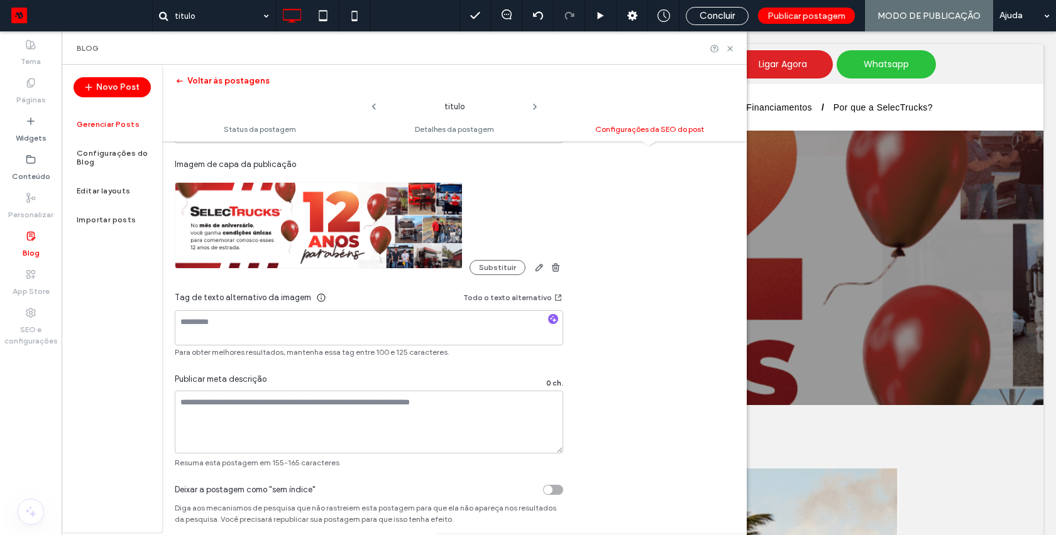
scroll to position [711, 0]
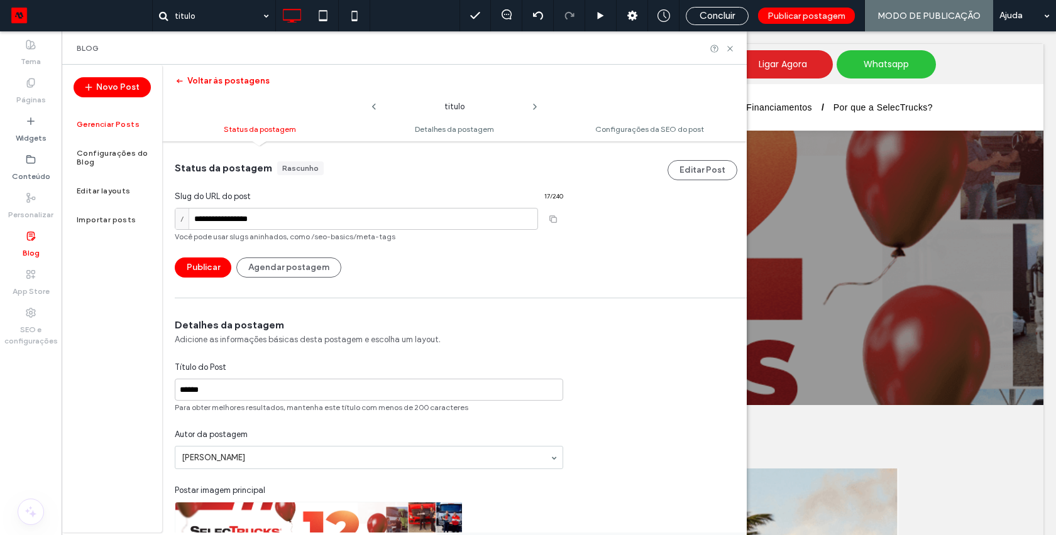
click at [112, 127] on label "Gerenciar Posts" at bounding box center [108, 124] width 63 height 9
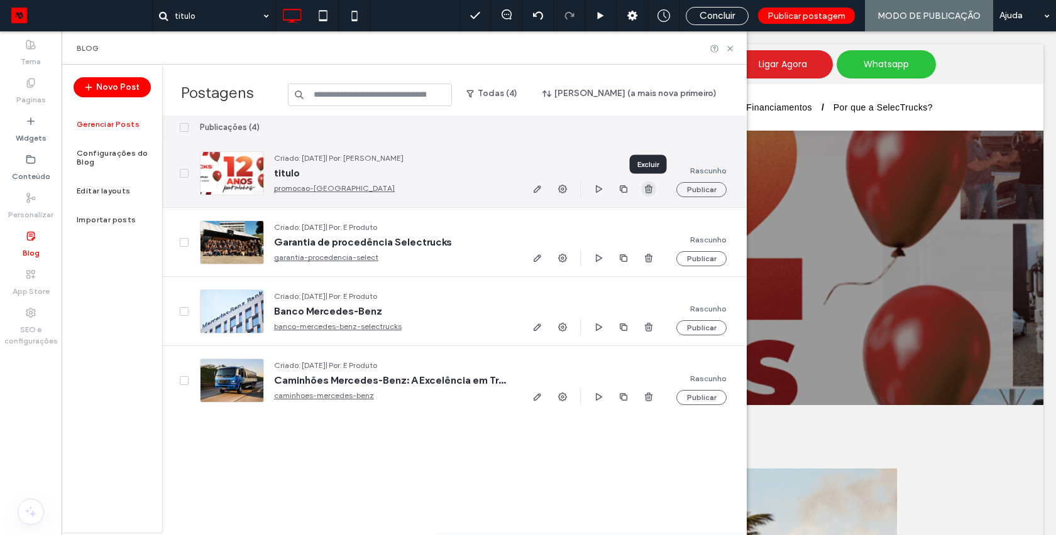
click at [645, 189] on use "button" at bounding box center [649, 189] width 8 height 8
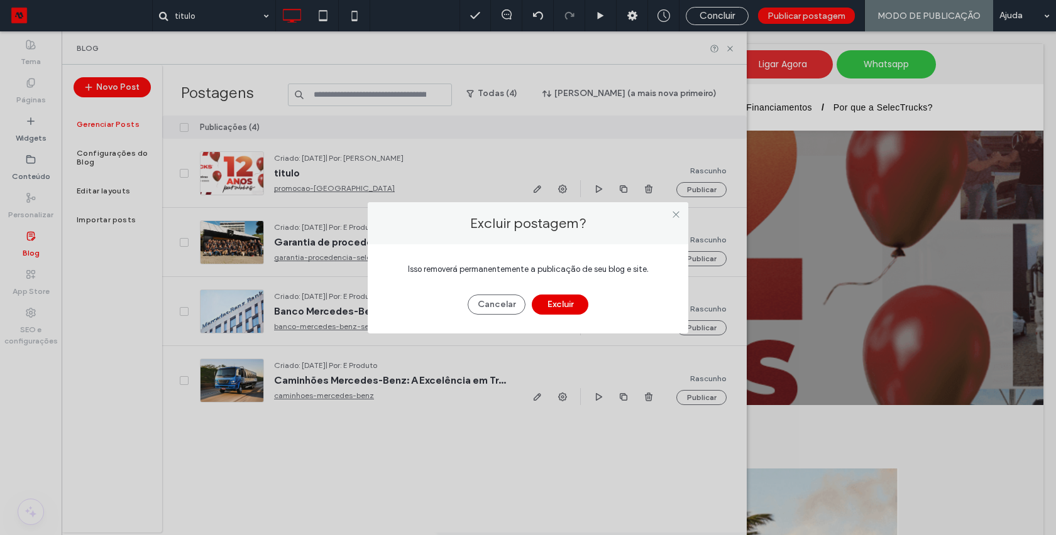
click at [569, 303] on button "Excluir" at bounding box center [560, 305] width 57 height 20
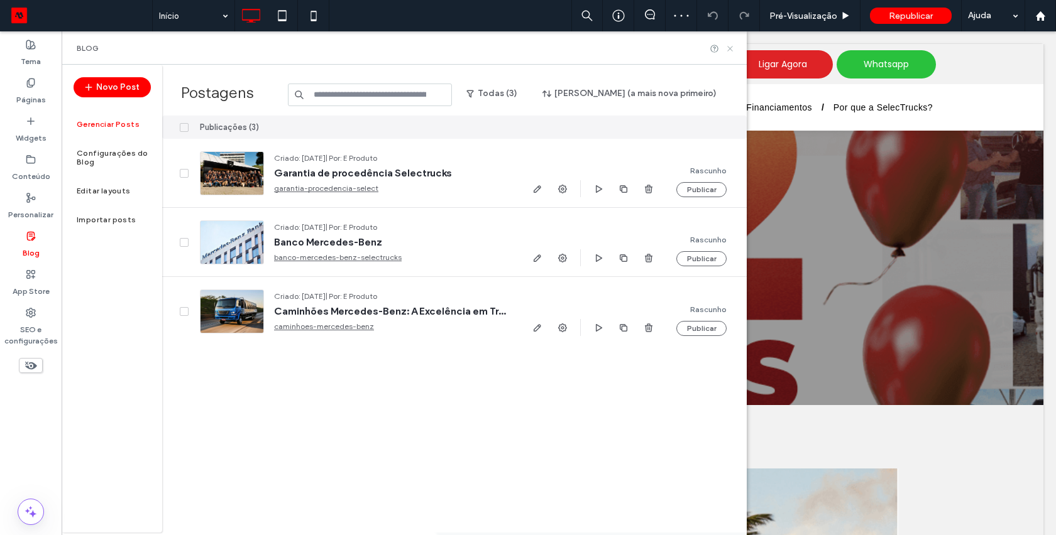
click at [727, 47] on icon at bounding box center [729, 48] width 9 height 9
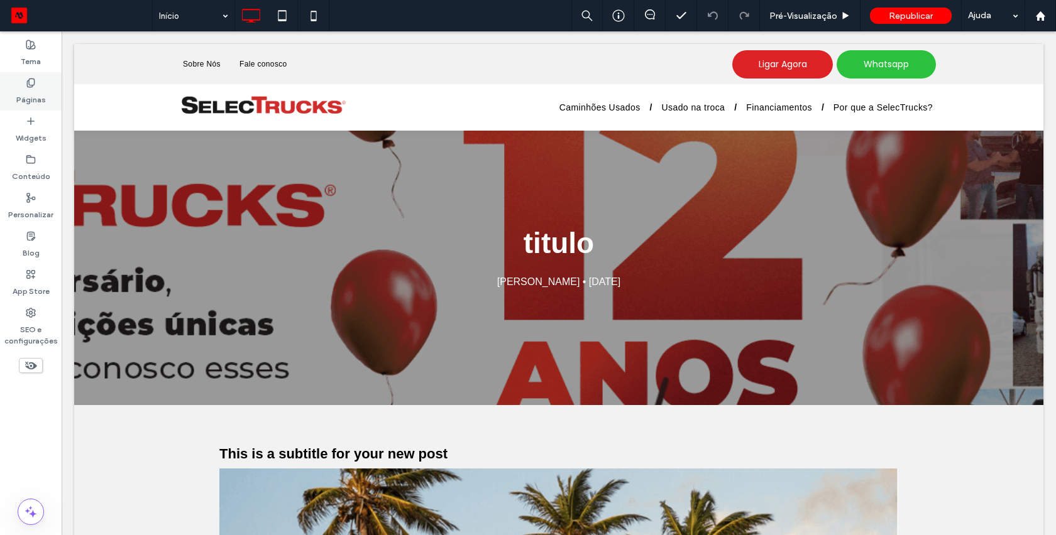
click at [25, 87] on div "Páginas" at bounding box center [31, 91] width 62 height 38
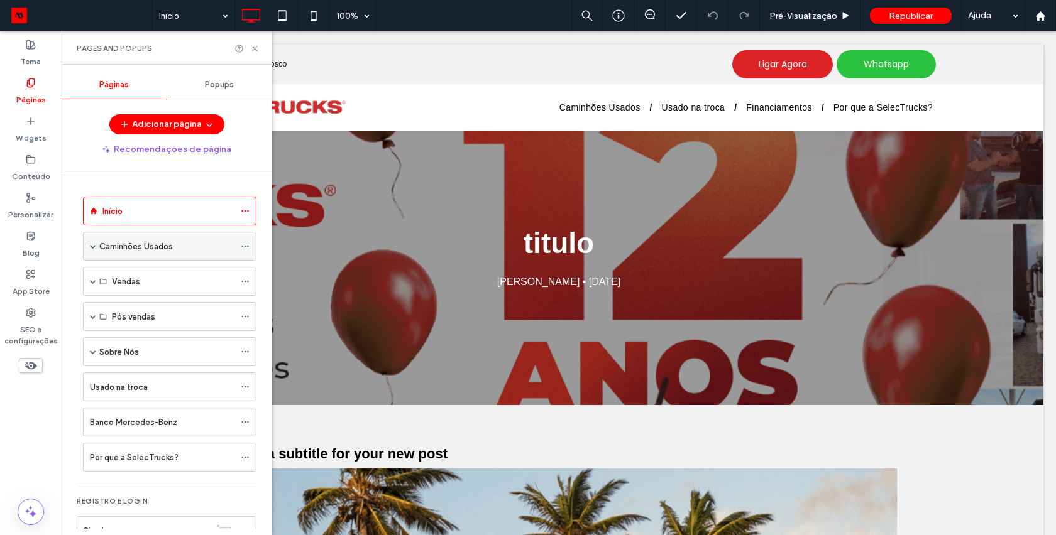
click at [92, 246] on span at bounding box center [93, 246] width 6 height 6
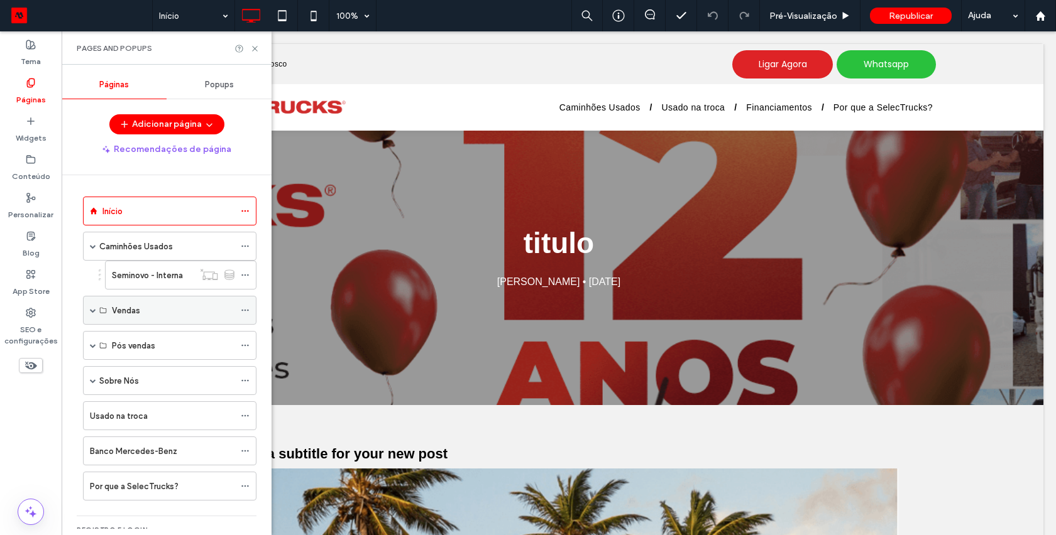
click at [92, 309] on span at bounding box center [93, 310] width 6 height 6
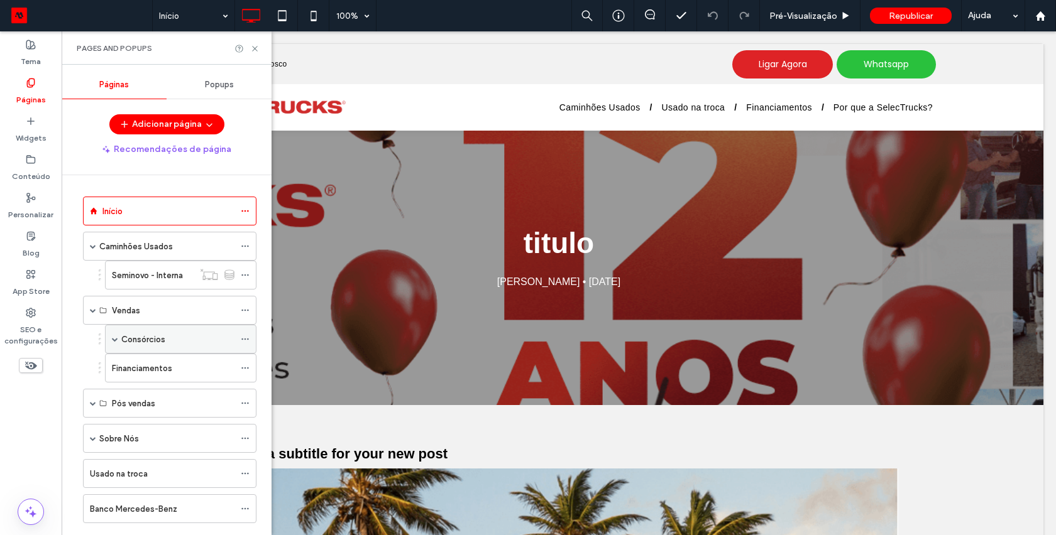
click at [133, 341] on label "Consórcios" at bounding box center [143, 340] width 44 height 22
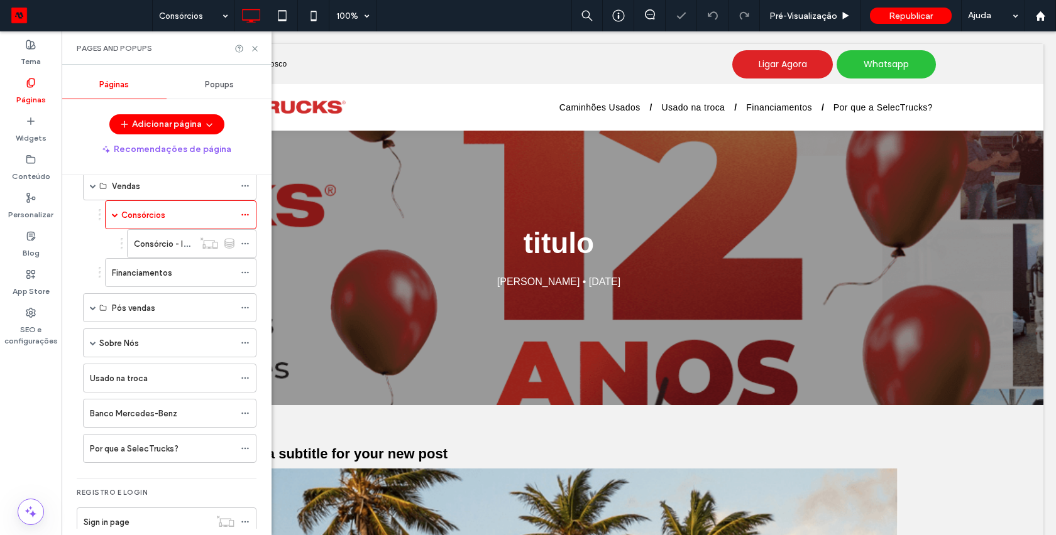
scroll to position [148, 0]
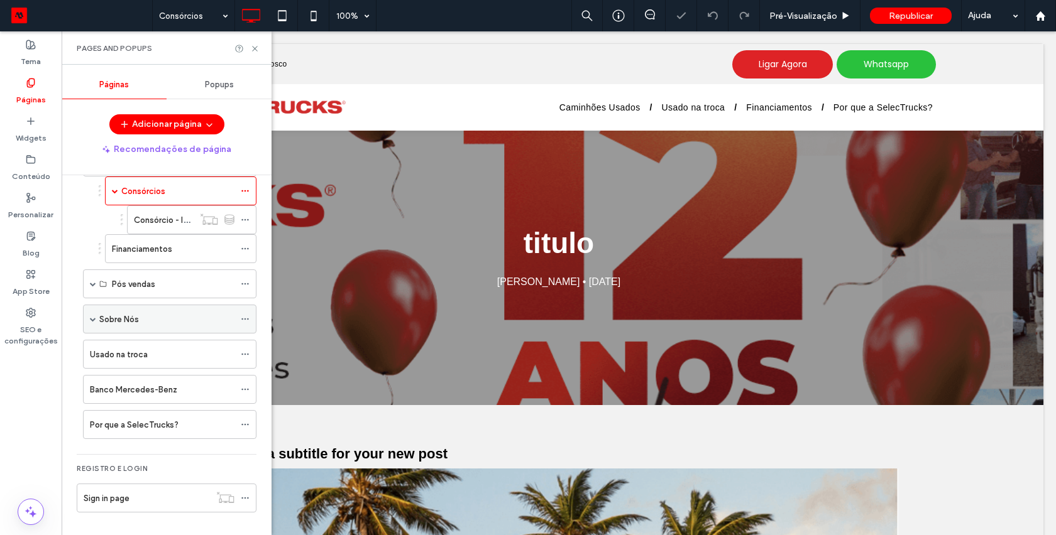
click at [97, 319] on div "Sobre Nós" at bounding box center [169, 319] width 173 height 29
click at [253, 47] on use at bounding box center [254, 48] width 5 height 5
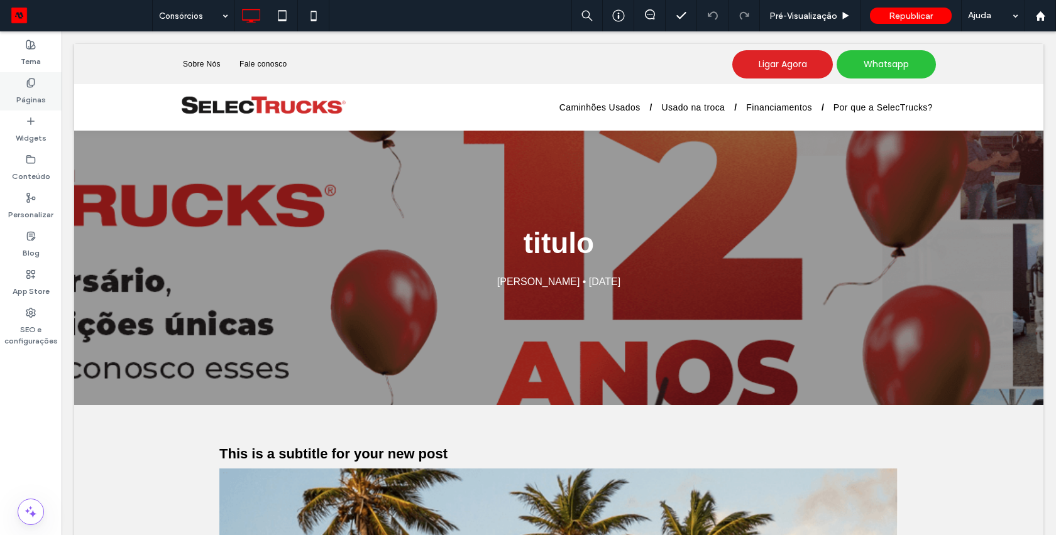
click at [35, 92] on label "Páginas" at bounding box center [31, 97] width 30 height 18
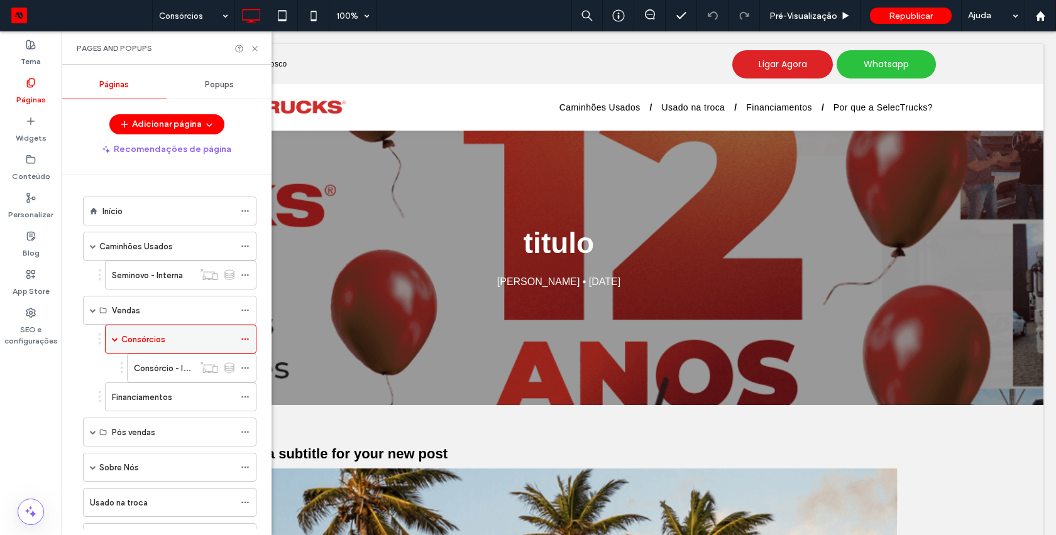
click at [194, 342] on div "Consórcios" at bounding box center [177, 339] width 113 height 13
click at [246, 339] on icon at bounding box center [245, 339] width 9 height 9
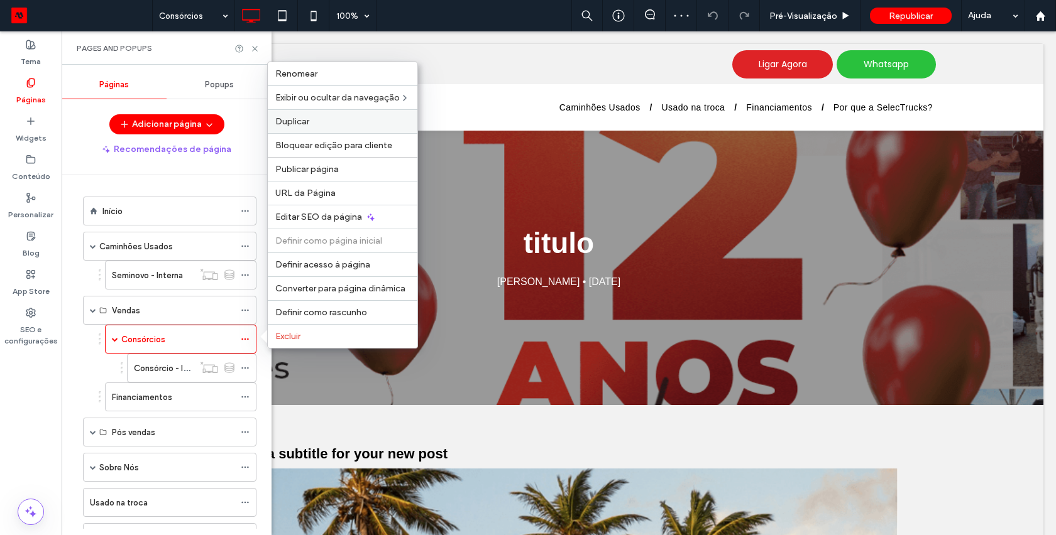
click at [317, 119] on label "Duplicar" at bounding box center [342, 121] width 134 height 11
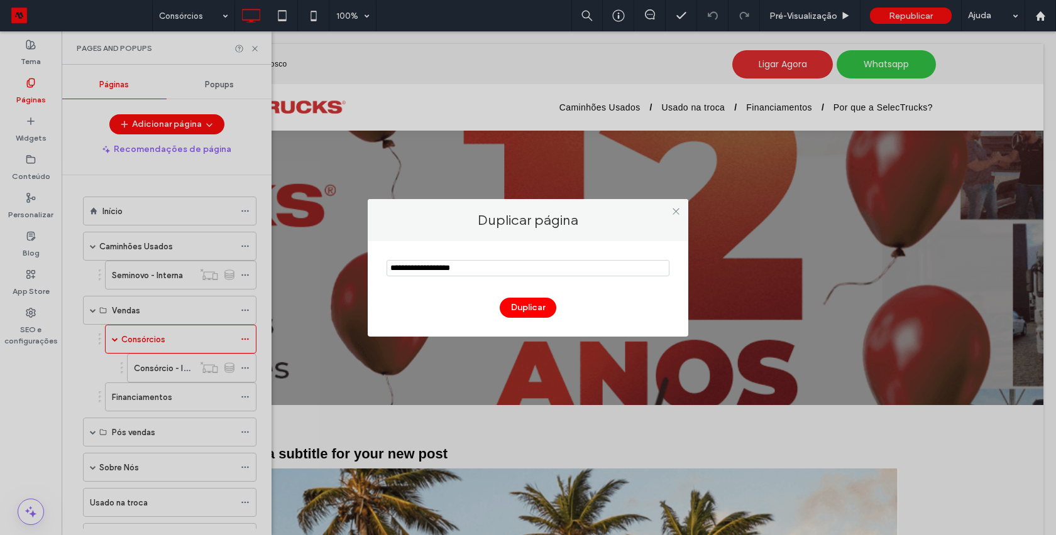
drag, startPoint x: 480, startPoint y: 271, endPoint x: 386, endPoint y: 262, distance: 94.0
click at [386, 262] on input "notEmpty" at bounding box center [527, 268] width 283 height 16
click at [676, 211] on use at bounding box center [675, 212] width 6 height 6
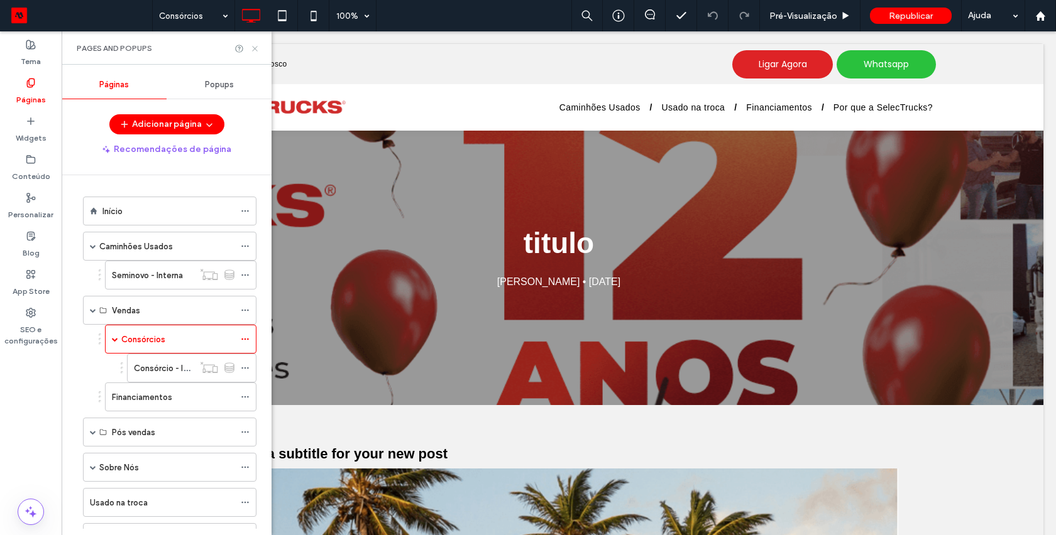
click at [253, 46] on use at bounding box center [254, 48] width 5 height 5
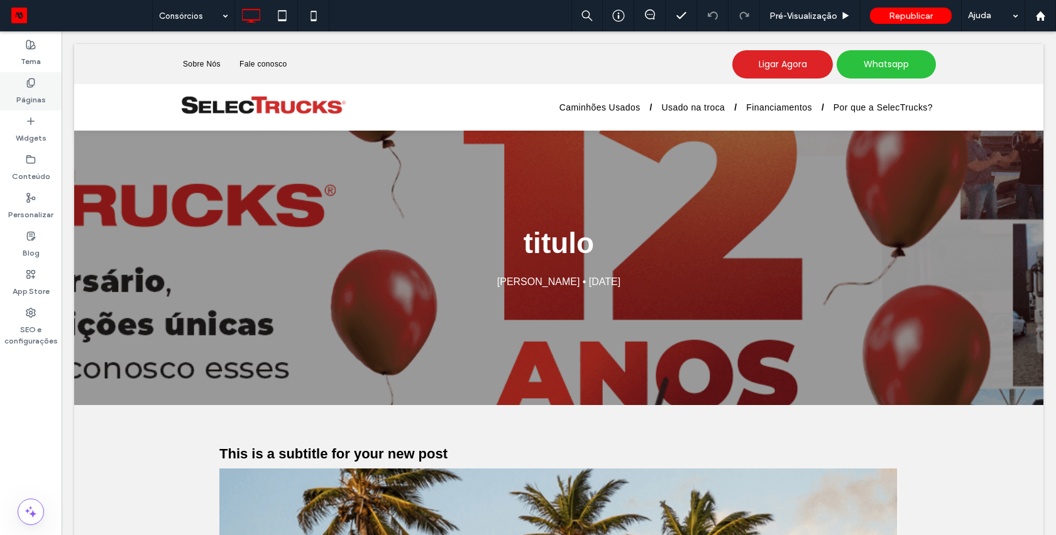
click at [31, 87] on icon at bounding box center [31, 83] width 10 height 10
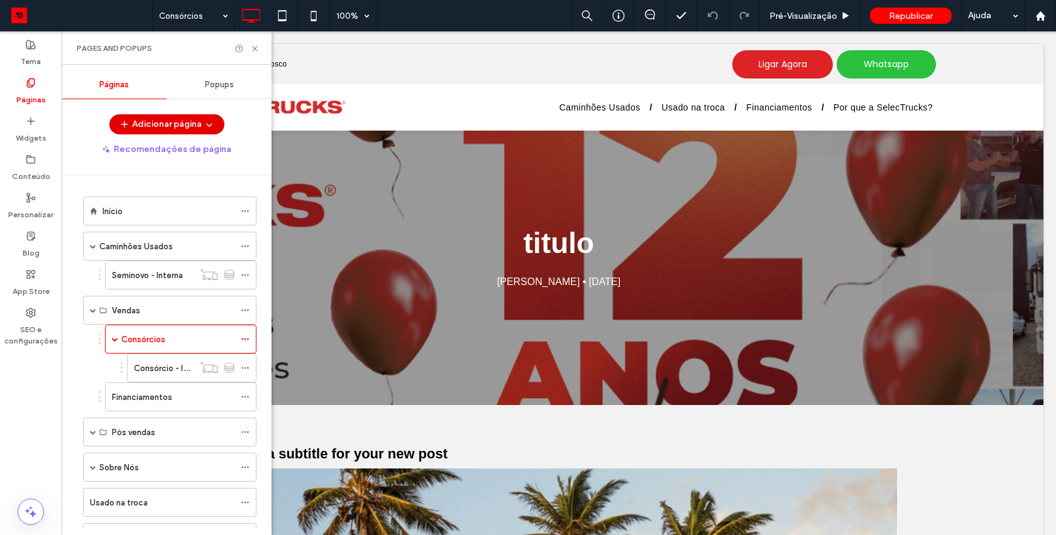
click at [159, 122] on button "Adicionar página" at bounding box center [166, 124] width 115 height 20
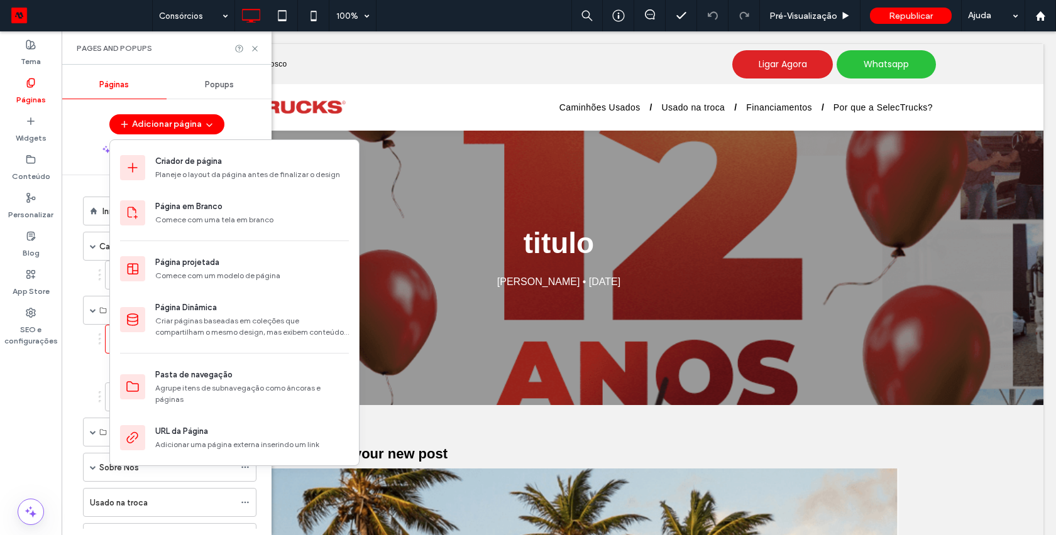
click at [71, 143] on div "Recomendações de página" at bounding box center [167, 150] width 210 height 20
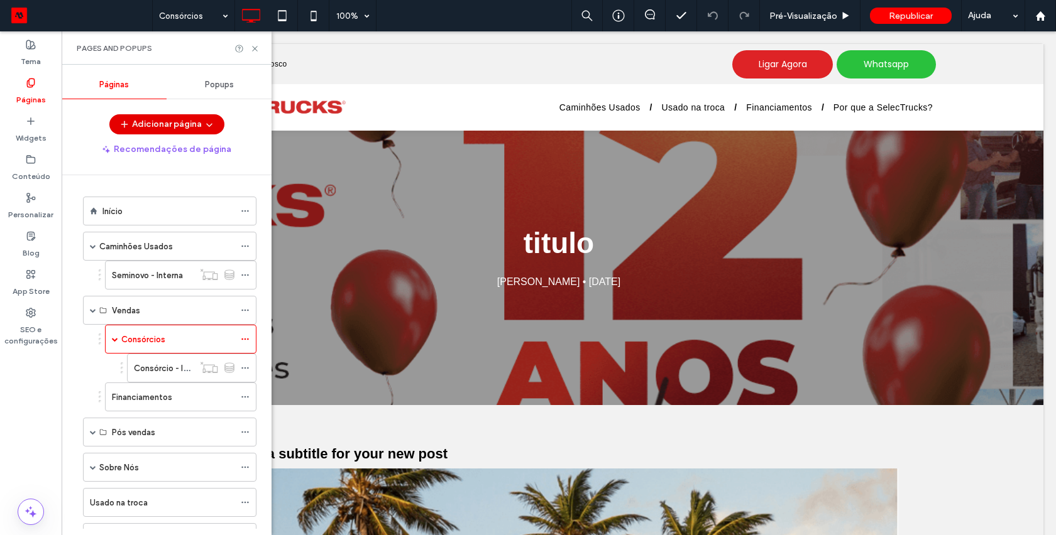
click at [207, 126] on use "button" at bounding box center [209, 125] width 6 height 3
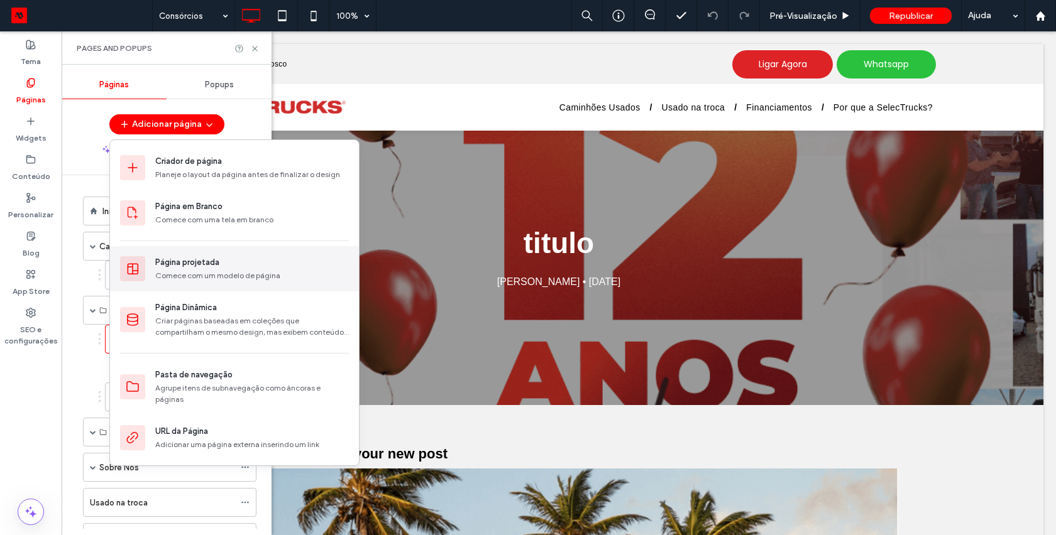
click at [175, 273] on div "Comece com um modelo de página" at bounding box center [252, 275] width 194 height 11
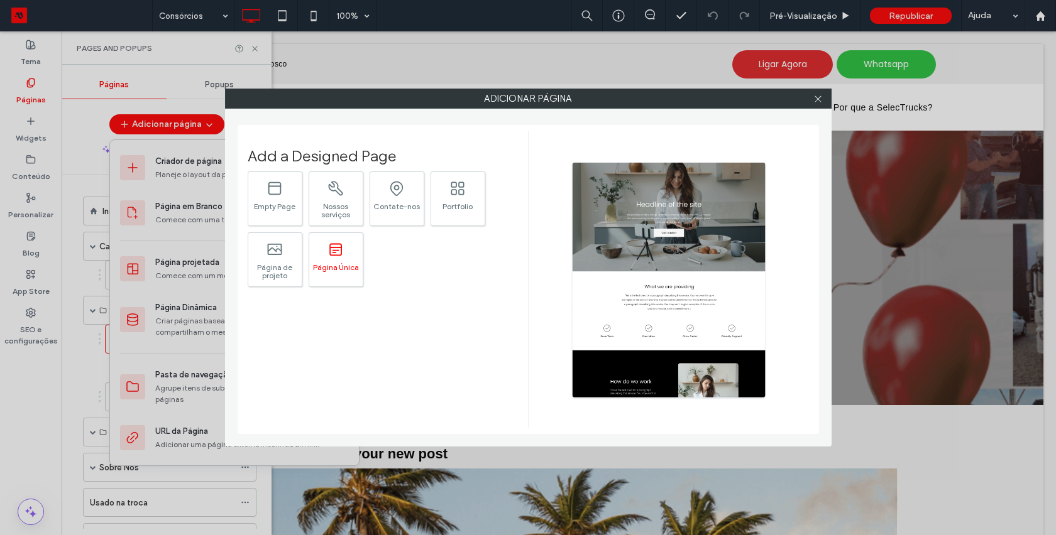
click at [342, 246] on icon ".st0{fill:currentColor;}" at bounding box center [336, 249] width 18 height 17
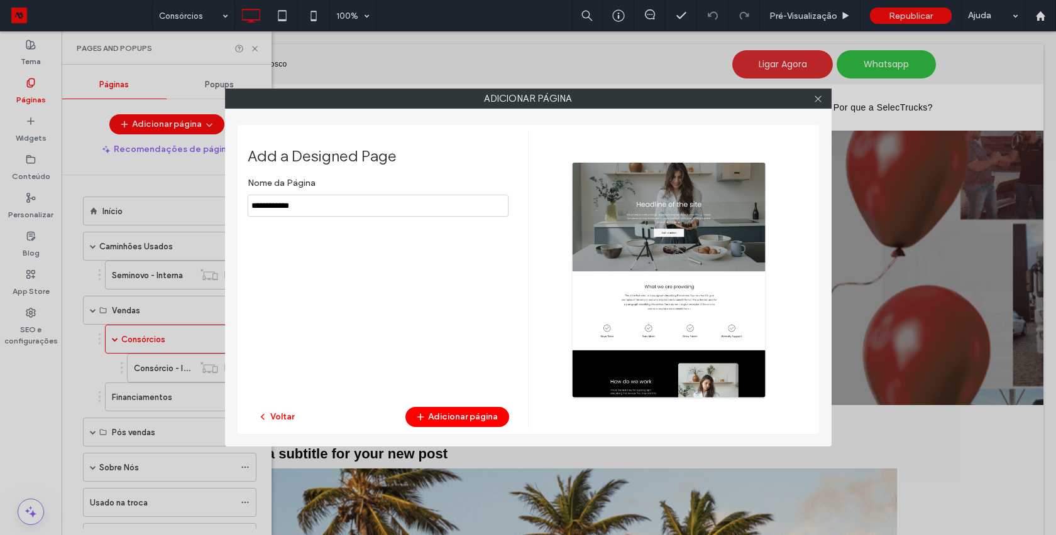
click at [346, 208] on input "notEmpty" at bounding box center [378, 206] width 261 height 22
type input "****"
click at [441, 411] on button "Adicionar página" at bounding box center [457, 417] width 104 height 20
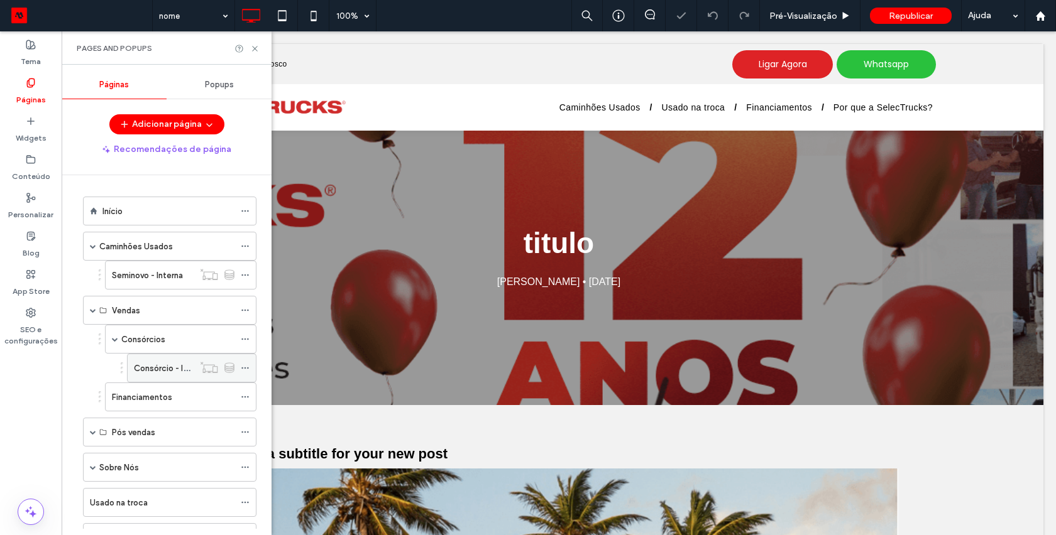
scroll to position [183, 0]
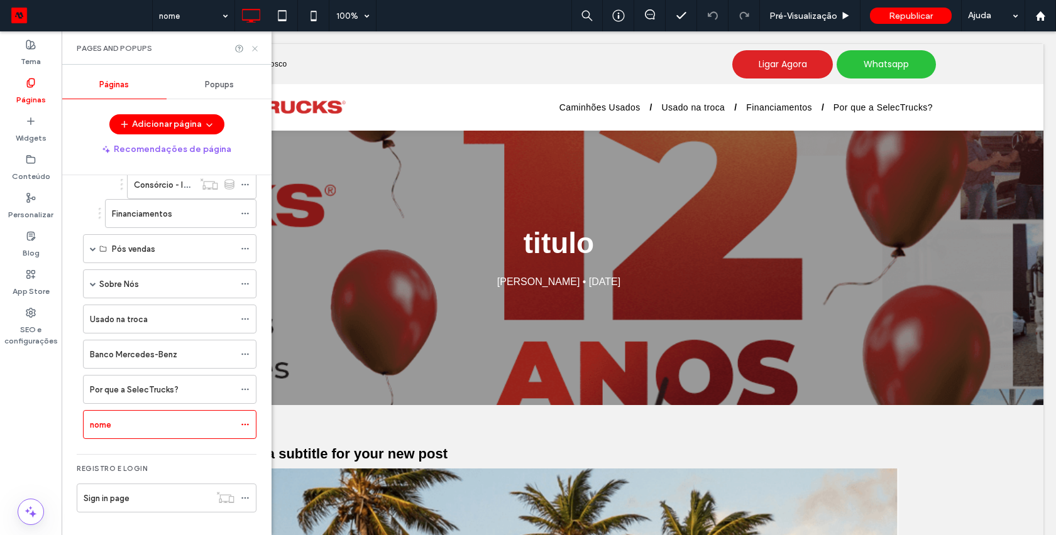
click at [250, 47] on icon at bounding box center [254, 48] width 9 height 9
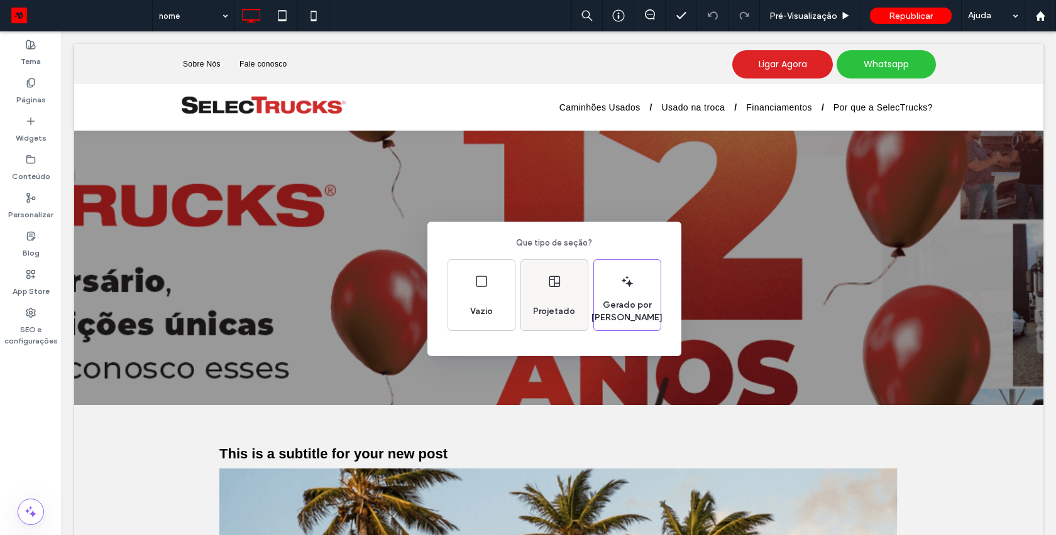
click at [544, 295] on div "Projetado" at bounding box center [554, 295] width 67 height 70
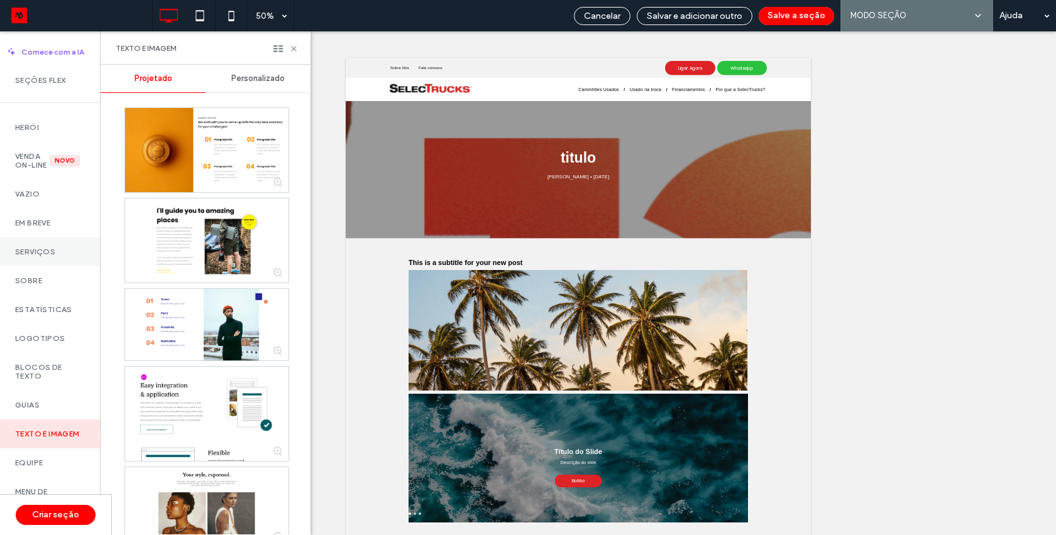
click at [53, 255] on div "Serviços" at bounding box center [50, 252] width 100 height 29
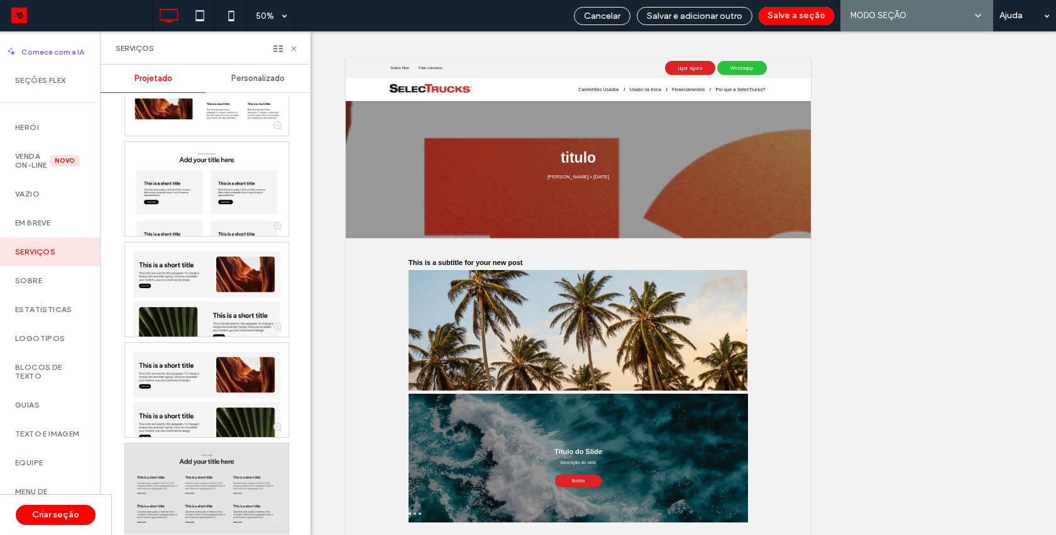
scroll to position [1711, 0]
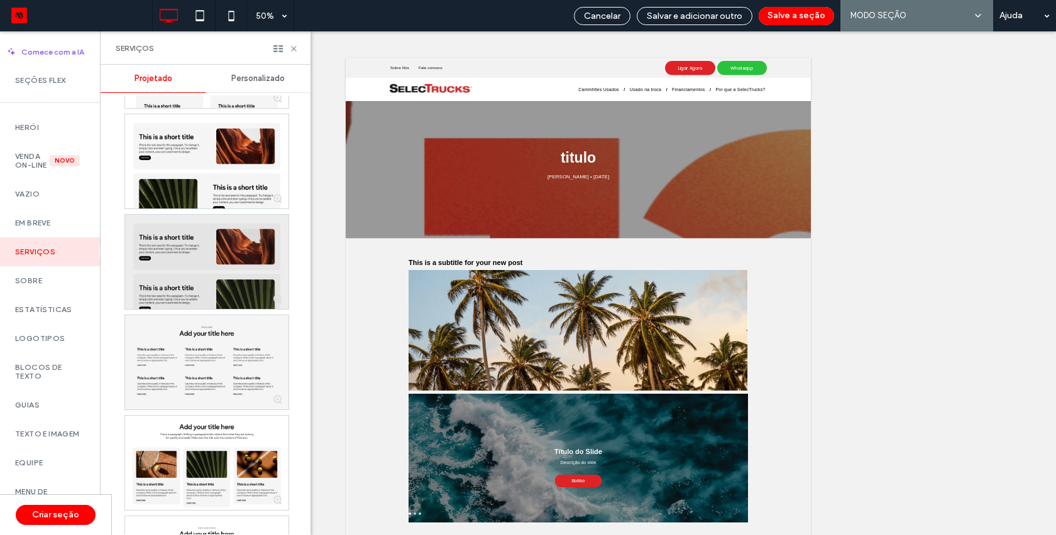
click at [205, 265] on div at bounding box center [206, 262] width 163 height 94
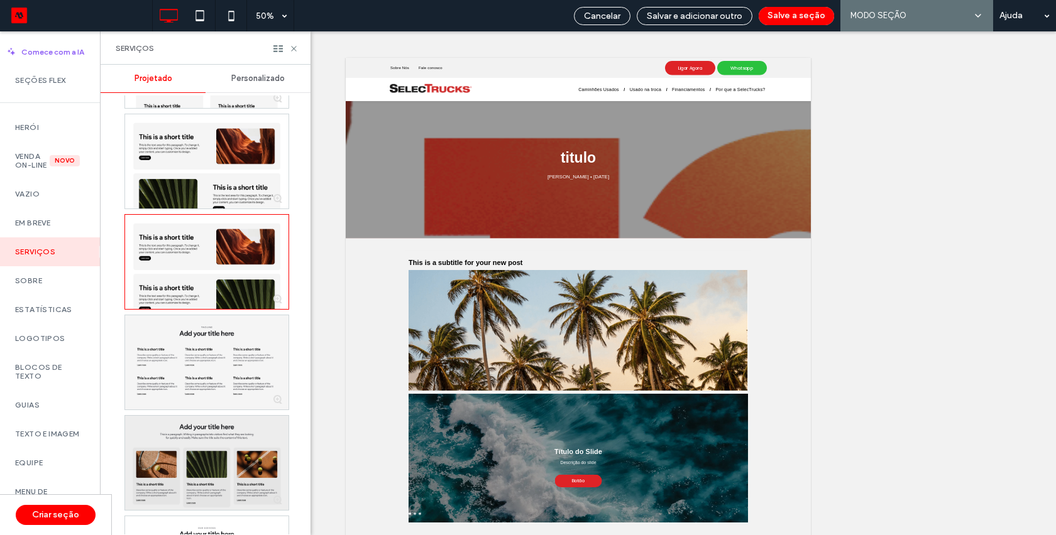
click at [176, 427] on div at bounding box center [206, 463] width 163 height 94
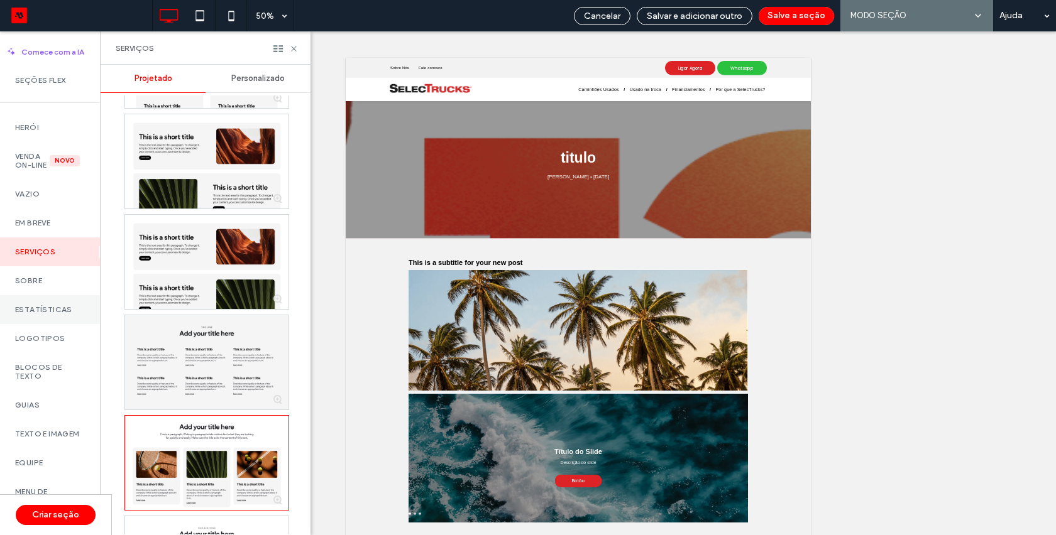
click at [40, 314] on label "Estatísticas" at bounding box center [50, 309] width 70 height 9
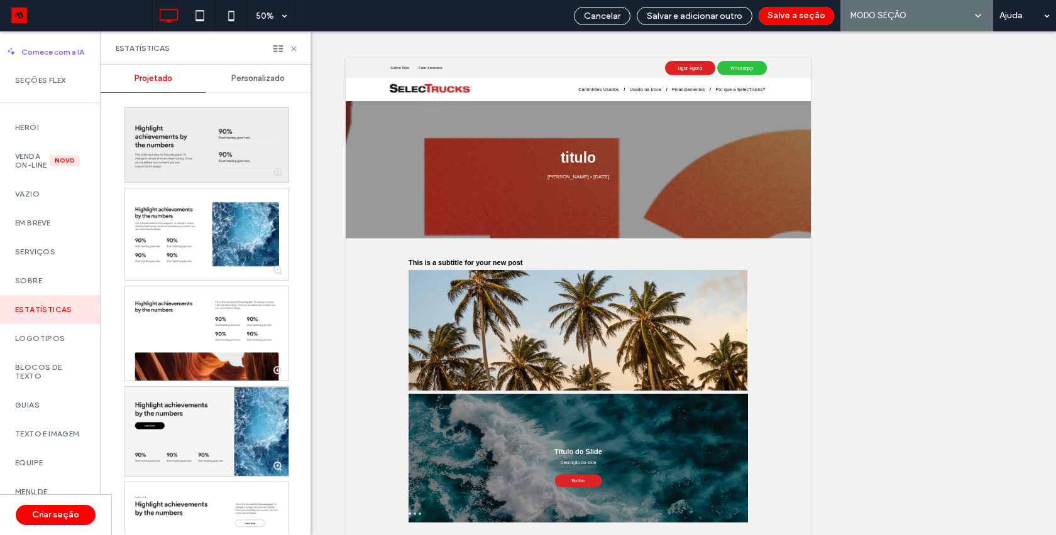
click at [200, 142] on div at bounding box center [206, 145] width 163 height 74
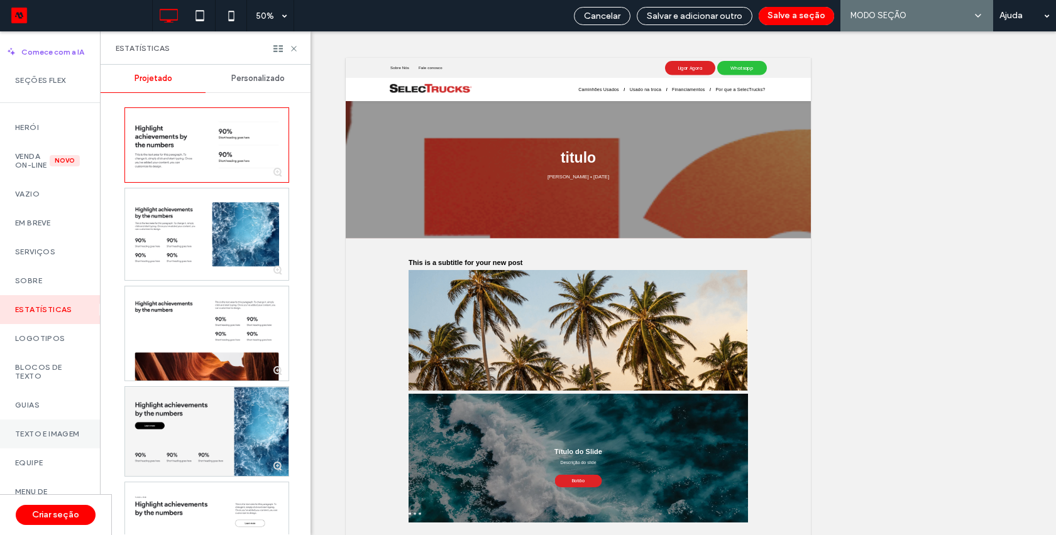
click at [51, 439] on label "Texto e imagem" at bounding box center [50, 434] width 70 height 9
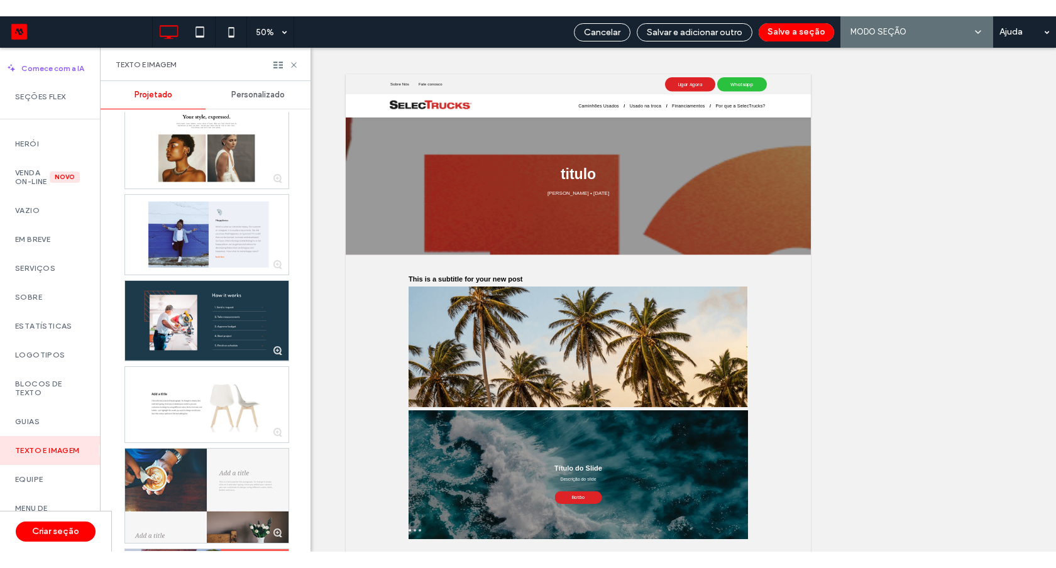
scroll to position [383, 0]
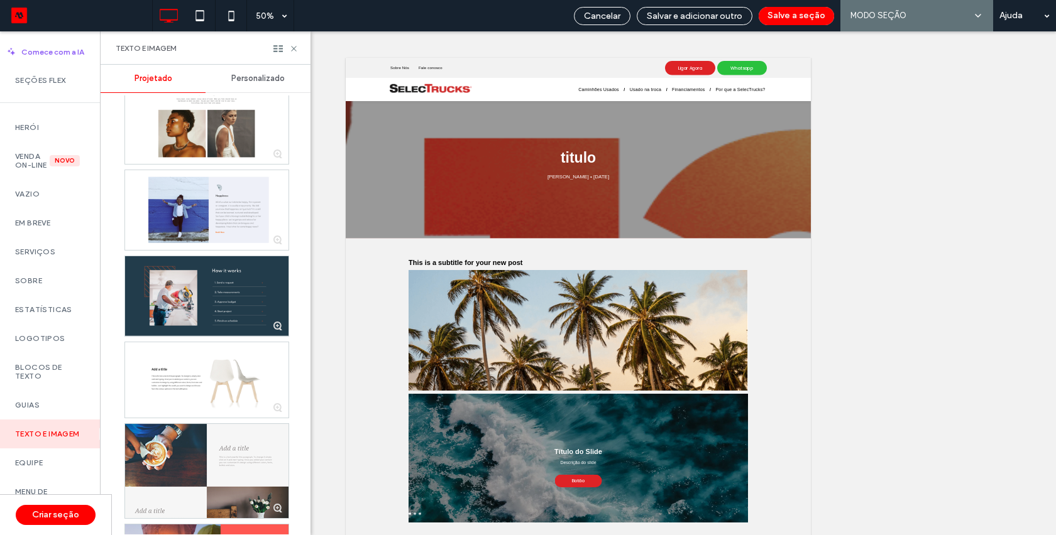
click at [212, 284] on div at bounding box center [206, 296] width 163 height 80
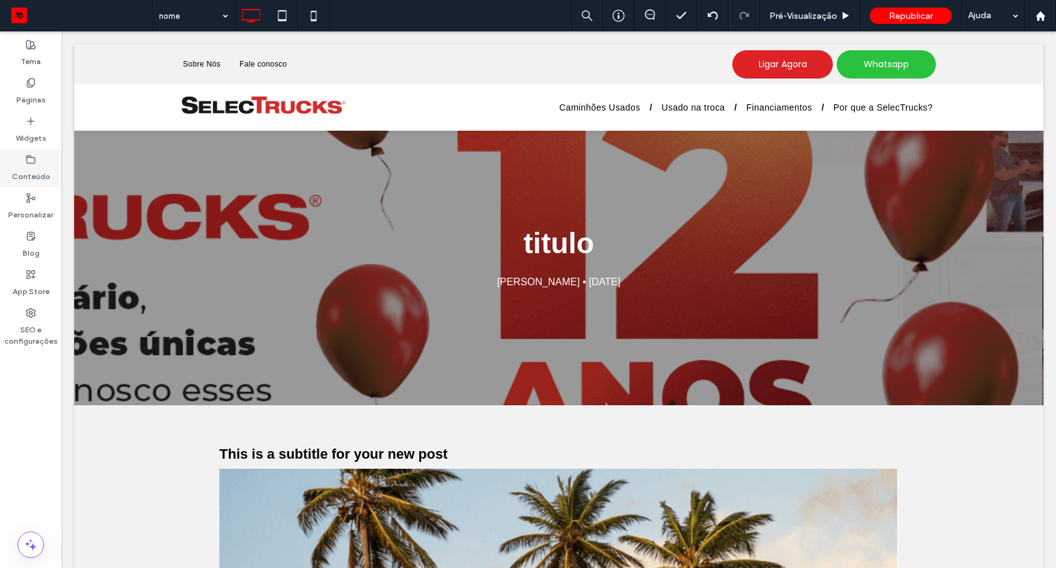
click at [26, 165] on label "Conteúdo" at bounding box center [31, 174] width 38 height 18
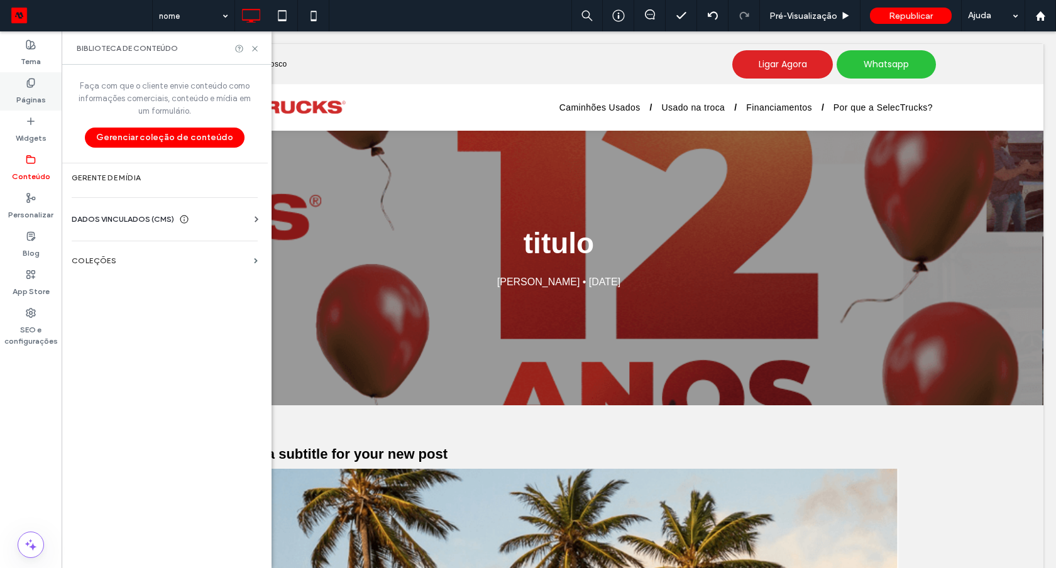
click at [36, 86] on div "Páginas" at bounding box center [31, 91] width 62 height 38
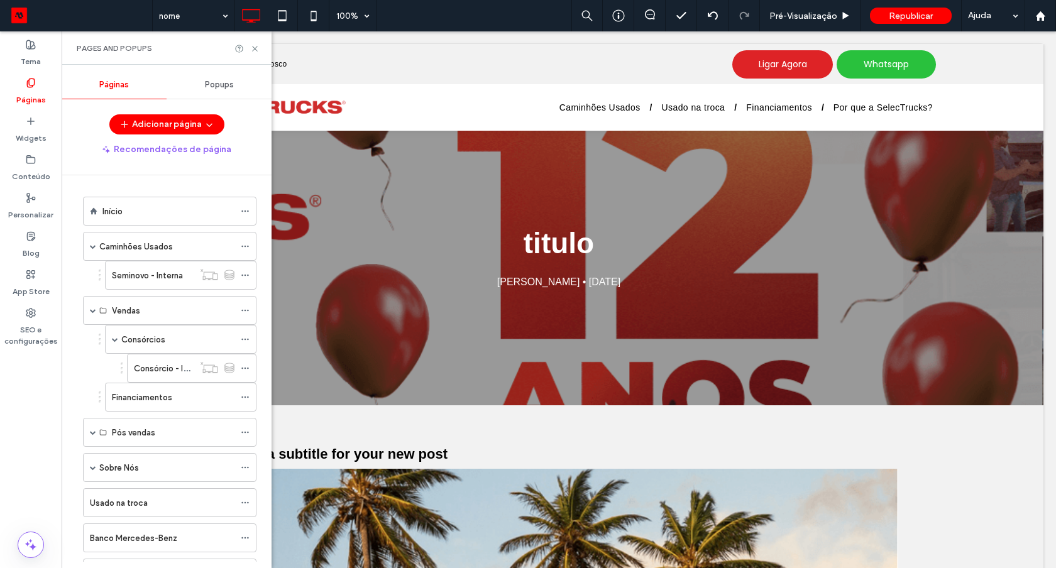
scroll to position [151, 0]
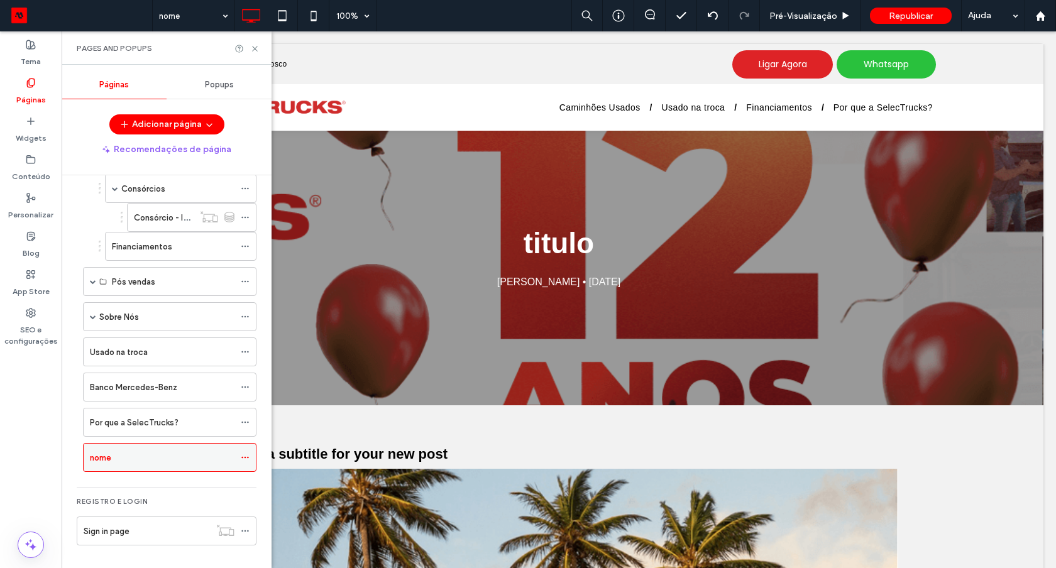
click at [239, 459] on div "nome" at bounding box center [169, 457] width 173 height 29
click at [246, 457] on icon at bounding box center [245, 457] width 9 height 9
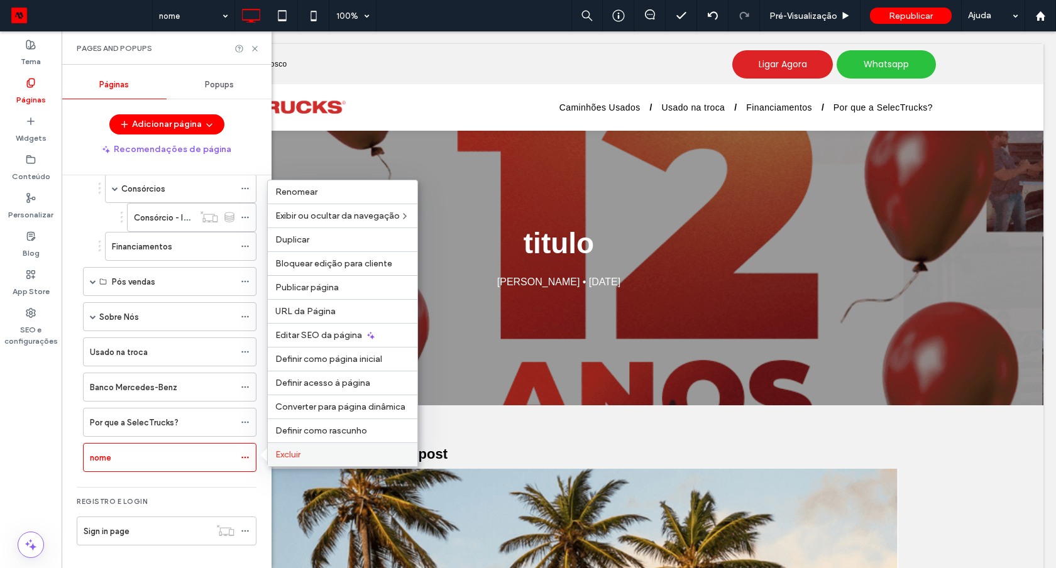
click at [278, 455] on span "Excluir" at bounding box center [287, 454] width 25 height 11
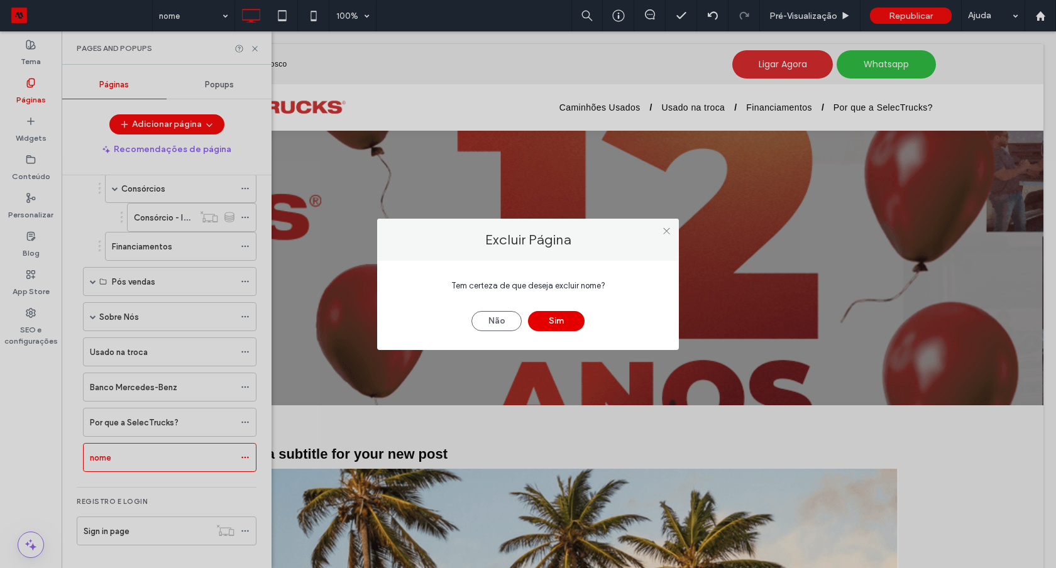
click at [555, 320] on button "Sim" at bounding box center [556, 321] width 57 height 20
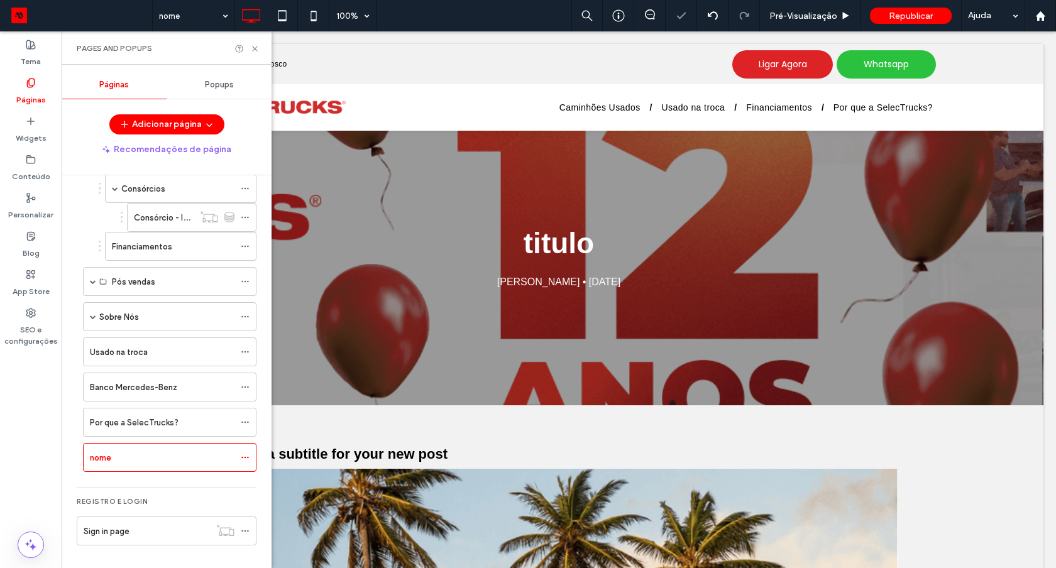
scroll to position [116, 0]
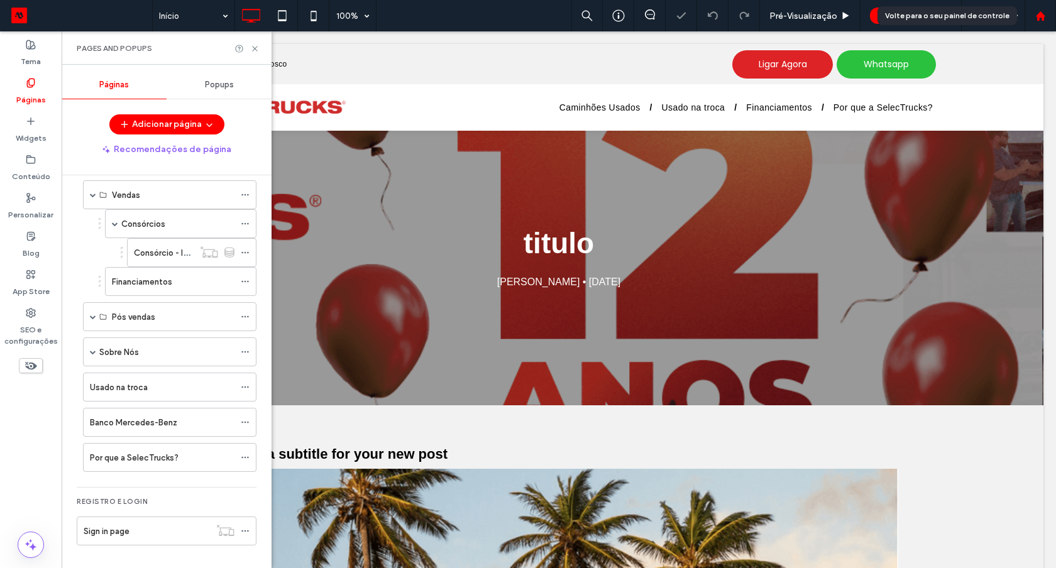
click at [1034, 14] on div at bounding box center [1040, 16] width 30 height 11
